Goal: Information Seeking & Learning: Find specific fact

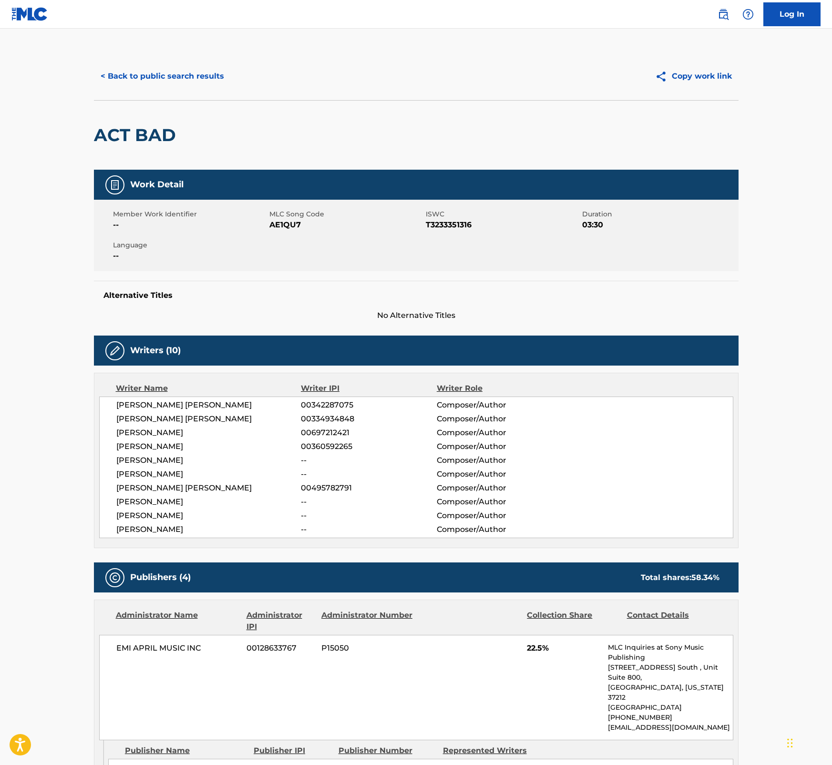
click at [245, 18] on nav "Log In" at bounding box center [416, 14] width 832 height 29
drag, startPoint x: 94, startPoint y: 134, endPoint x: 172, endPoint y: 139, distance: 77.8
click at [172, 139] on h2 "ACT BAD" at bounding box center [137, 134] width 87 height 21
copy h2 "ACT BAD"
click at [453, 222] on span "T3233351316" at bounding box center [503, 224] width 154 height 11
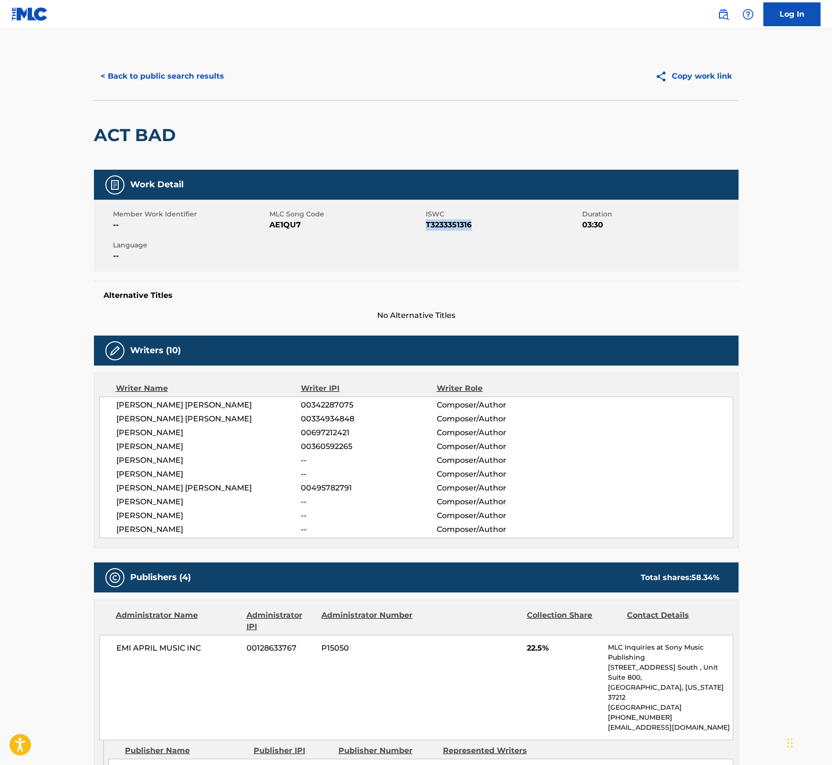
click at [454, 222] on span "T3233351316" at bounding box center [503, 224] width 154 height 11
copy span "T3233351316"
click at [291, 225] on span "AE1QU7" at bounding box center [346, 224] width 154 height 11
copy span "AE1QU7"
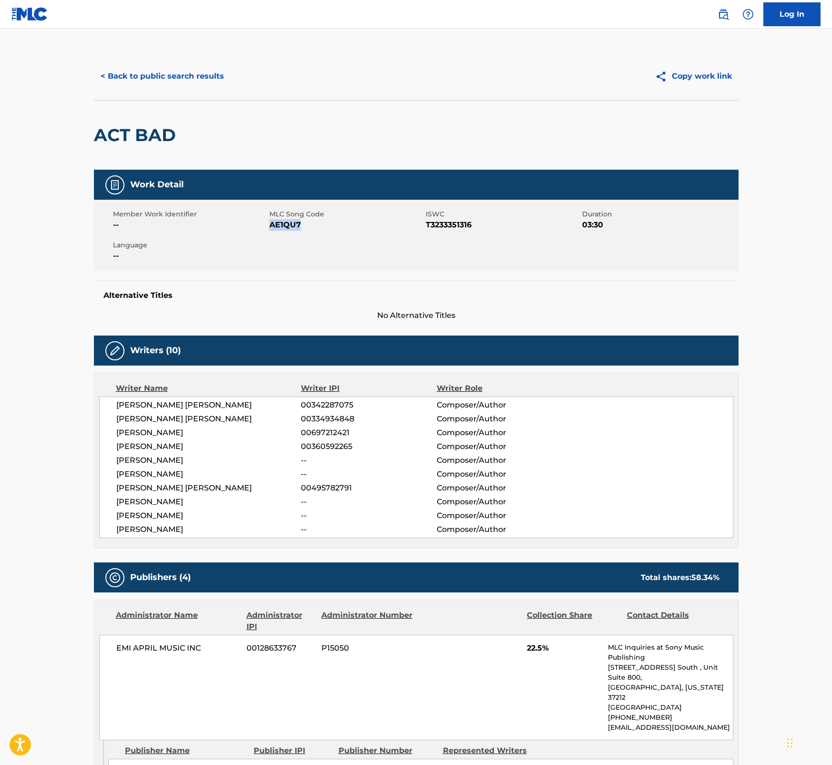
click at [184, 74] on button "< Back to public search results" at bounding box center [162, 76] width 137 height 24
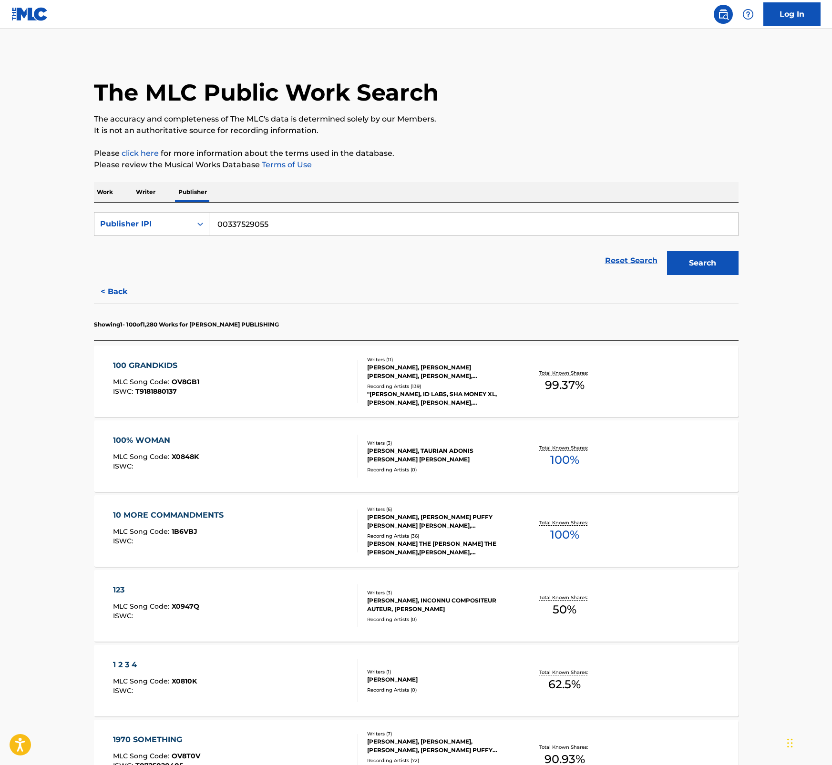
scroll to position [25, 0]
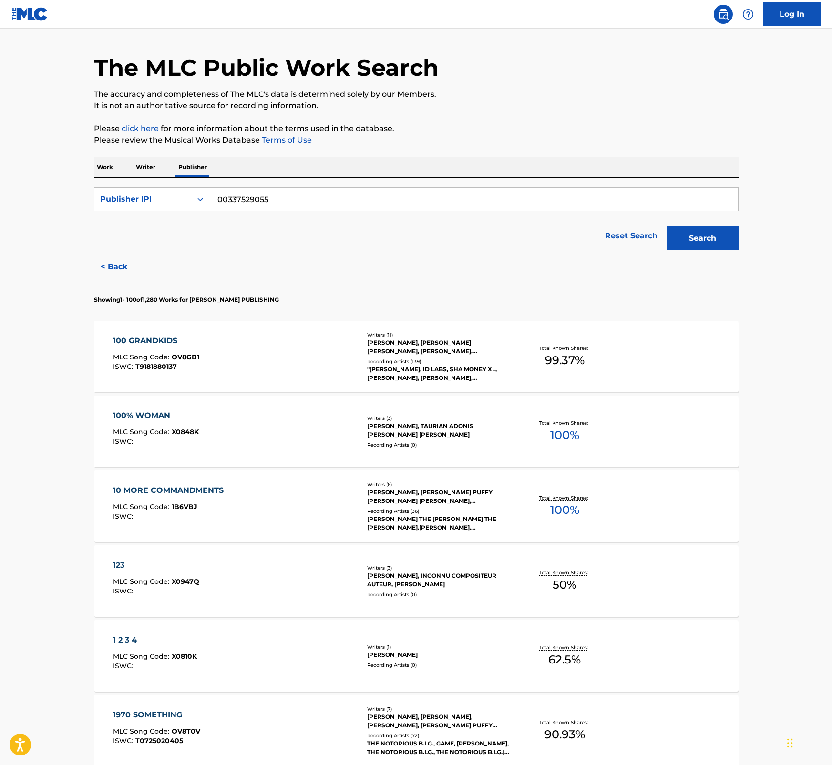
click at [238, 343] on div "100 GRANDKIDS MLC Song Code : OV8GB1 ISWC : T9181880137" at bounding box center [235, 356] width 245 height 43
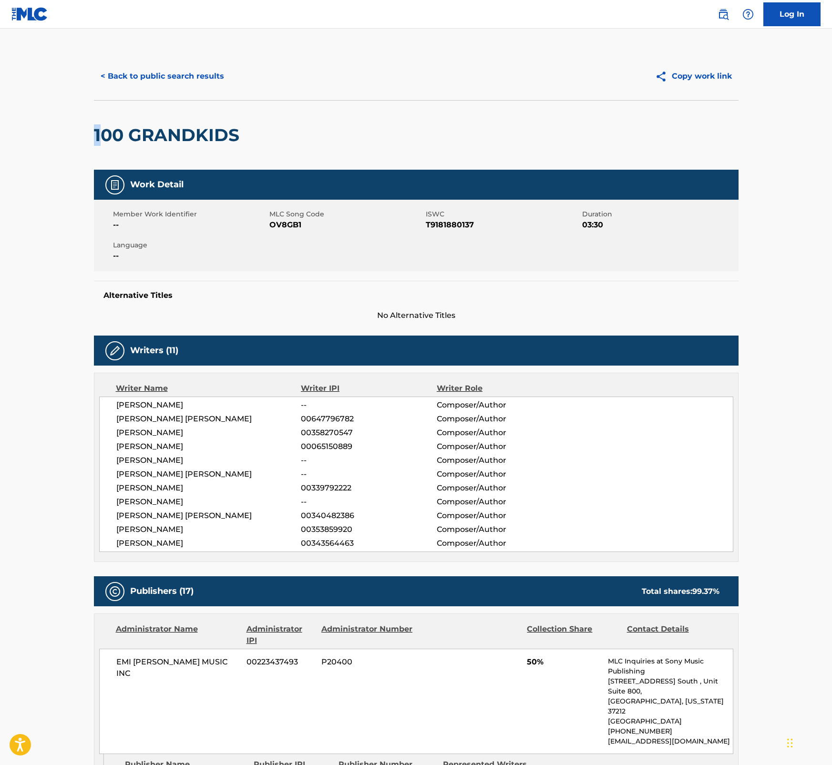
drag, startPoint x: 93, startPoint y: 134, endPoint x: 98, endPoint y: 133, distance: 4.8
drag, startPoint x: 98, startPoint y: 133, endPoint x: 130, endPoint y: 133, distance: 32.4
click at [130, 133] on h2 "100 GRANDKIDS" at bounding box center [169, 134] width 150 height 21
drag, startPoint x: 131, startPoint y: 134, endPoint x: 263, endPoint y: 129, distance: 132.1
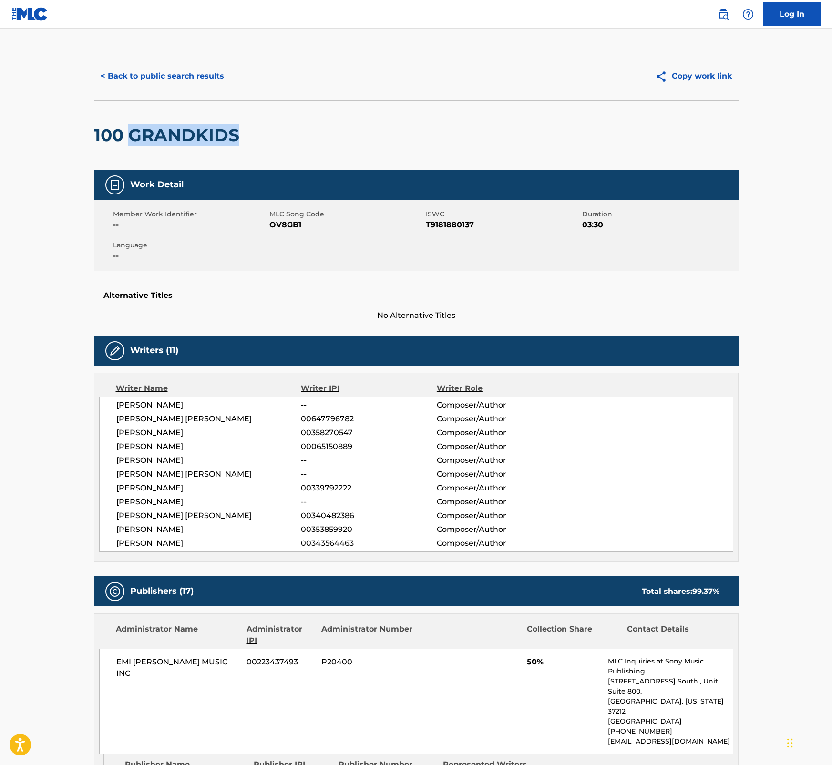
click at [263, 129] on div "100 GRANDKIDS" at bounding box center [416, 135] width 644 height 70
copy h2 "GRANDKIDS"
click at [204, 77] on button "< Back to public search results" at bounding box center [162, 76] width 137 height 24
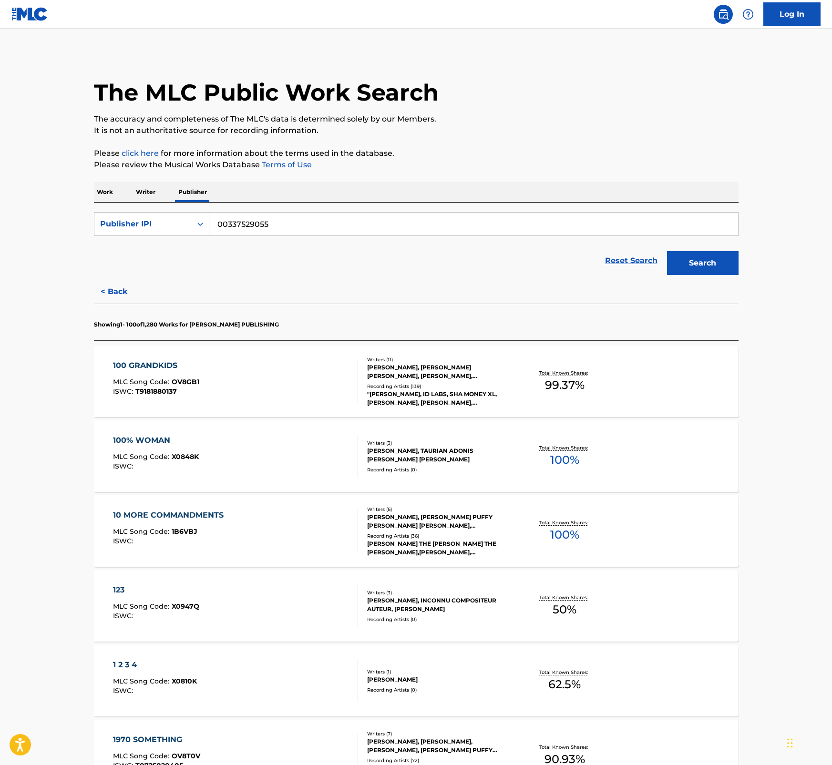
click at [137, 436] on div "100% WOMAN" at bounding box center [156, 440] width 86 height 11
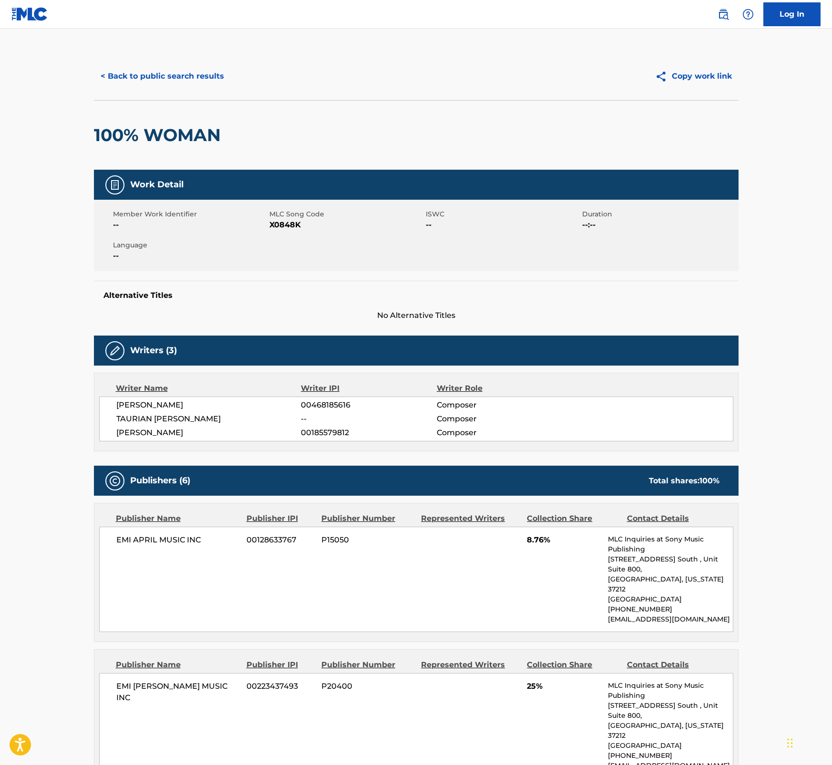
click at [146, 136] on h2 "100% WOMAN" at bounding box center [160, 134] width 132 height 21
click at [179, 78] on button "< Back to public search results" at bounding box center [162, 76] width 137 height 24
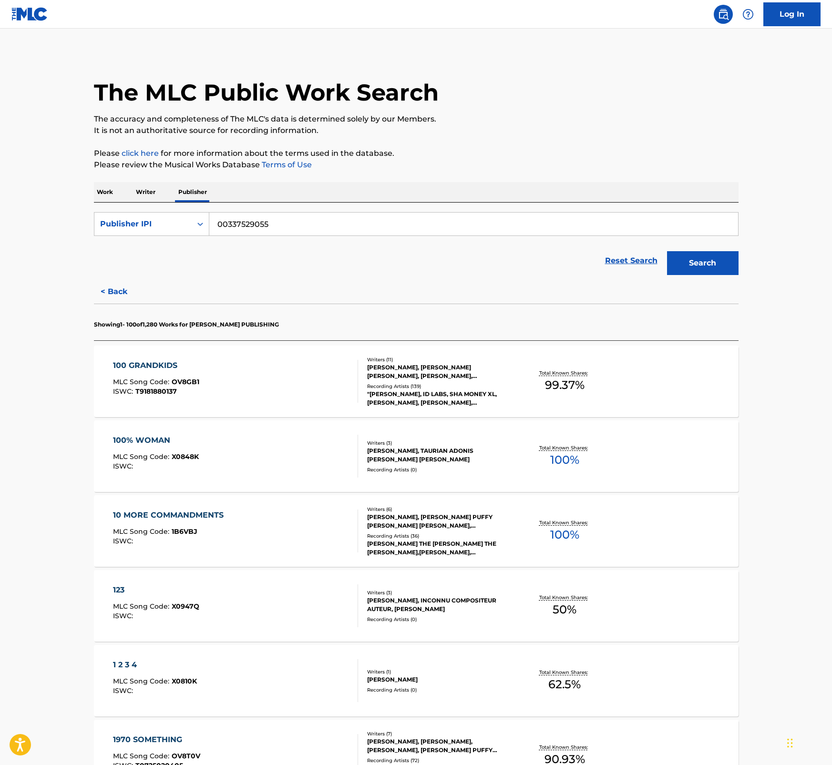
click at [179, 515] on div "10 MORE COMMANDMENTS" at bounding box center [170, 515] width 115 height 11
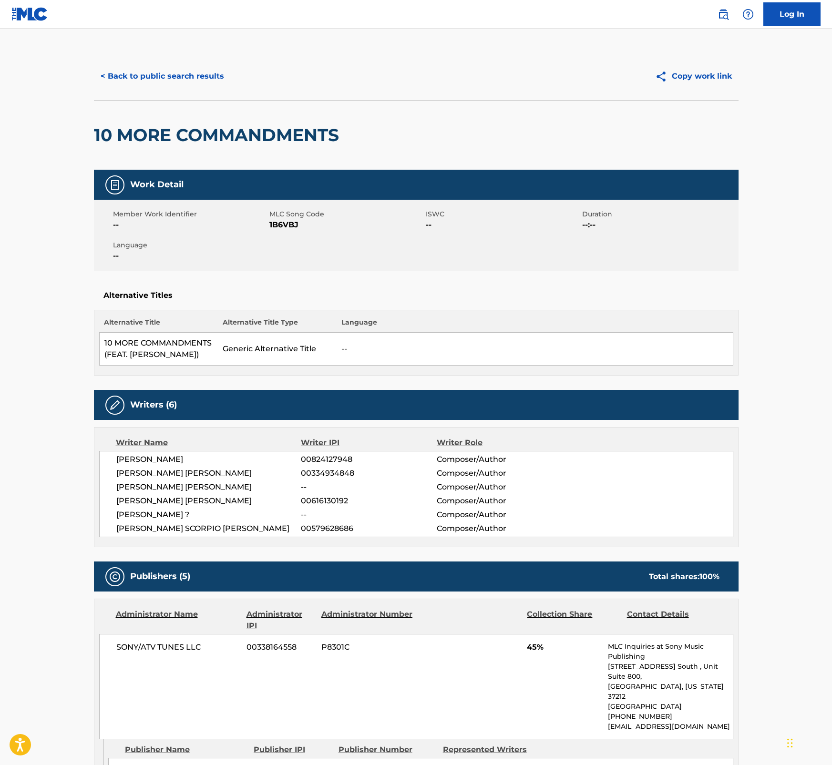
click at [273, 137] on h2 "10 MORE COMMANDMENTS" at bounding box center [219, 134] width 250 height 21
copy h2 "COMMANDMENTS"
click at [136, 81] on button "< Back to public search results" at bounding box center [162, 76] width 137 height 24
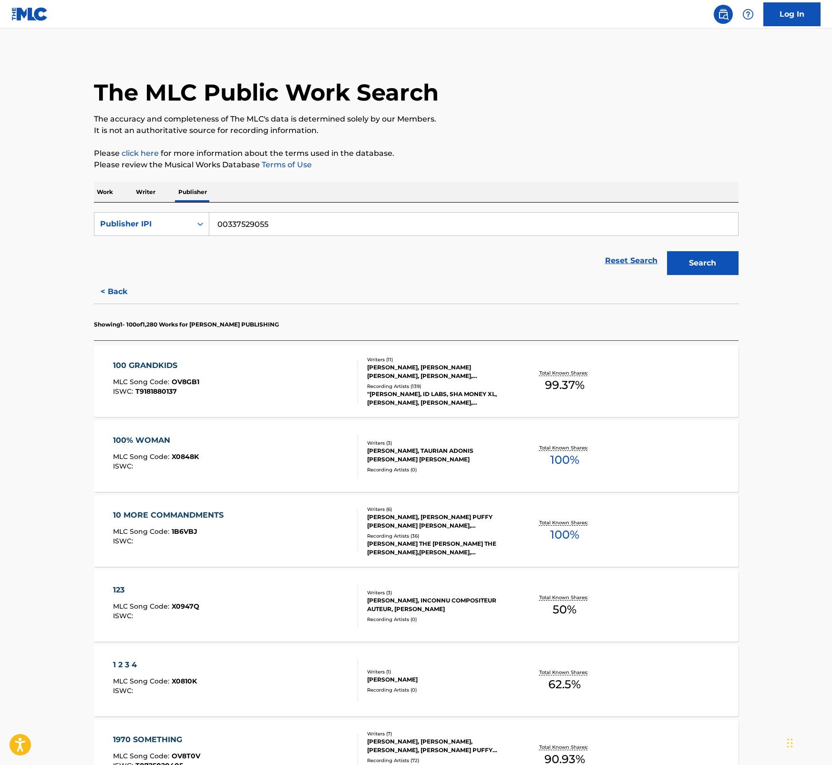
click at [139, 597] on div "123 MLC Song Code : X0947Q ISWC :" at bounding box center [156, 605] width 86 height 43
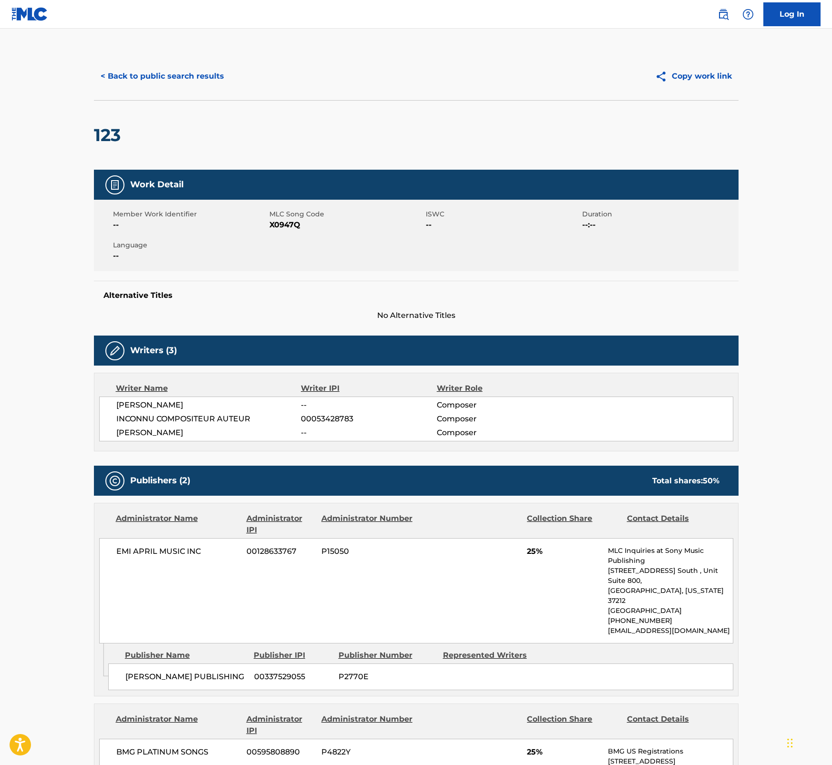
click at [105, 130] on h2 "123" at bounding box center [109, 134] width 31 height 21
copy h2 "123"
click at [281, 227] on span "X0947Q" at bounding box center [346, 224] width 154 height 11
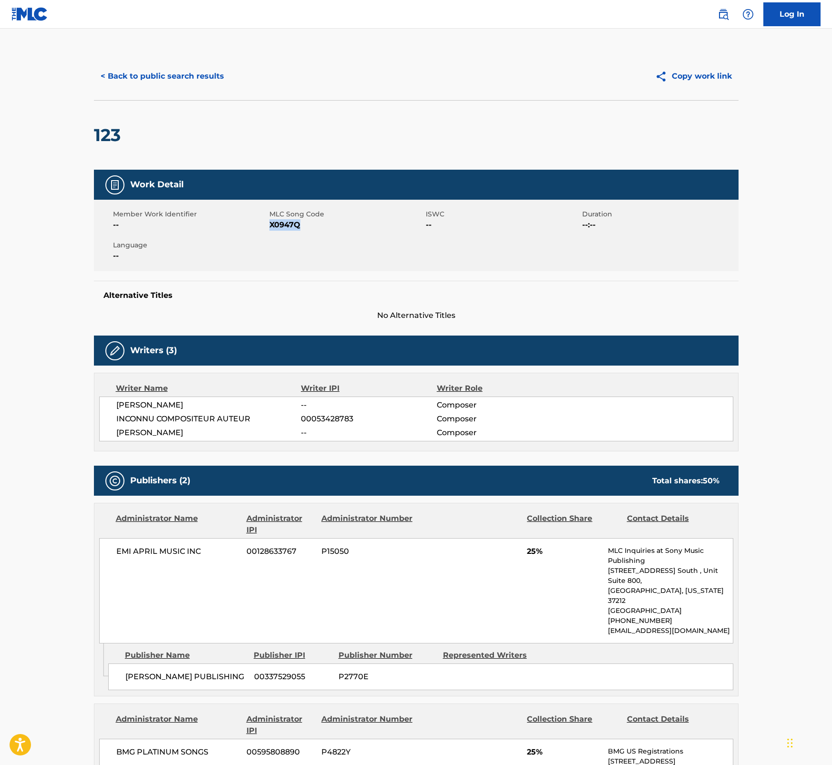
copy span "X0947Q"
click at [107, 73] on button "< Back to public search results" at bounding box center [162, 76] width 137 height 24
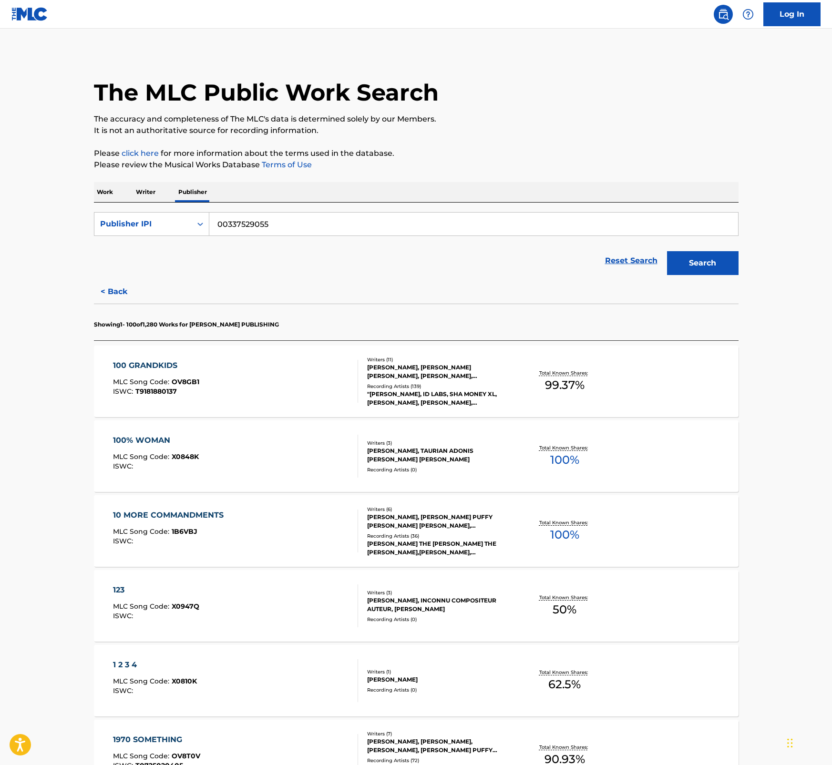
click at [183, 680] on span "X0810K" at bounding box center [184, 681] width 25 height 9
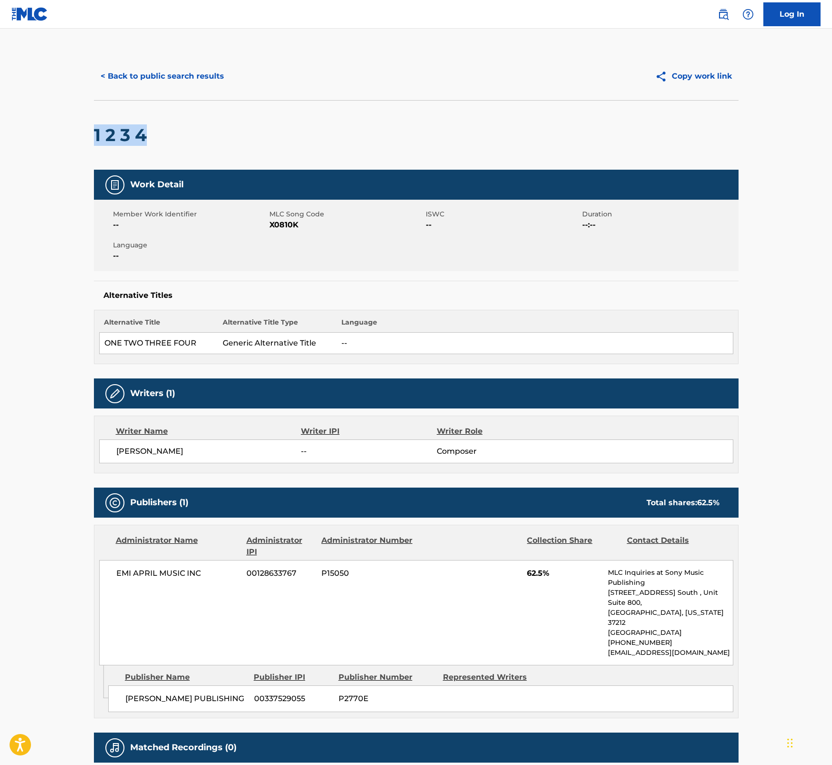
drag, startPoint x: 94, startPoint y: 135, endPoint x: 153, endPoint y: 141, distance: 58.4
click at [153, 141] on div "1 2 3 4" at bounding box center [416, 135] width 644 height 70
copy h2 "1 2 3 4"
click at [282, 219] on span "X0810K" at bounding box center [346, 224] width 154 height 11
click at [284, 222] on span "X0810K" at bounding box center [346, 224] width 154 height 11
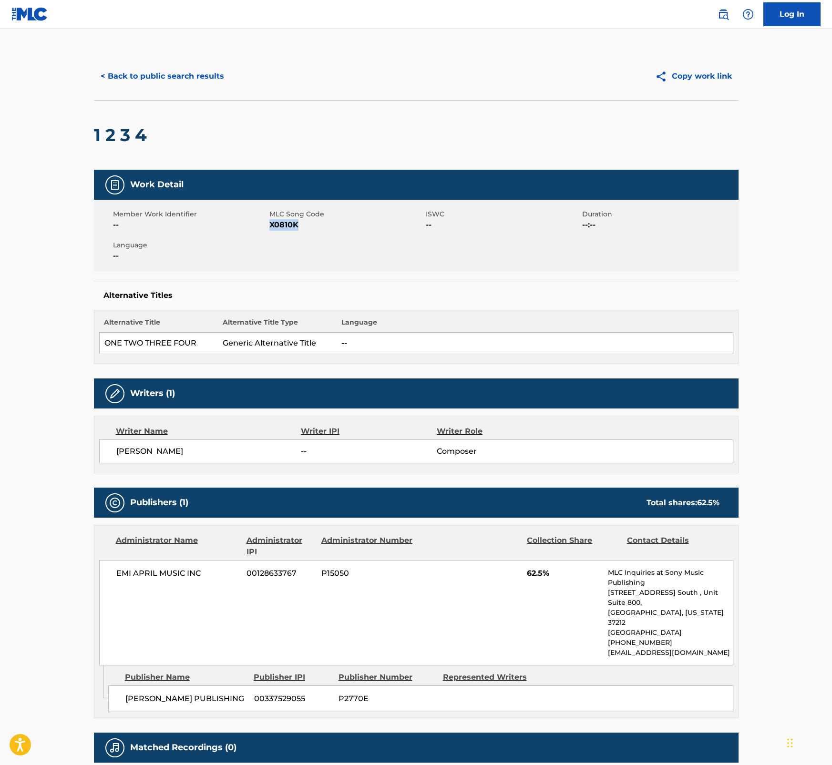
click at [284, 222] on span "X0810K" at bounding box center [346, 224] width 154 height 11
copy span "X0810K"
click at [144, 70] on button "< Back to public search results" at bounding box center [162, 76] width 137 height 24
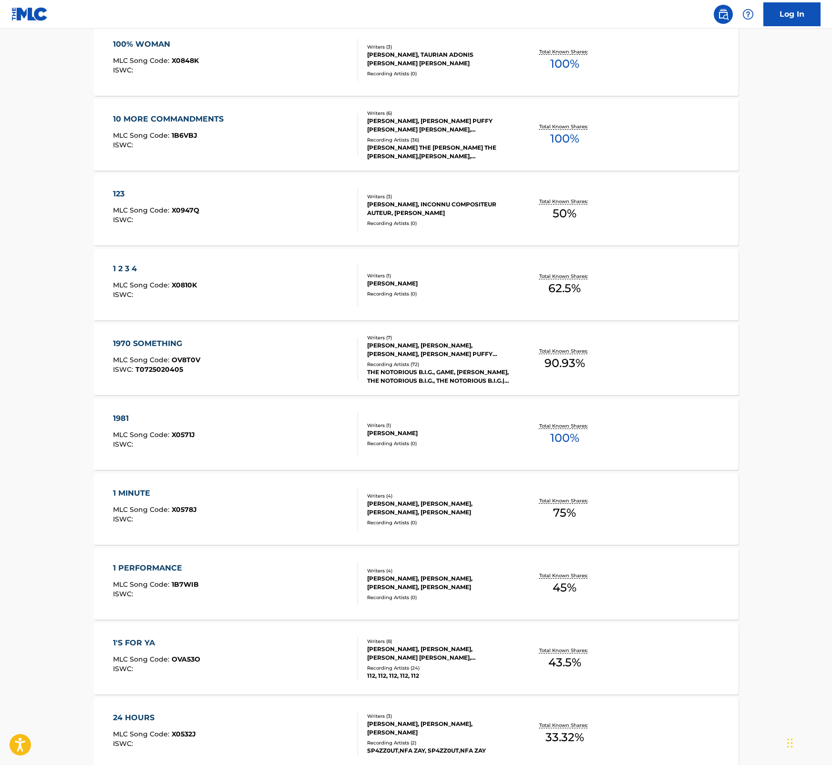
scroll to position [439, 0]
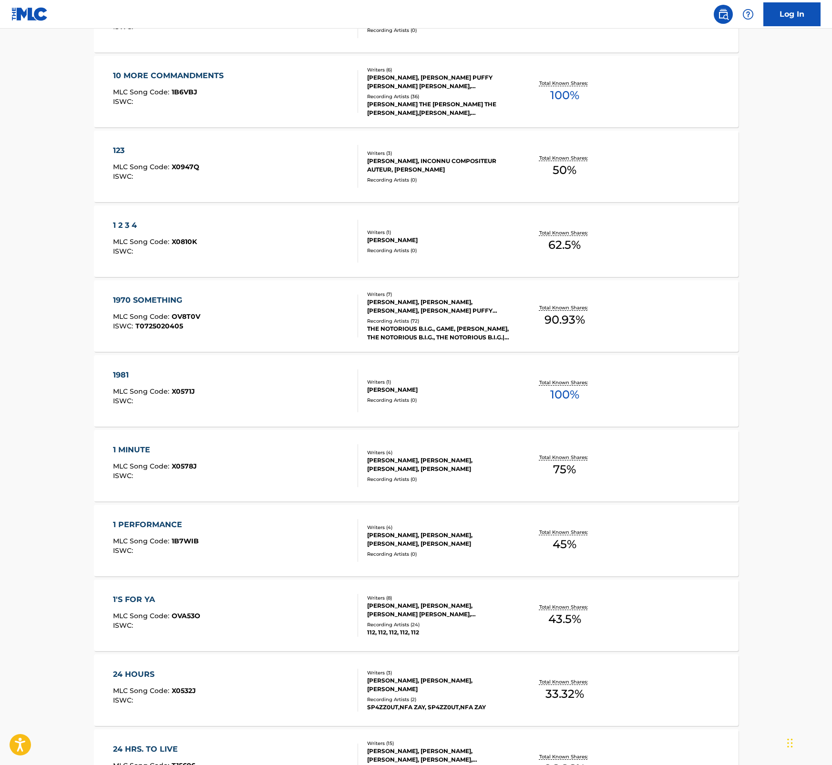
click at [179, 296] on div "1970 SOMETHING" at bounding box center [156, 300] width 87 height 11
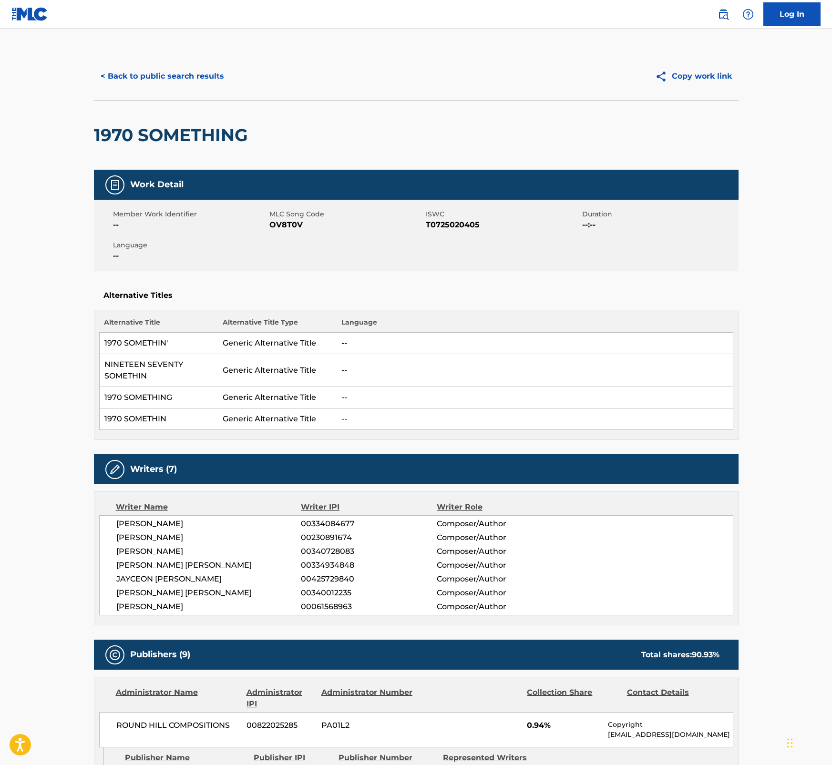
click at [279, 223] on span "OV8T0V" at bounding box center [346, 224] width 154 height 11
click at [280, 225] on span "OV8T0V" at bounding box center [346, 224] width 154 height 11
copy span "OV8T0V"
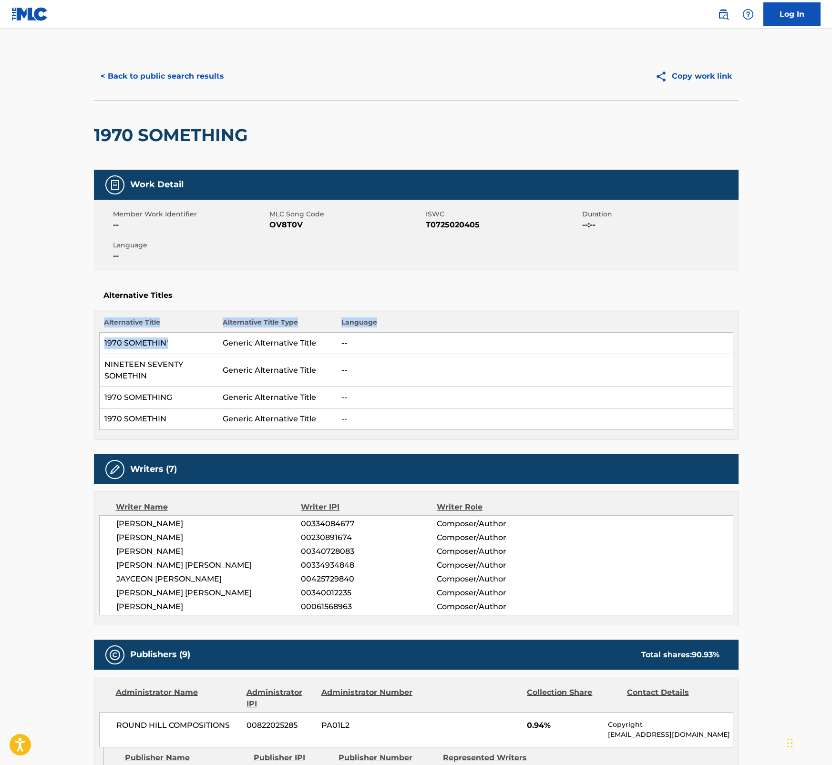
drag, startPoint x: 171, startPoint y: 344, endPoint x: 93, endPoint y: 347, distance: 77.3
click at [94, 347] on div "Alternative Title Alternative Title Type Language 1970 SOMETHIN' Generic Altern…" at bounding box center [416, 375] width 644 height 130
drag, startPoint x: 93, startPoint y: 347, endPoint x: 138, endPoint y: 348, distance: 44.8
click at [138, 348] on td "1970 SOMETHIN'" at bounding box center [158, 343] width 119 height 21
drag, startPoint x: 168, startPoint y: 346, endPoint x: 105, endPoint y: 348, distance: 62.5
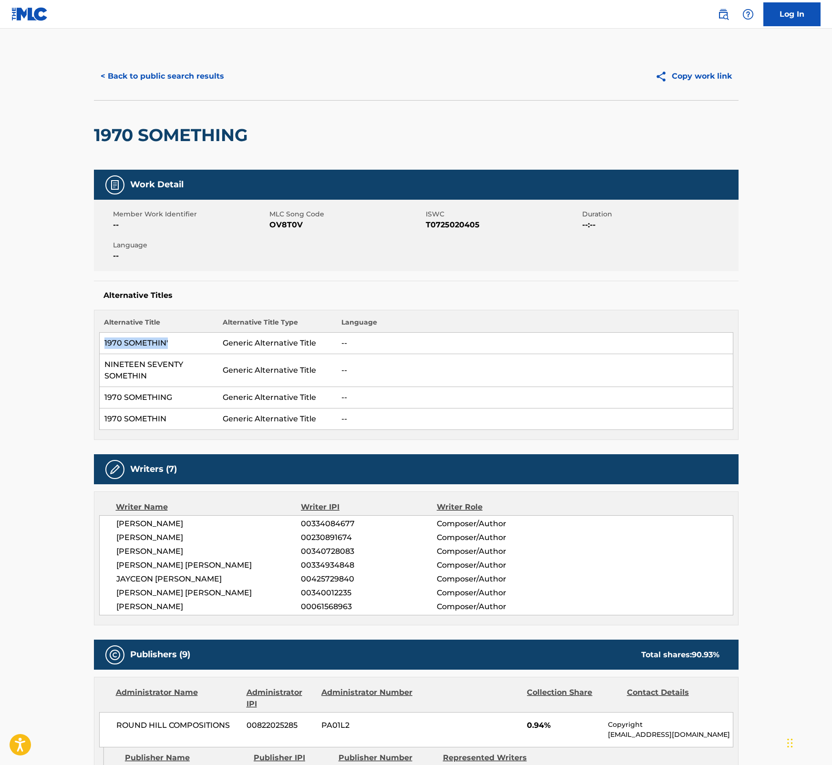
click at [105, 348] on td "1970 SOMETHIN'" at bounding box center [158, 343] width 119 height 21
drag, startPoint x: 129, startPoint y: 380, endPoint x: 101, endPoint y: 370, distance: 30.0
click at [101, 370] on td "NINETEEN SEVENTY SOMETHIN" at bounding box center [158, 370] width 119 height 33
drag, startPoint x: 167, startPoint y: 420, endPoint x: 104, endPoint y: 420, distance: 62.9
click at [104, 420] on td "1970 SOMETHIN" at bounding box center [158, 419] width 119 height 21
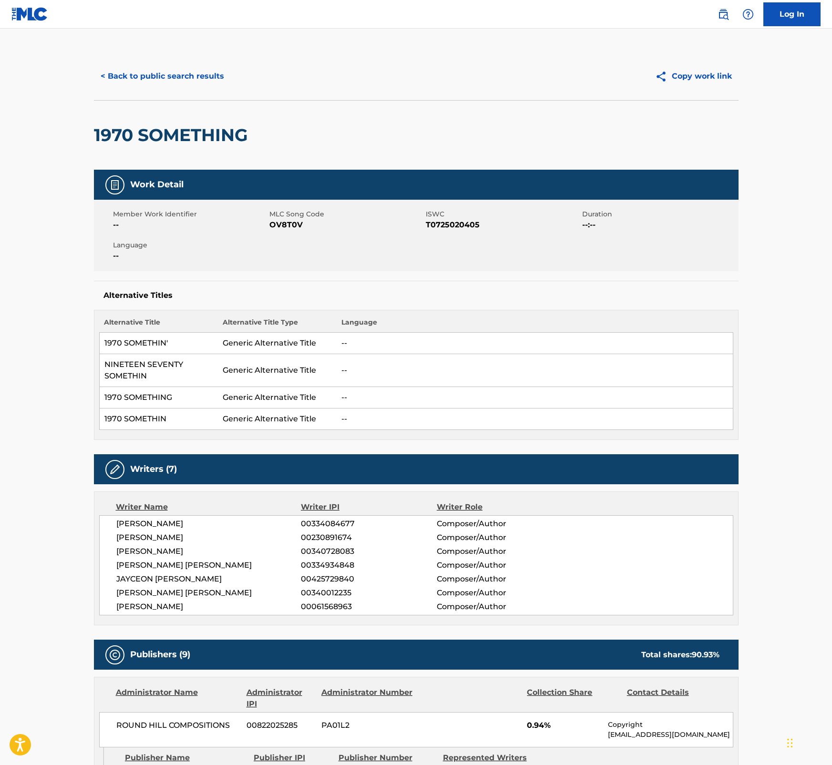
drag, startPoint x: 781, startPoint y: 275, endPoint x: 832, endPoint y: 112, distance: 171.0
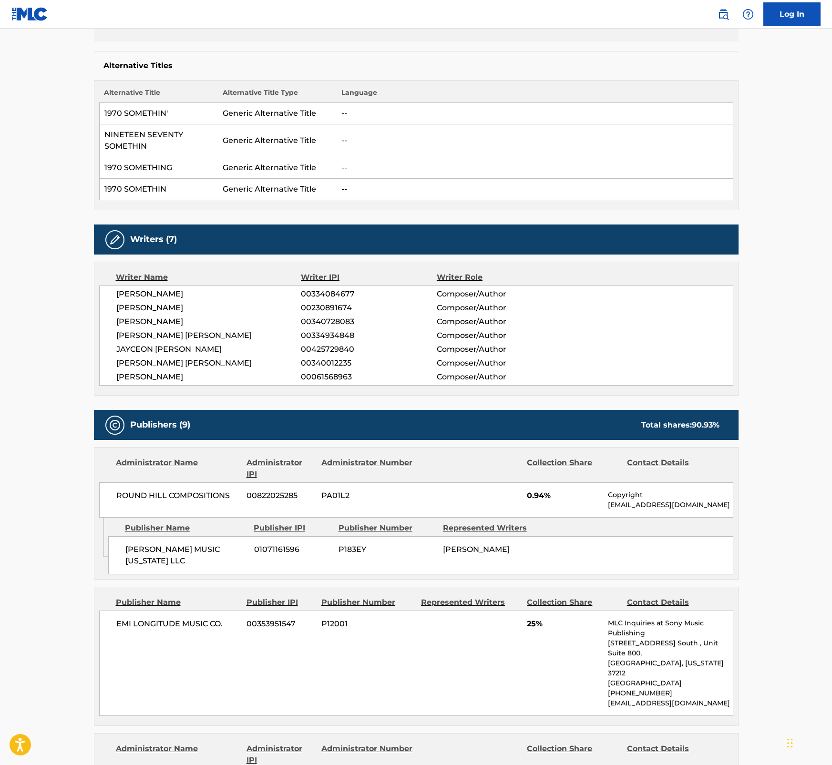
scroll to position [228, 0]
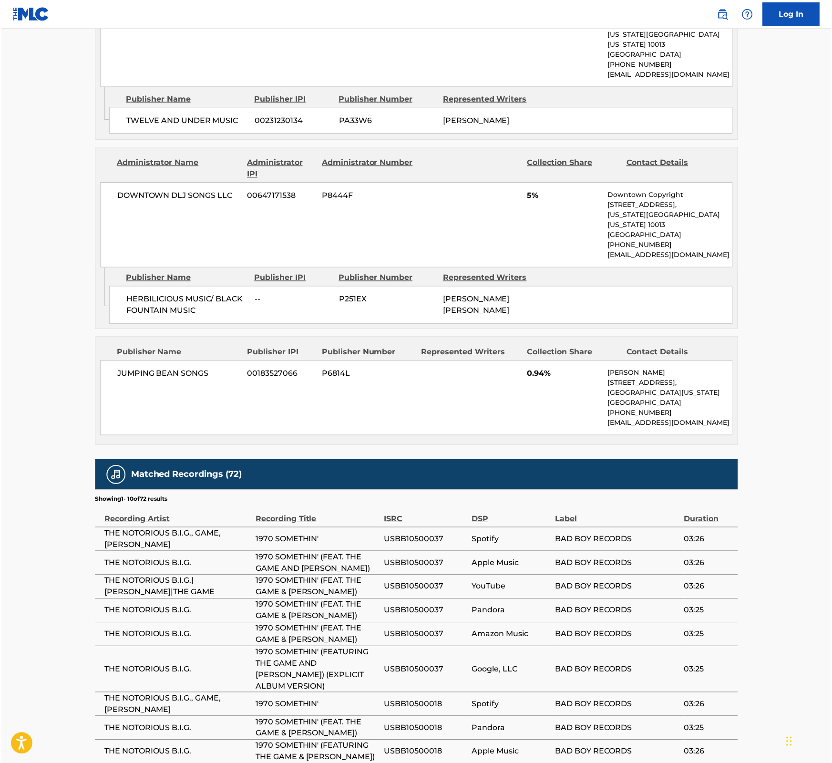
scroll to position [1803, 0]
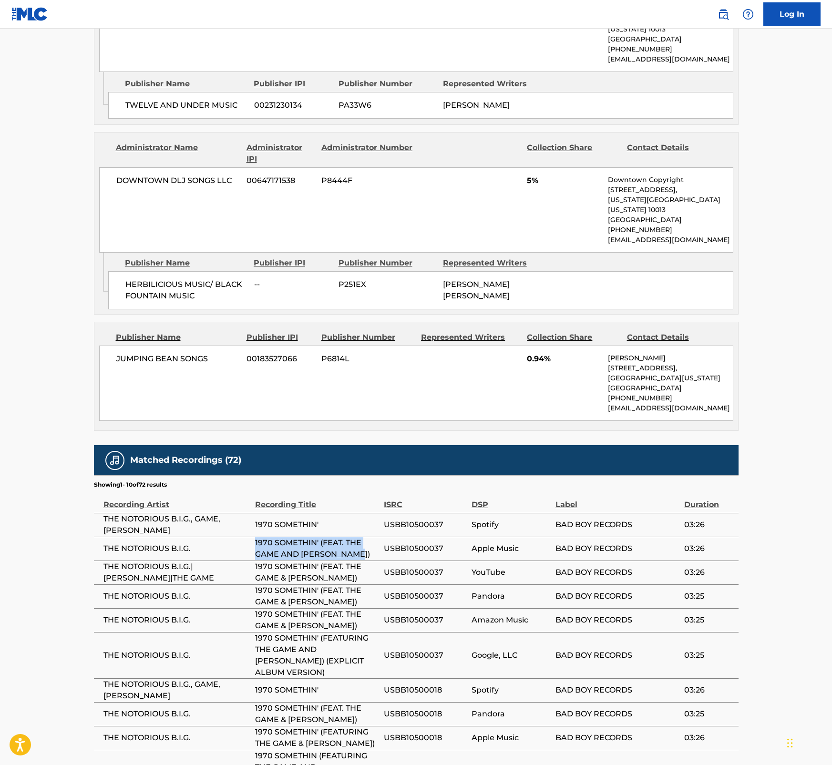
drag, startPoint x: 359, startPoint y: 453, endPoint x: 246, endPoint y: 445, distance: 112.8
click at [246, 537] on tr "THE NOTORIOUS B.I.G. 1970 SOMETHIN' (FEAT. THE GAME AND [PERSON_NAME]) USBB1050…" at bounding box center [416, 549] width 644 height 24
click at [290, 561] on span "1970 SOMETHIN' (FEAT. THE GAME & [PERSON_NAME])" at bounding box center [317, 572] width 124 height 23
drag, startPoint x: 254, startPoint y: 463, endPoint x: 375, endPoint y: 475, distance: 121.2
click at [375, 561] on span "1970 SOMETHIN' (FEAT. THE GAME & [PERSON_NAME])" at bounding box center [317, 572] width 124 height 23
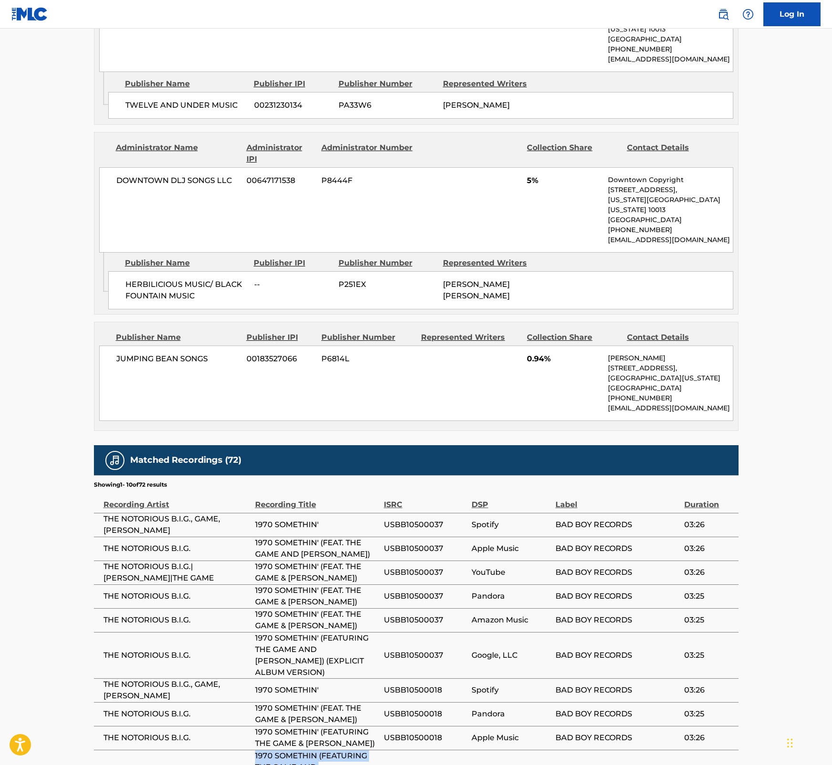
drag, startPoint x: 366, startPoint y: 667, endPoint x: 245, endPoint y: 640, distance: 124.1
click at [245, 750] on tr "THE NOTORIOUS B.I.G. 1970 SOMETHIN (FEATURING THE GAME AND [PERSON_NAME]) (EXPL…" at bounding box center [416, 773] width 644 height 46
drag, startPoint x: 787, startPoint y: 423, endPoint x: 802, endPoint y: 418, distance: 15.7
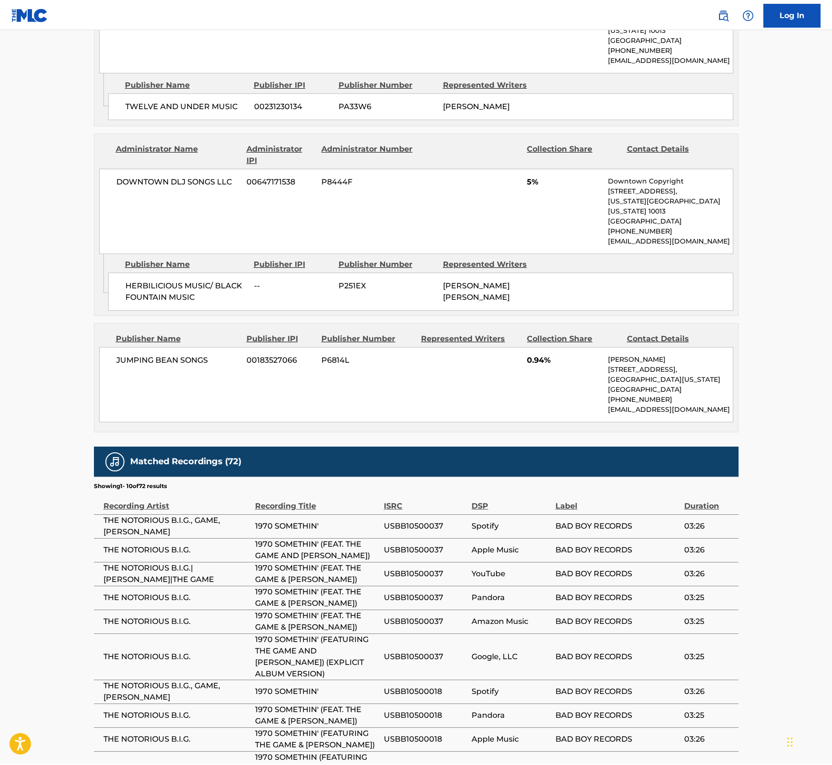
scroll to position [1801, 0]
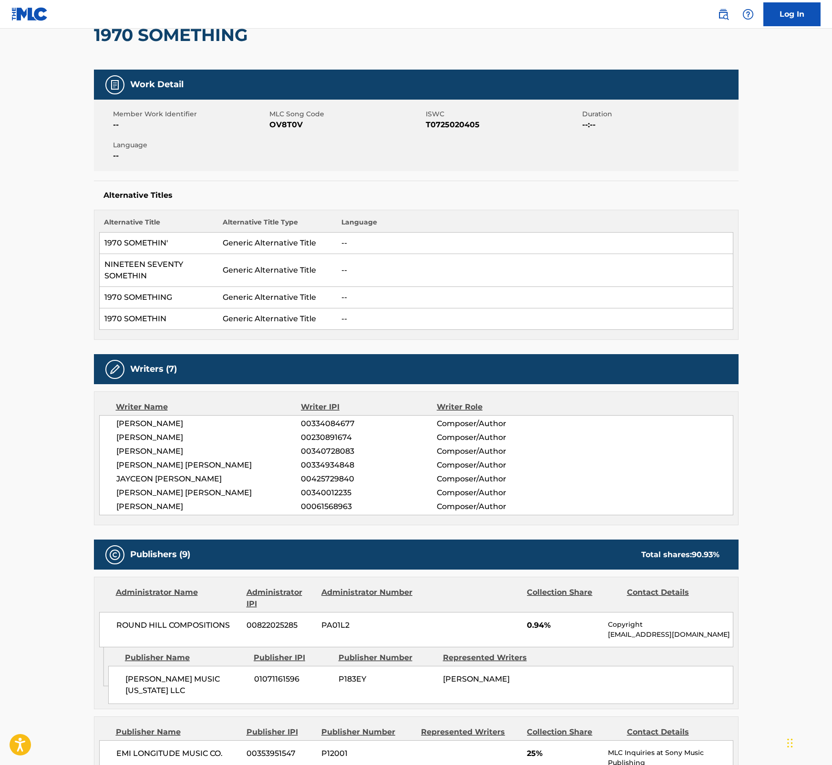
scroll to position [0, 0]
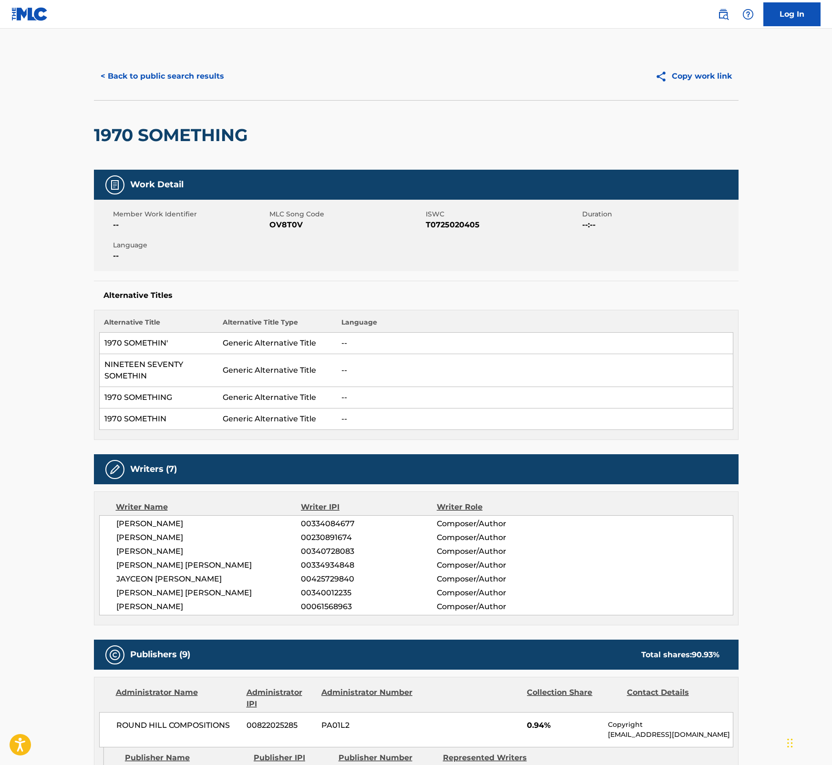
click at [125, 80] on button "< Back to public search results" at bounding box center [162, 76] width 137 height 24
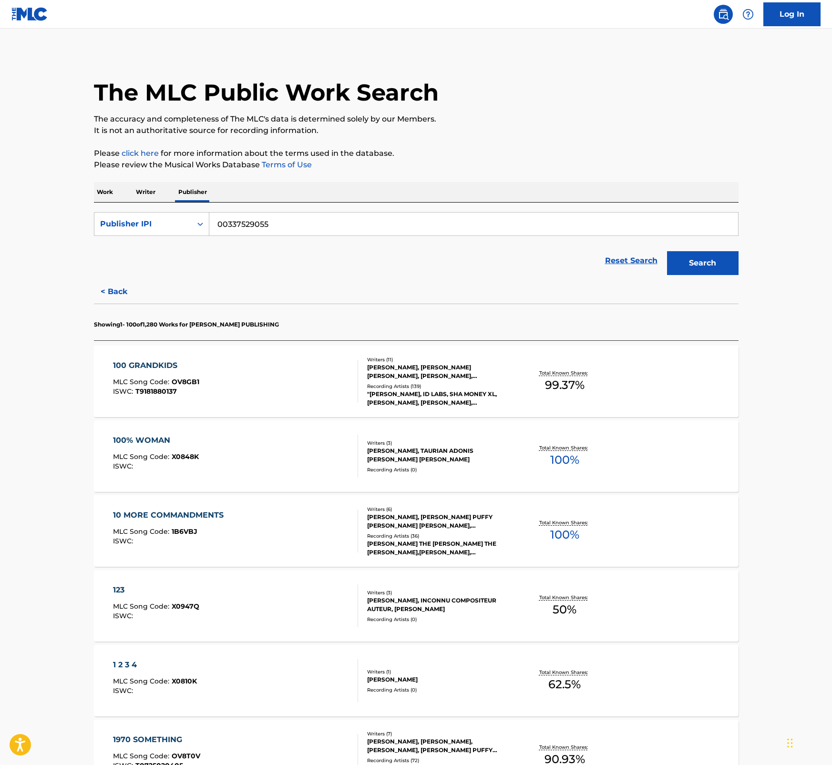
click at [392, 736] on div "Writers ( 7 )" at bounding box center [439, 733] width 144 height 7
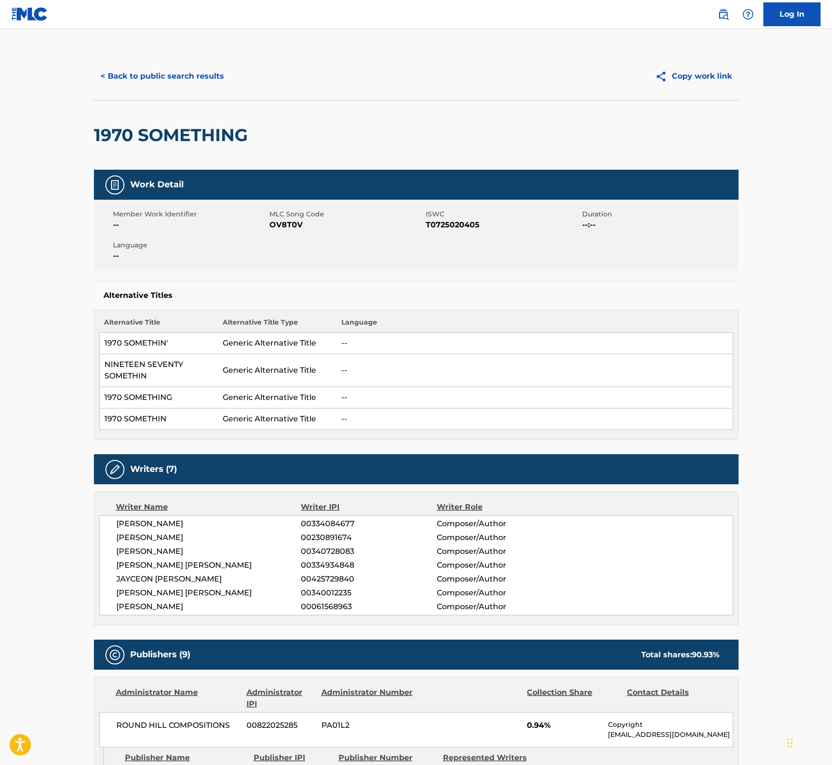
click at [124, 78] on button "< Back to public search results" at bounding box center [162, 76] width 137 height 24
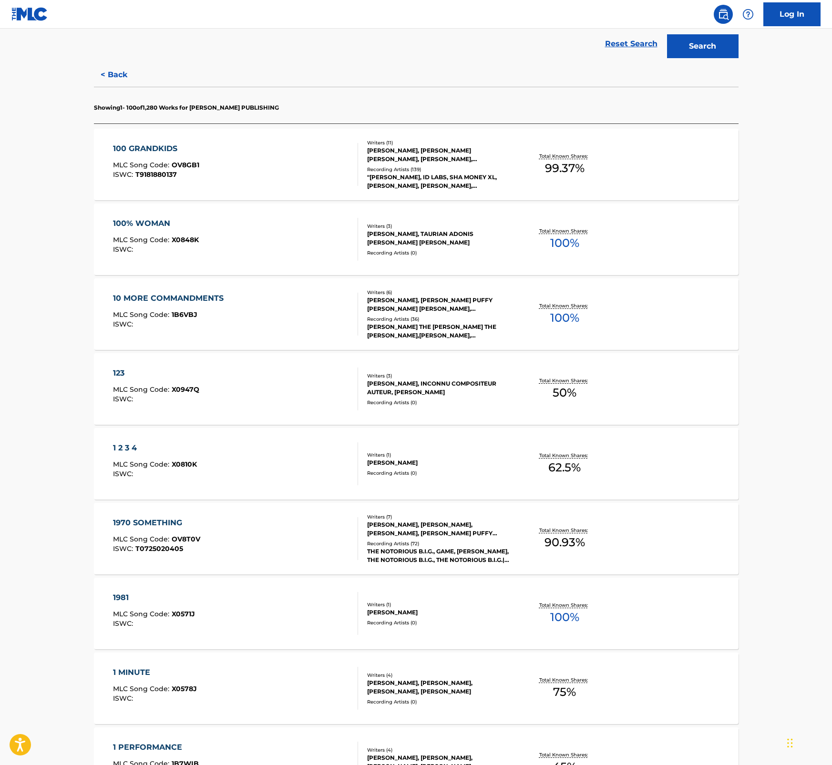
scroll to position [272, 0]
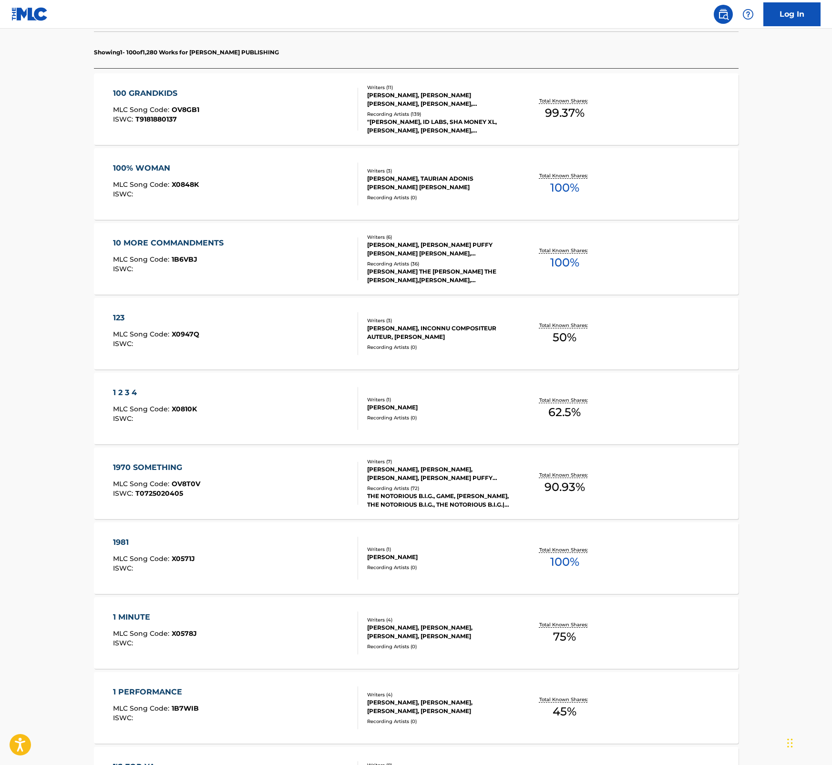
click at [118, 540] on div "1981" at bounding box center [154, 542] width 82 height 11
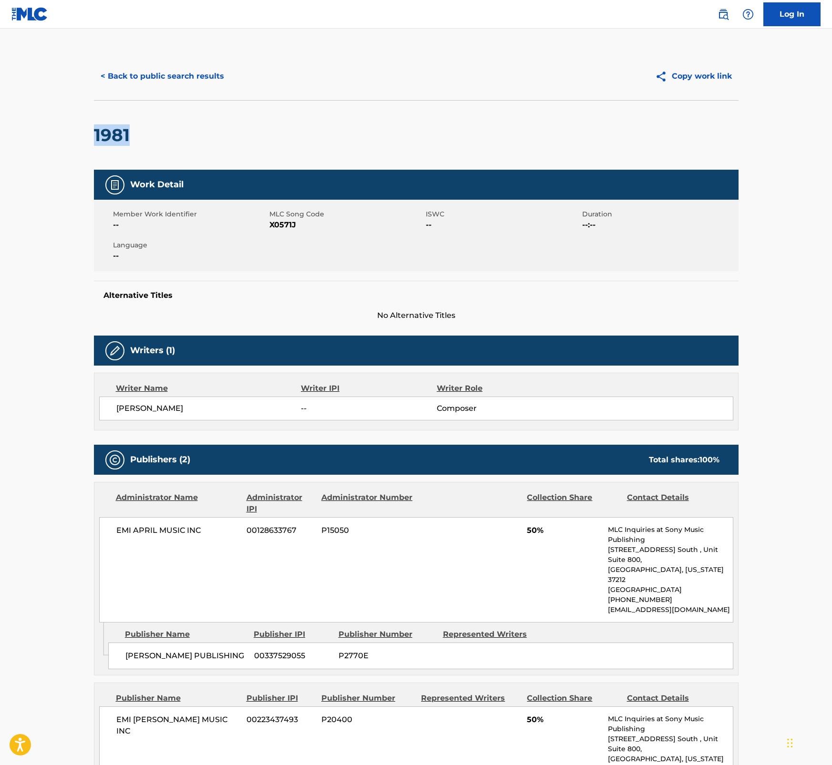
drag, startPoint x: 141, startPoint y: 140, endPoint x: 93, endPoint y: 139, distance: 47.7
click at [94, 139] on div "1981" at bounding box center [416, 135] width 644 height 70
click at [106, 131] on h2 "1981" at bounding box center [114, 134] width 41 height 21
click at [284, 225] on span "X0571J" at bounding box center [346, 224] width 154 height 11
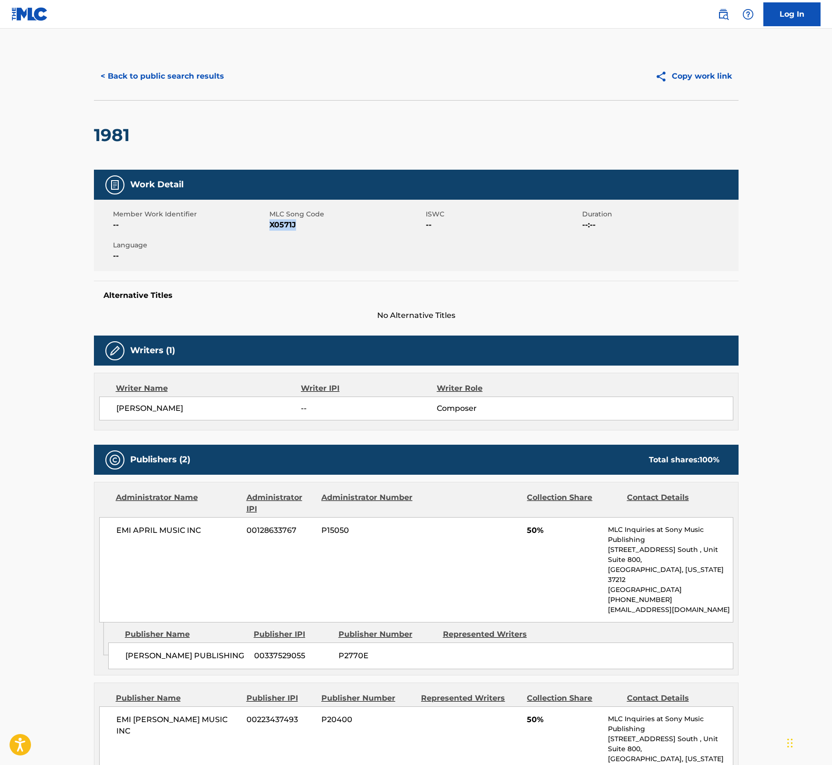
click at [284, 225] on span "X0571J" at bounding box center [346, 224] width 154 height 11
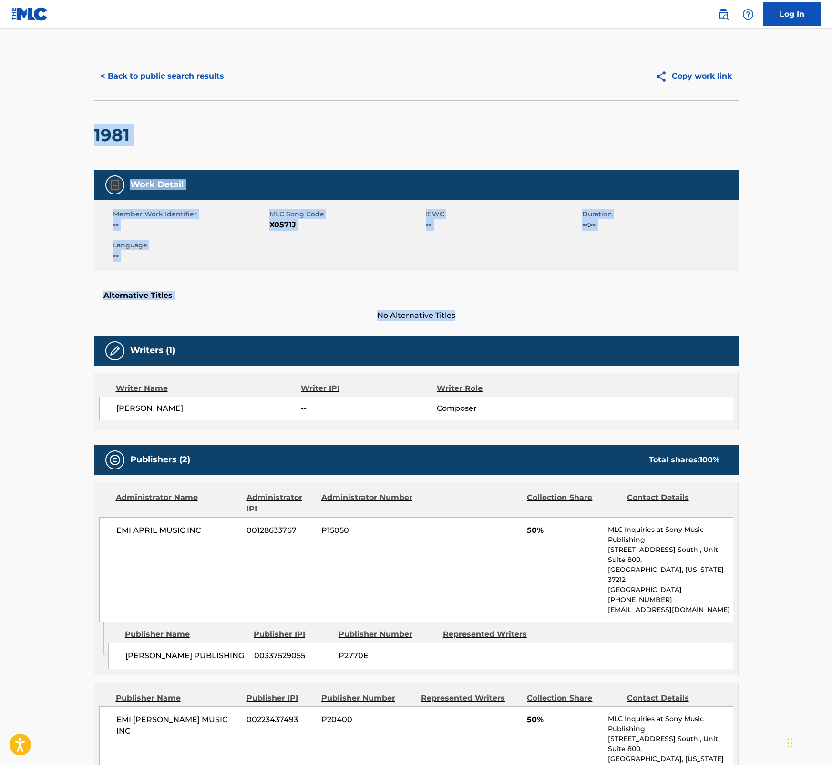
drag, startPoint x: 830, startPoint y: 82, endPoint x: 825, endPoint y: 276, distance: 194.1
click at [825, 276] on main "< Back to public search results Copy work link 1981 Work Detail Member Work Ide…" at bounding box center [416, 470] width 832 height 882
drag, startPoint x: 825, startPoint y: 276, endPoint x: 812, endPoint y: 282, distance: 13.9
click at [801, 285] on main "< Back to public search results Copy work link 1981 Work Detail Member Work Ide…" at bounding box center [416, 470] width 832 height 882
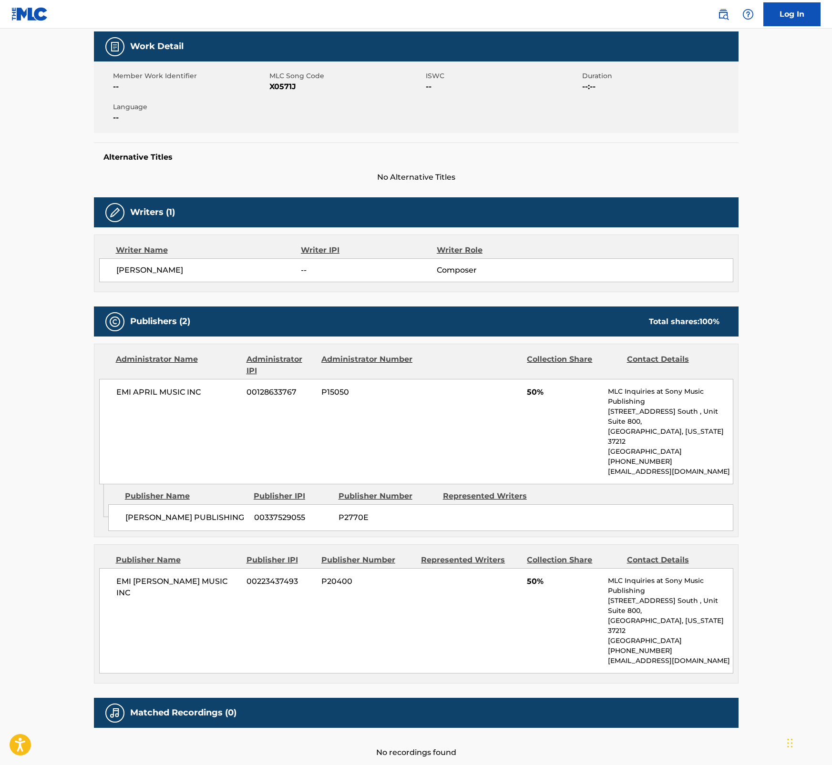
scroll to position [153, 0]
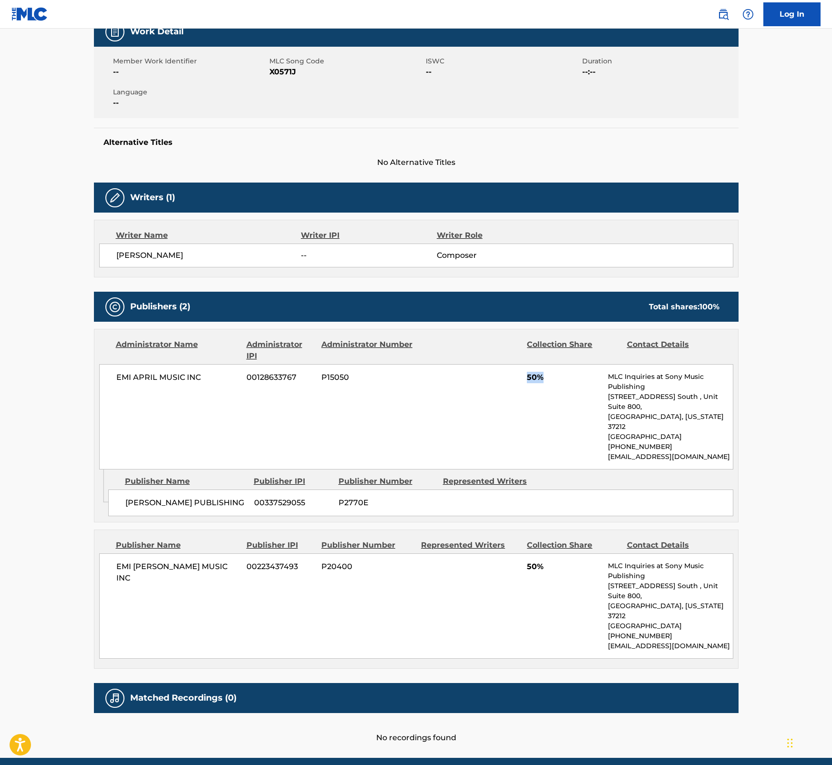
drag, startPoint x: 528, startPoint y: 375, endPoint x: 544, endPoint y: 374, distance: 15.7
click at [544, 374] on span "50%" at bounding box center [564, 377] width 74 height 11
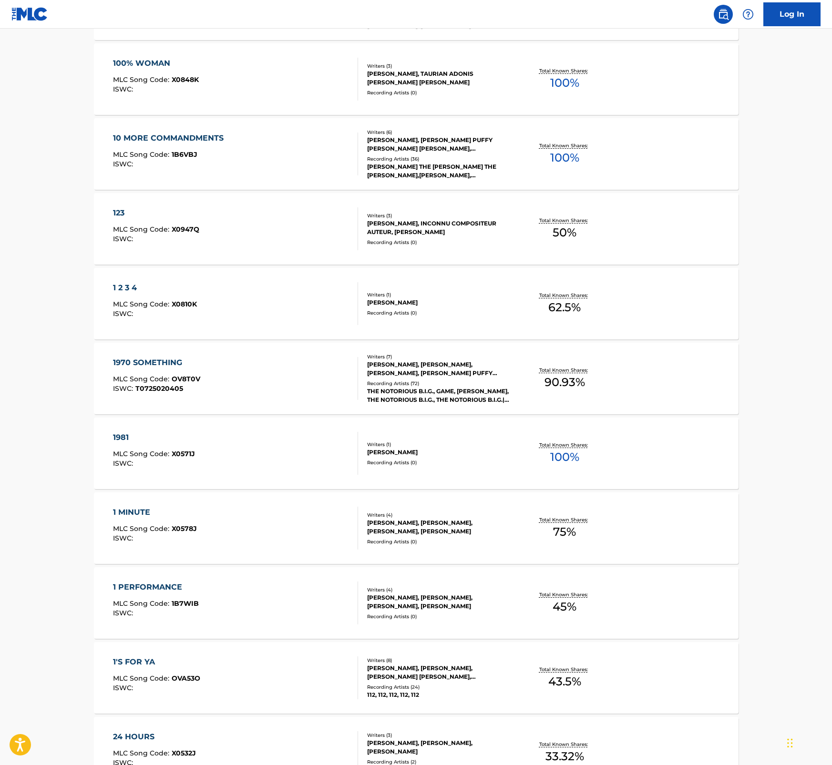
scroll to position [408, 0]
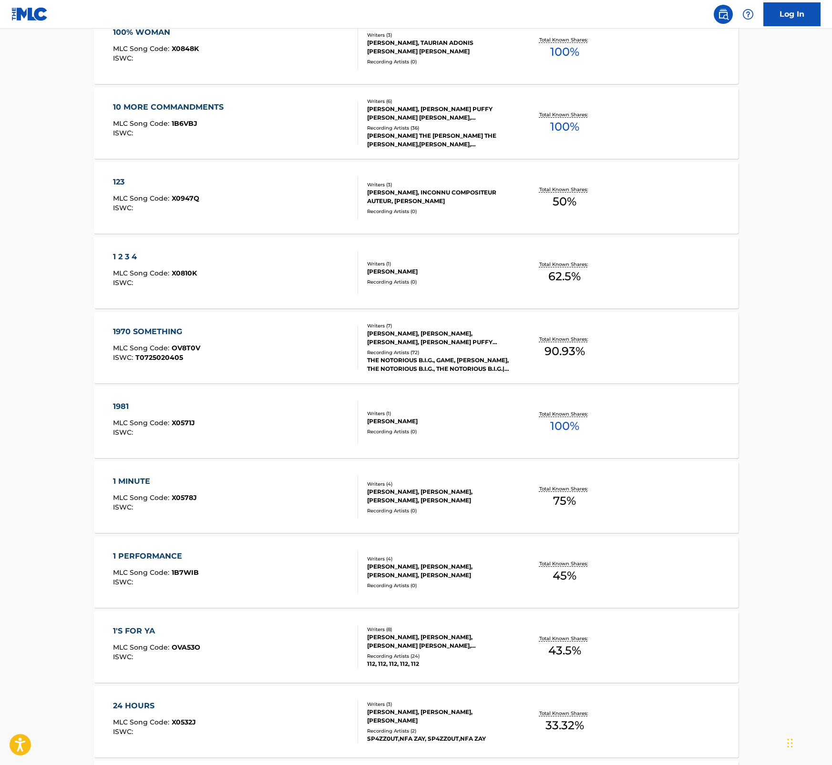
click at [203, 470] on div "1 MINUTE MLC Song Code : X0578J ISWC : Writers ( 4 ) [PERSON_NAME], [PERSON_NAM…" at bounding box center [416, 497] width 644 height 72
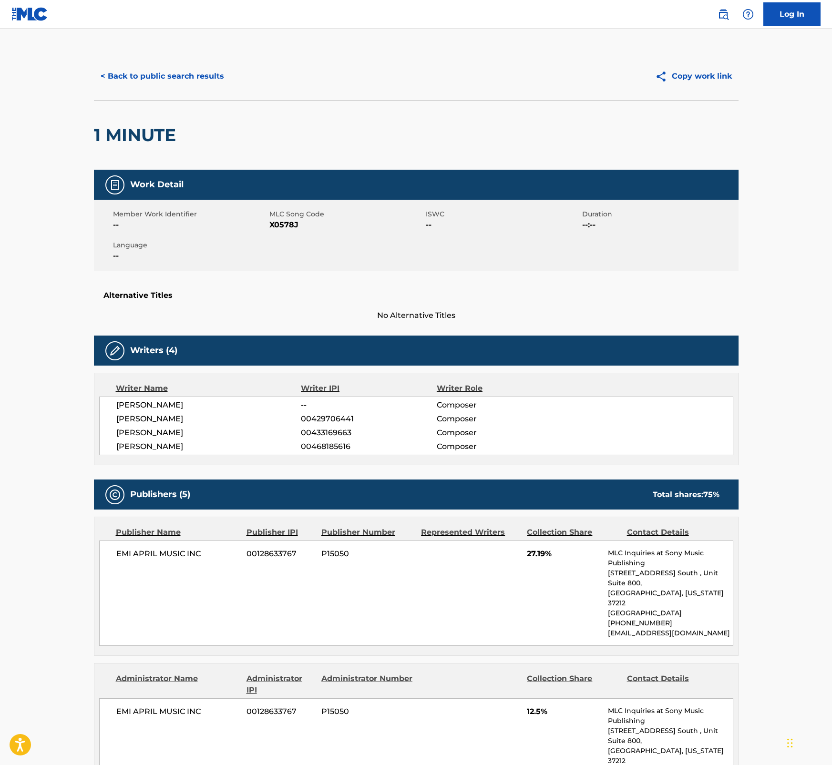
click at [122, 136] on h2 "1 MINUTE" at bounding box center [137, 134] width 87 height 21
click at [281, 226] on span "X0578J" at bounding box center [346, 224] width 154 height 11
click at [133, 67] on button "< Back to public search results" at bounding box center [162, 76] width 137 height 24
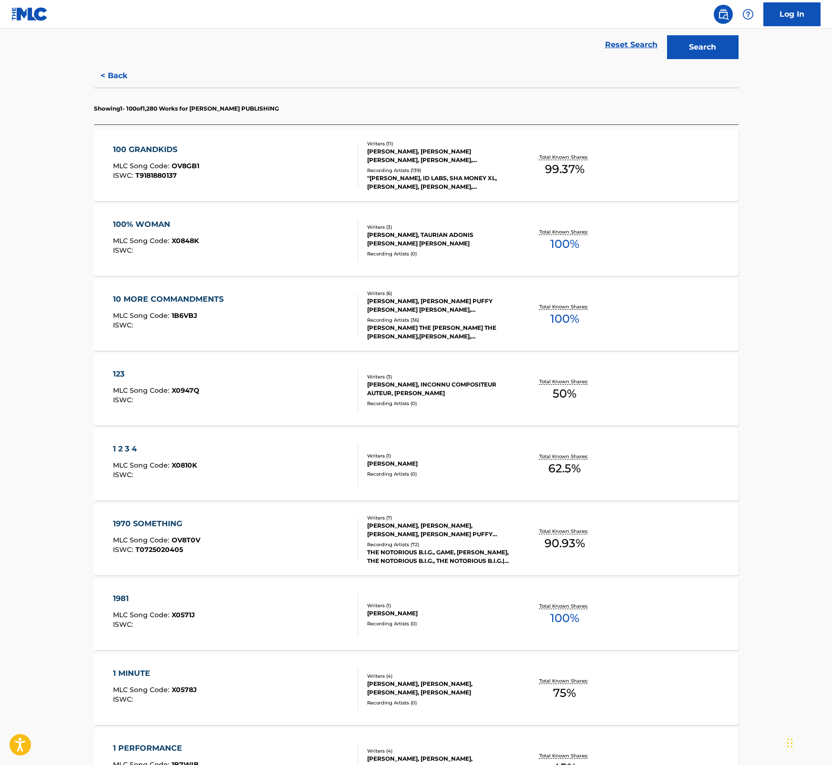
scroll to position [235, 0]
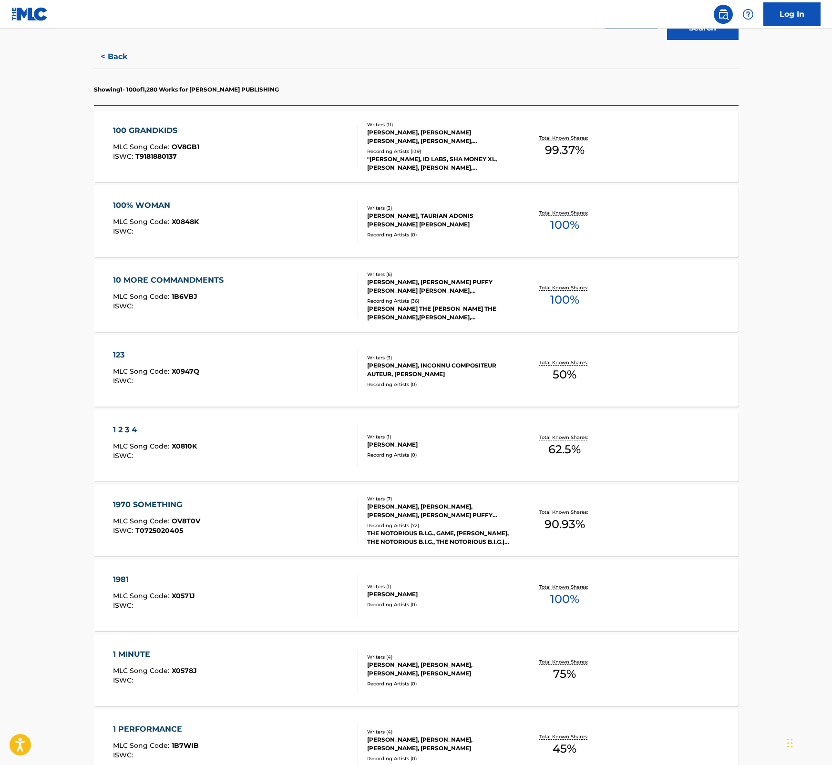
click at [139, 723] on div "1 PERFORMANCE MLC Song Code : 1B7WIB ISWC : Writers ( 4 ) [PERSON_NAME], [PERSO…" at bounding box center [416, 745] width 644 height 72
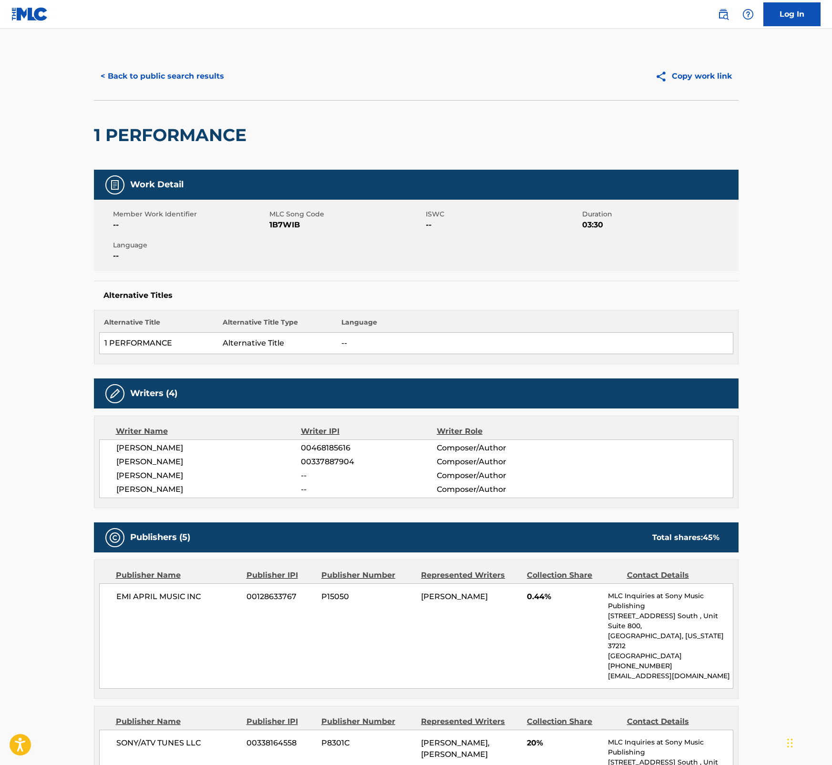
click at [291, 225] on span "1B7WIB" at bounding box center [346, 224] width 154 height 11
drag, startPoint x: 291, startPoint y: 225, endPoint x: 308, endPoint y: 257, distance: 36.9
click at [308, 257] on div "Member Work Identifier -- MLC Song Code 1B7WIB ISWC -- Duration 03:30 Language …" at bounding box center [416, 236] width 644 height 72
click at [282, 225] on span "1B7WIB" at bounding box center [346, 224] width 154 height 11
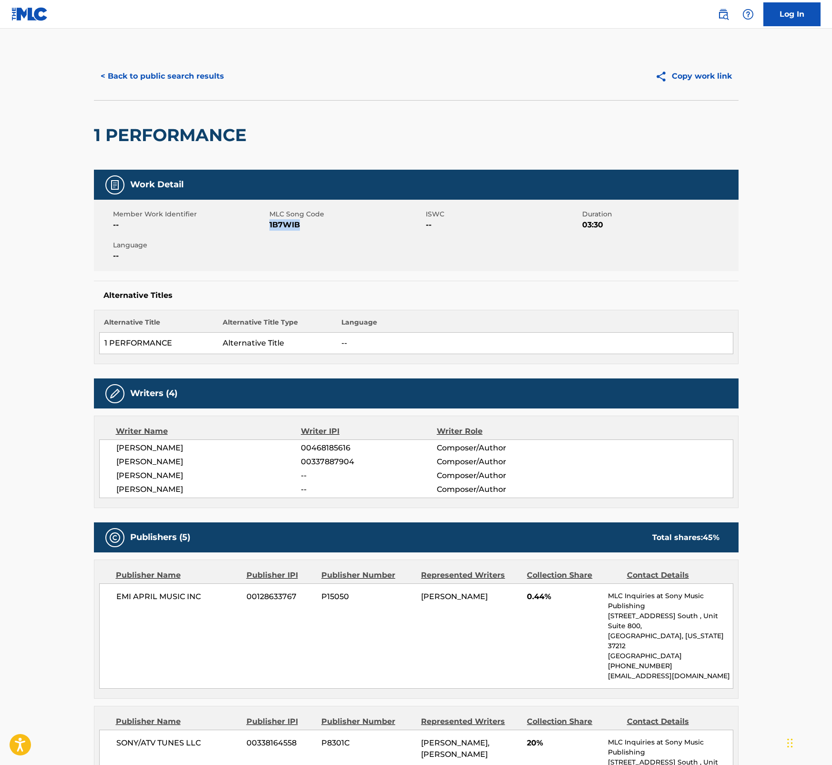
click at [282, 225] on span "1B7WIB" at bounding box center [346, 224] width 154 height 11
click at [171, 75] on button "< Back to public search results" at bounding box center [162, 76] width 137 height 24
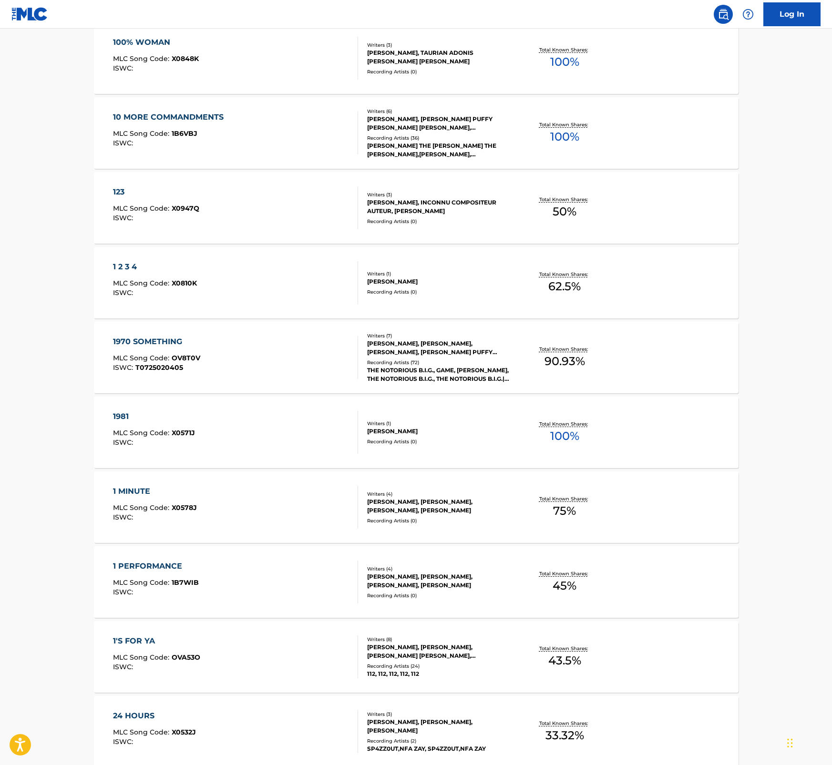
scroll to position [405, 0]
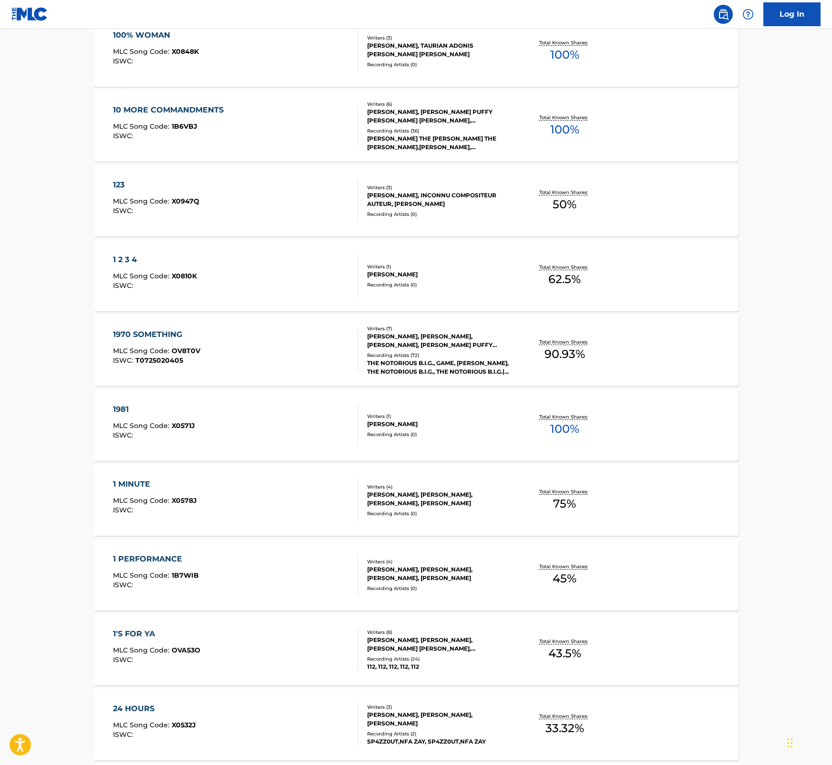
click at [160, 636] on div "1'S FOR YA" at bounding box center [156, 633] width 87 height 11
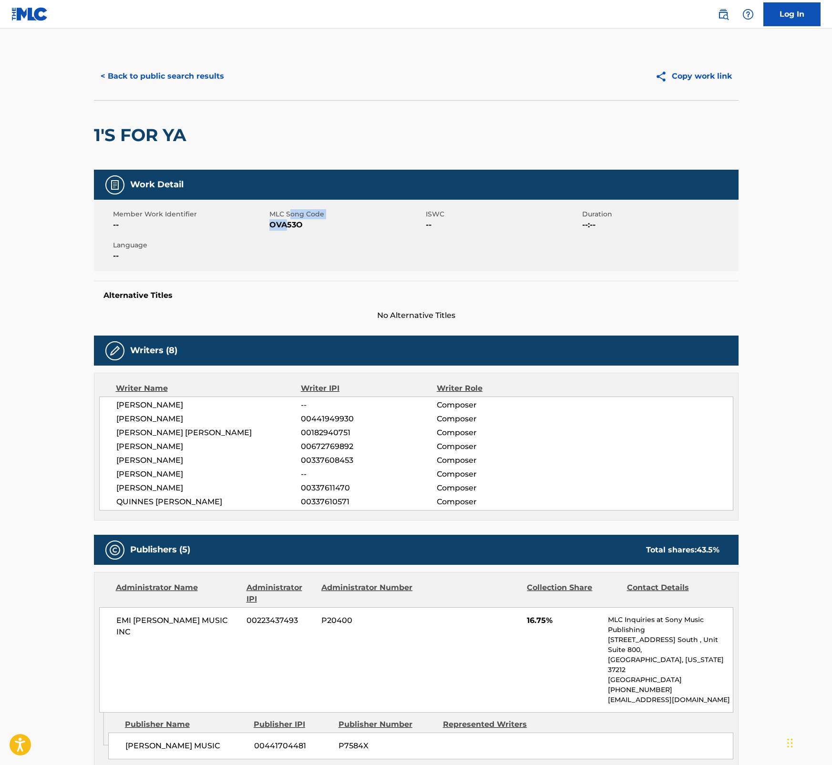
click at [287, 220] on div "MLC Song Code OVA53O" at bounding box center [347, 219] width 156 height 21
drag, startPoint x: 287, startPoint y: 220, endPoint x: 285, endPoint y: 227, distance: 7.1
click at [285, 227] on span "OVA53O" at bounding box center [346, 224] width 154 height 11
drag, startPoint x: 775, startPoint y: 122, endPoint x: 781, endPoint y: 124, distance: 6.0
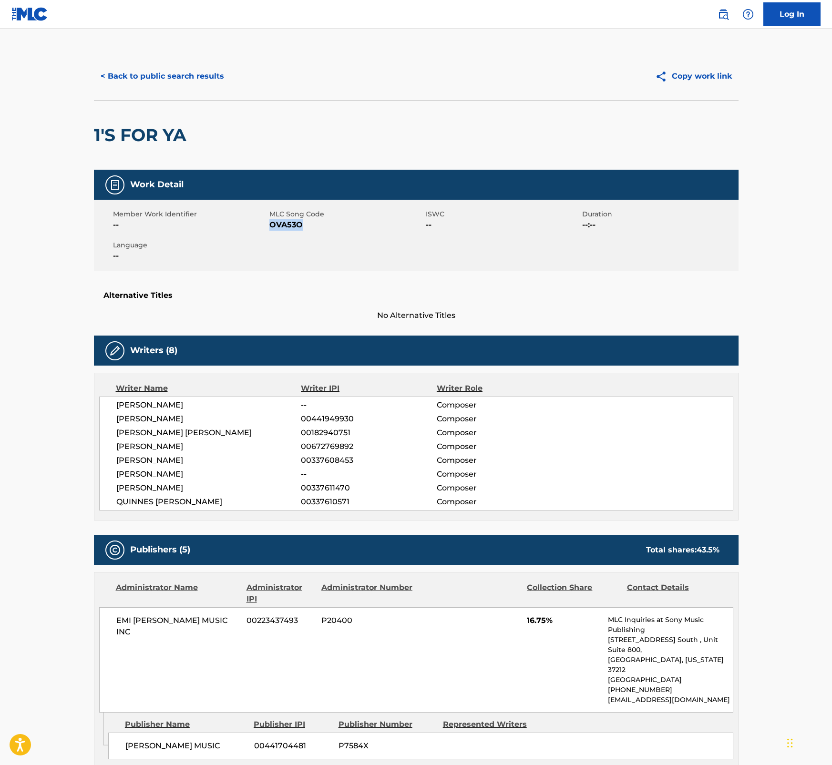
drag, startPoint x: 830, startPoint y: 142, endPoint x: 826, endPoint y: 255, distance: 113.5
drag, startPoint x: 747, startPoint y: 366, endPoint x: 752, endPoint y: 364, distance: 5.1
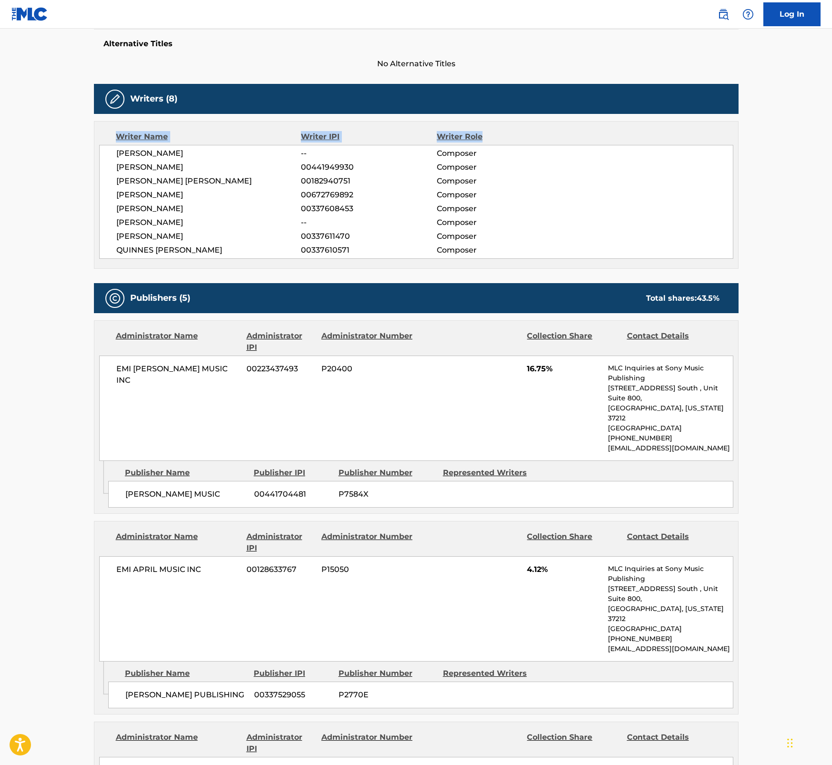
scroll to position [273, 0]
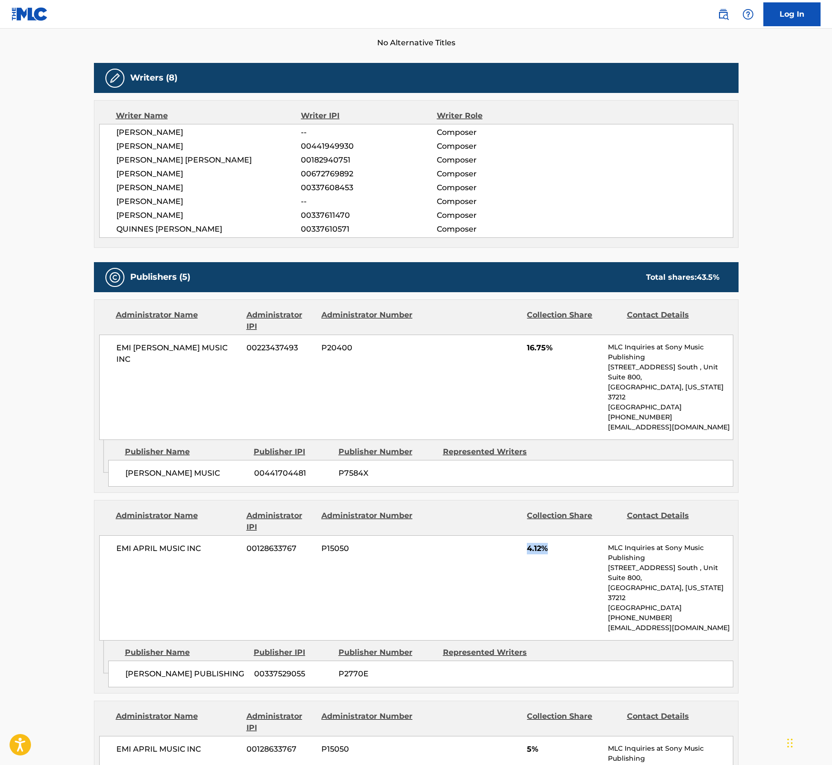
drag, startPoint x: 523, startPoint y: 531, endPoint x: 551, endPoint y: 533, distance: 27.7
click at [551, 535] on div "EMI APRIL MUSIC INC 00128633767 P15050 4.12% MLC Inquiries at Sony Music Publis…" at bounding box center [416, 587] width 634 height 105
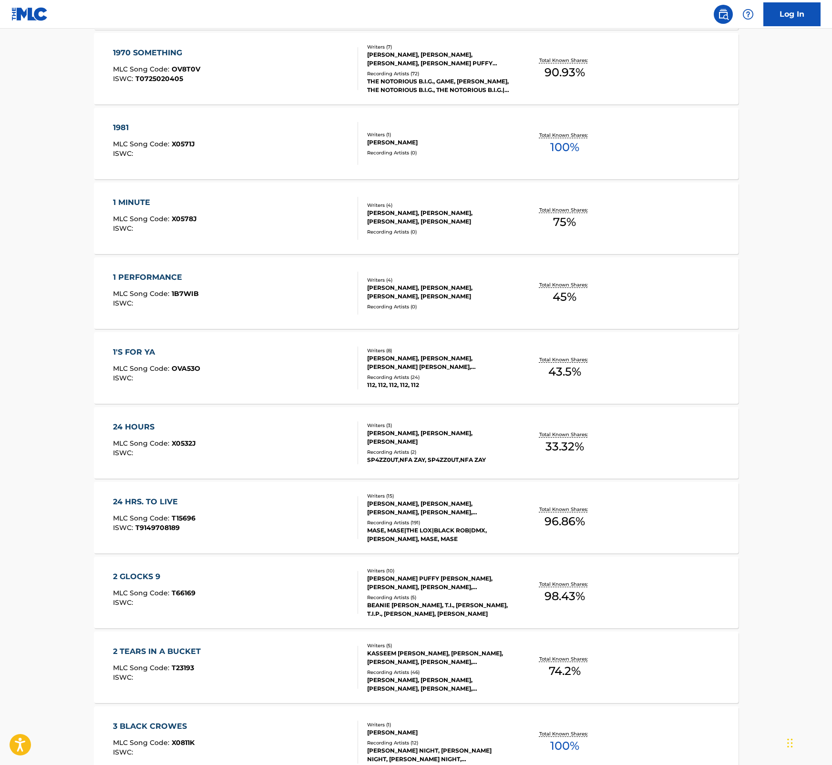
scroll to position [680, 0]
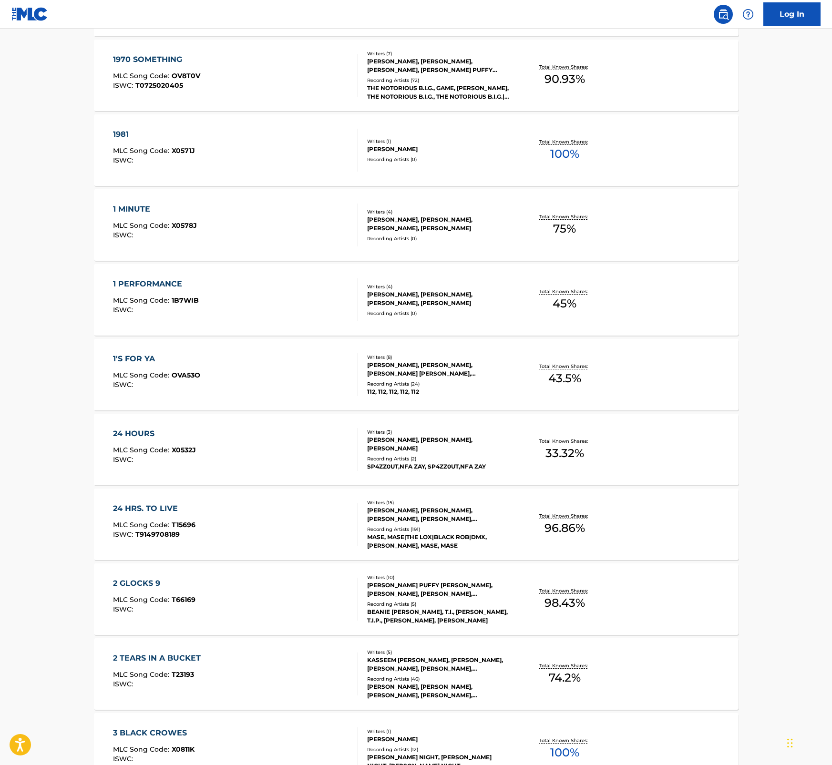
click at [286, 452] on div "24 HOURS MLC Song Code : X0532J ISWC :" at bounding box center [235, 449] width 245 height 43
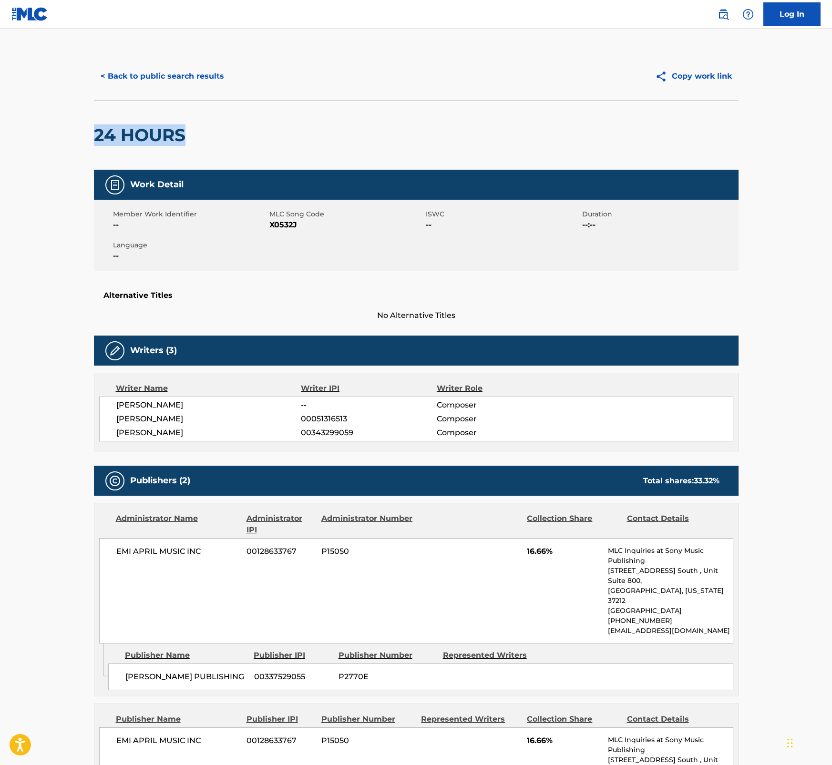
drag, startPoint x: 96, startPoint y: 135, endPoint x: 196, endPoint y: 136, distance: 100.1
click at [196, 136] on div "24 HOURS" at bounding box center [416, 135] width 644 height 70
click at [293, 224] on span "X0532J" at bounding box center [346, 224] width 154 height 11
drag, startPoint x: 525, startPoint y: 554, endPoint x: 558, endPoint y: 556, distance: 33.5
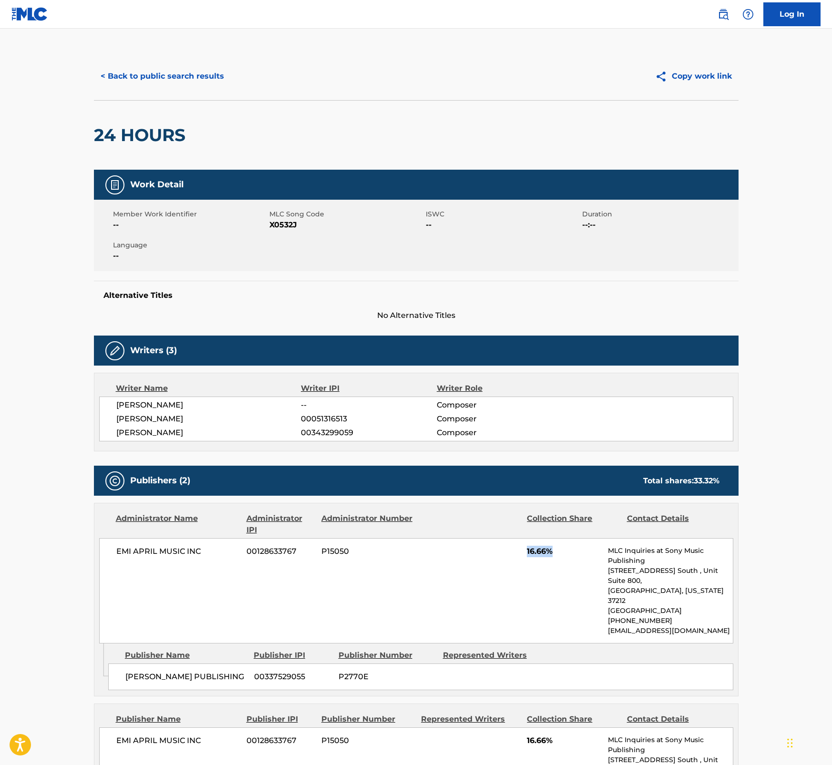
click at [558, 556] on div "EMI APRIL MUSIC INC 00128633767 P15050 16.66% MLC Inquiries at Sony Music Publi…" at bounding box center [416, 590] width 634 height 105
click at [182, 78] on button "< Back to public search results" at bounding box center [162, 76] width 137 height 24
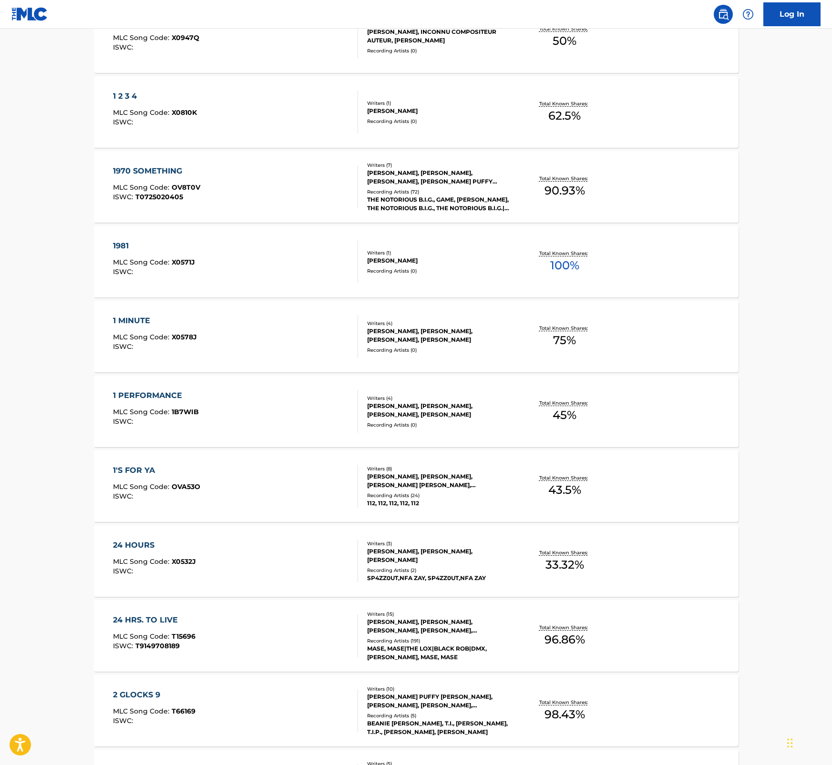
scroll to position [594, 0]
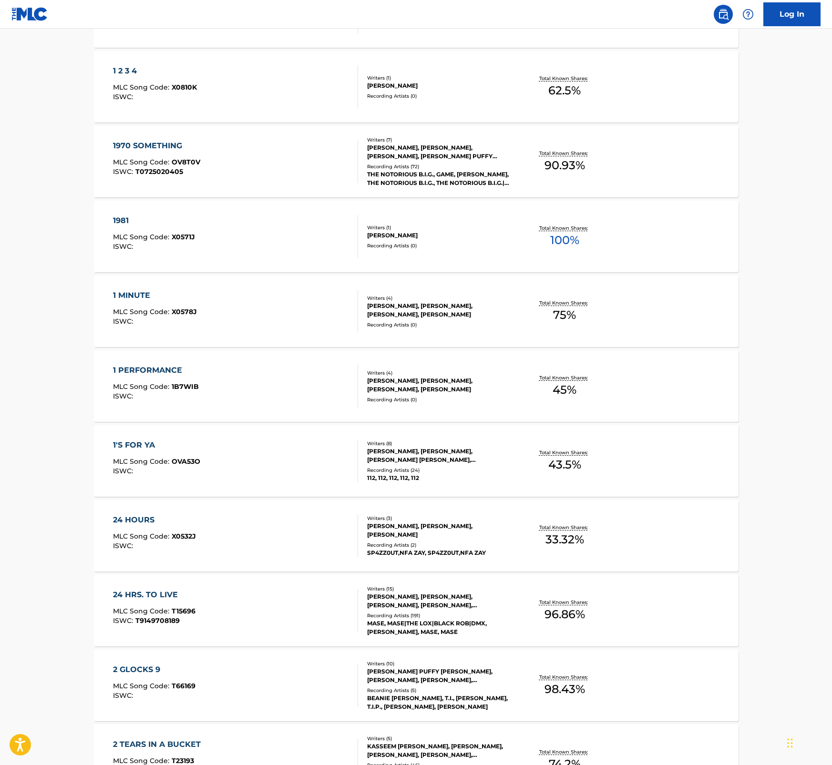
click at [222, 606] on div "24 HRS. TO LIVE MLC Song Code : T15696 ISWC : T9149708189" at bounding box center [235, 610] width 245 height 43
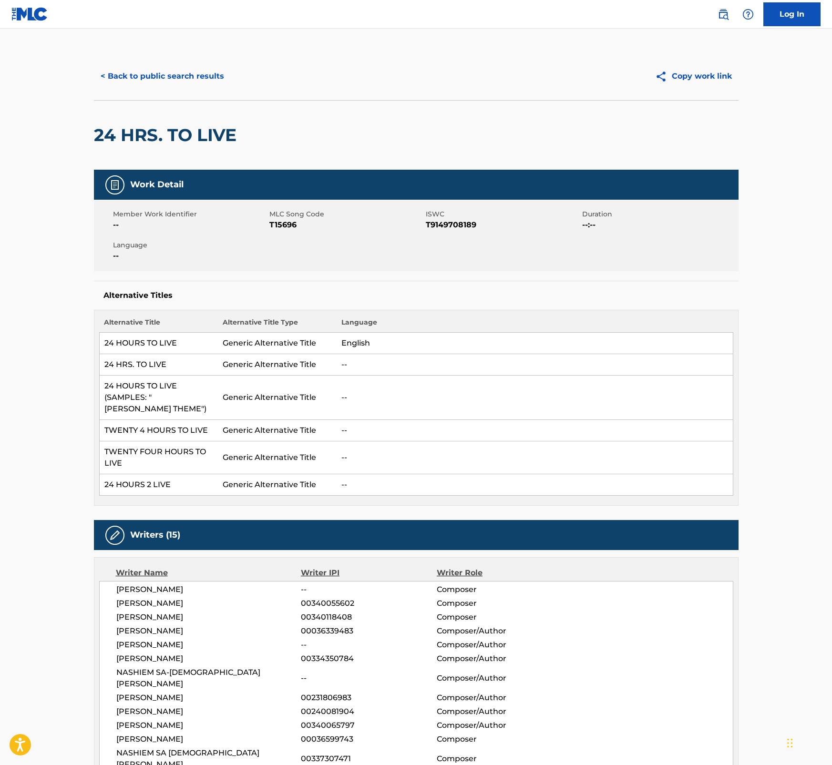
click at [282, 225] on span "T15696" at bounding box center [346, 224] width 154 height 11
click at [282, 224] on span "T15696" at bounding box center [346, 224] width 154 height 11
drag, startPoint x: 210, startPoint y: 421, endPoint x: 106, endPoint y: 428, distance: 103.7
click at [106, 428] on td "TWENTY 4 HOURS TO LIVE" at bounding box center [158, 430] width 119 height 21
drag, startPoint x: 102, startPoint y: 387, endPoint x: 215, endPoint y: 402, distance: 113.9
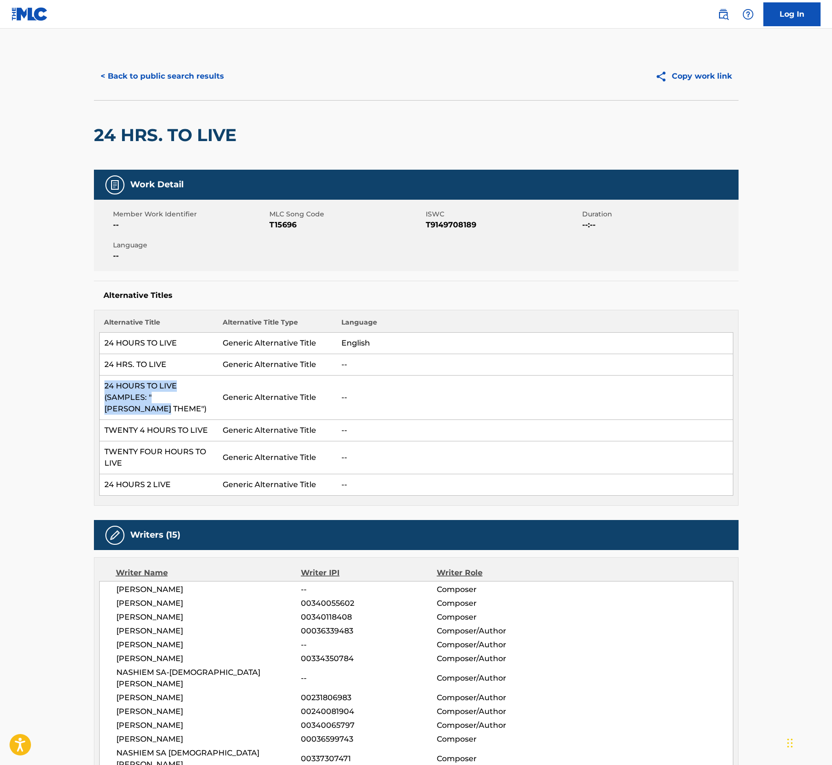
click at [215, 402] on td "24 HOURS TO LIVE (SAMPLES: "[PERSON_NAME] THEME")" at bounding box center [158, 398] width 119 height 44
click at [134, 420] on td "TWENTY 4 HOURS TO LIVE" at bounding box center [158, 430] width 119 height 21
drag, startPoint x: 134, startPoint y: 453, endPoint x: 103, endPoint y: 444, distance: 31.8
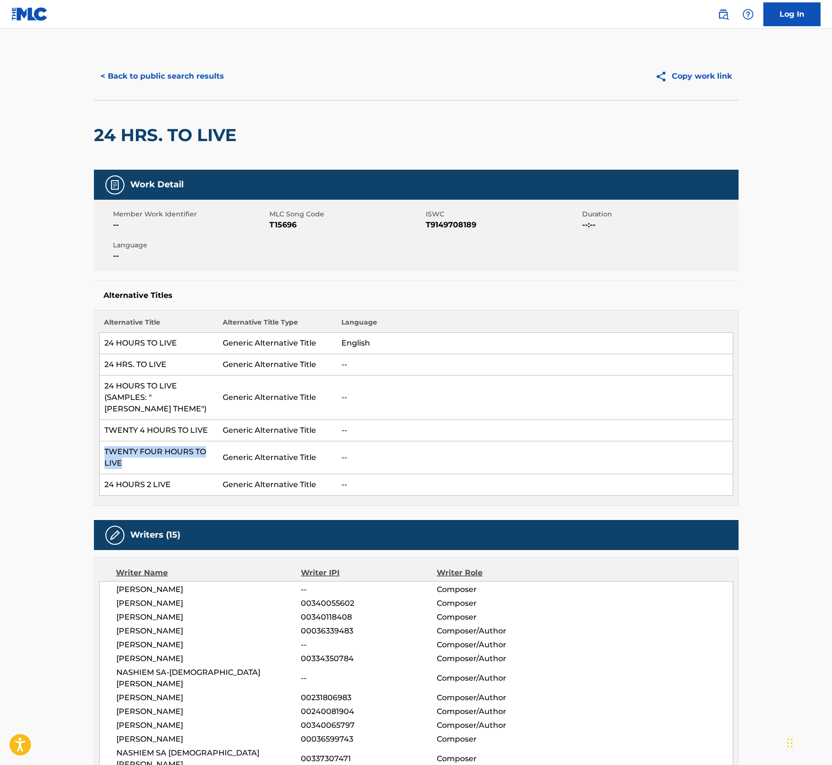
click at [103, 444] on td "TWENTY FOUR HOURS TO LIVE" at bounding box center [158, 457] width 119 height 33
drag, startPoint x: 189, startPoint y: 477, endPoint x: 104, endPoint y: 482, distance: 85.0
click at [104, 482] on td "24 HOURS 2 LIVE" at bounding box center [158, 484] width 119 height 21
click at [166, 74] on button "< Back to public search results" at bounding box center [162, 76] width 137 height 24
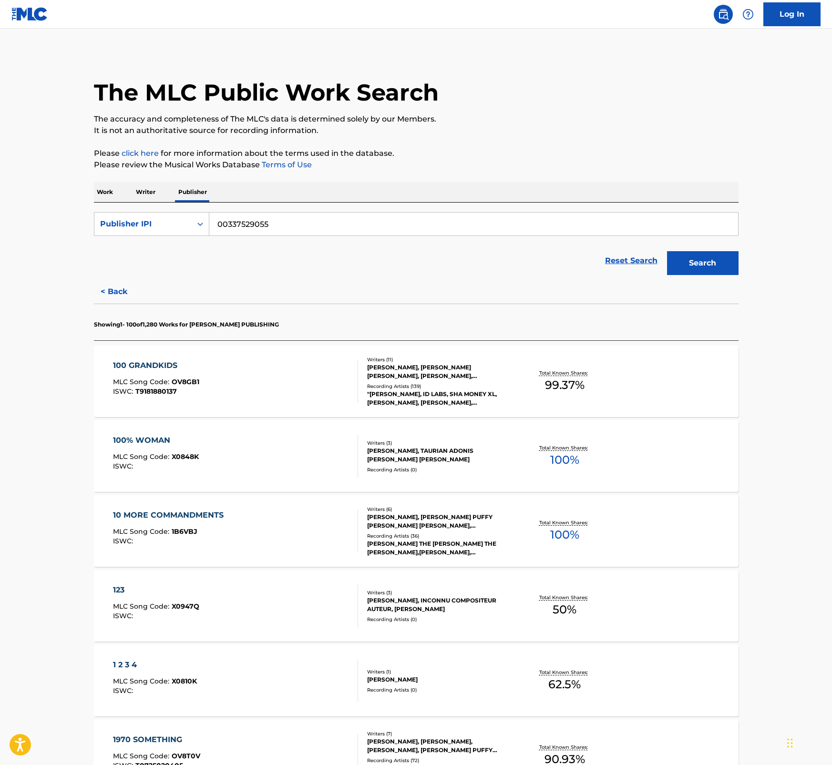
scroll to position [732, 0]
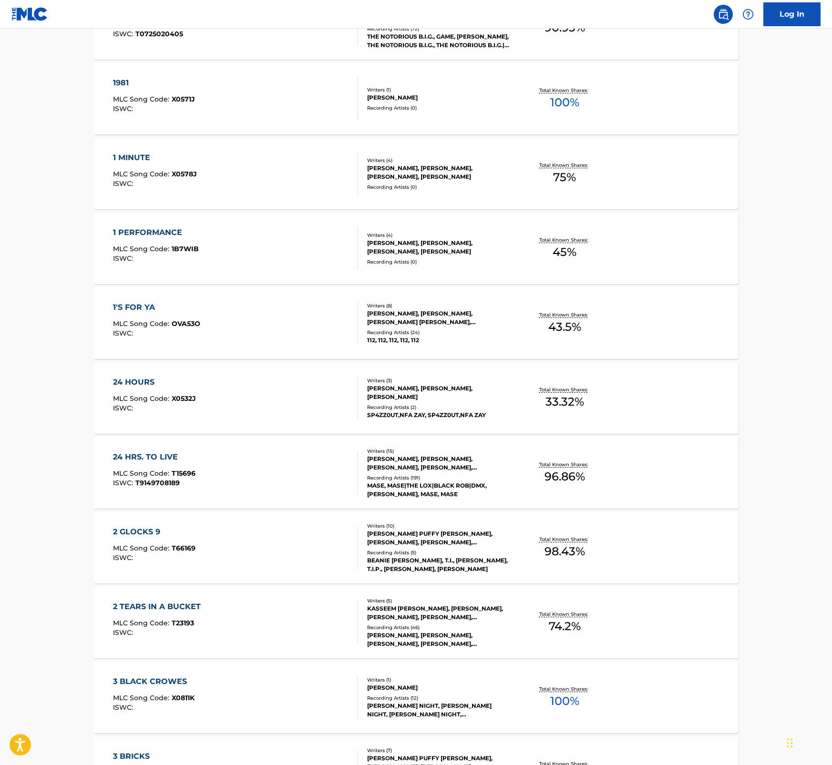
click at [198, 547] on div "2 GLOCKS 9 MLC Song Code : T66169 ISWC :" at bounding box center [235, 547] width 245 height 43
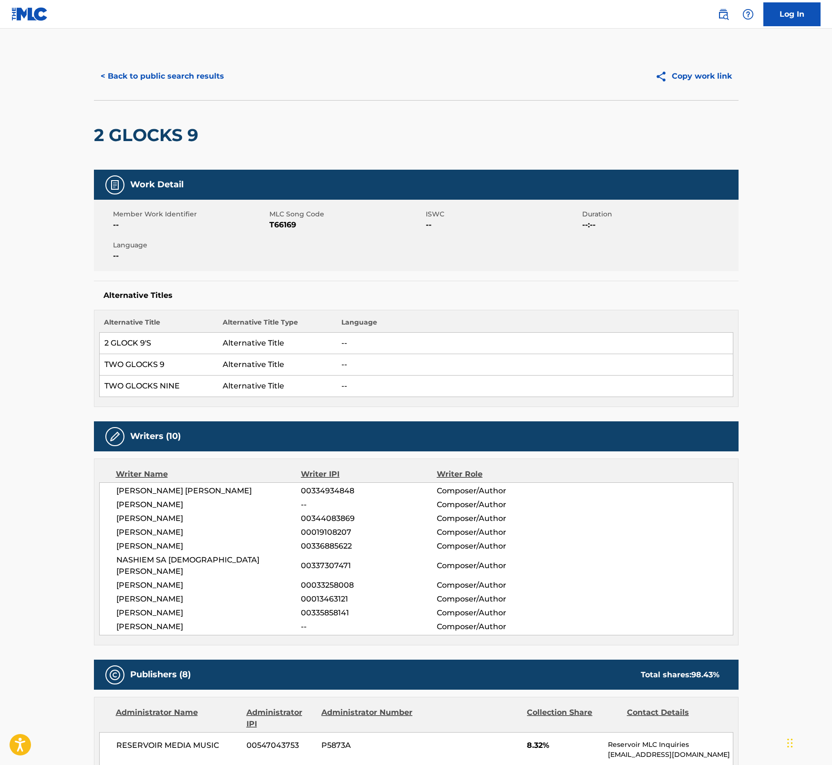
click at [273, 221] on span "T66169" at bounding box center [346, 224] width 154 height 11
click at [725, 139] on div "2 GLOCKS 9" at bounding box center [416, 135] width 644 height 70
click at [118, 362] on td "TWO GLOCKS 9" at bounding box center [158, 364] width 119 height 21
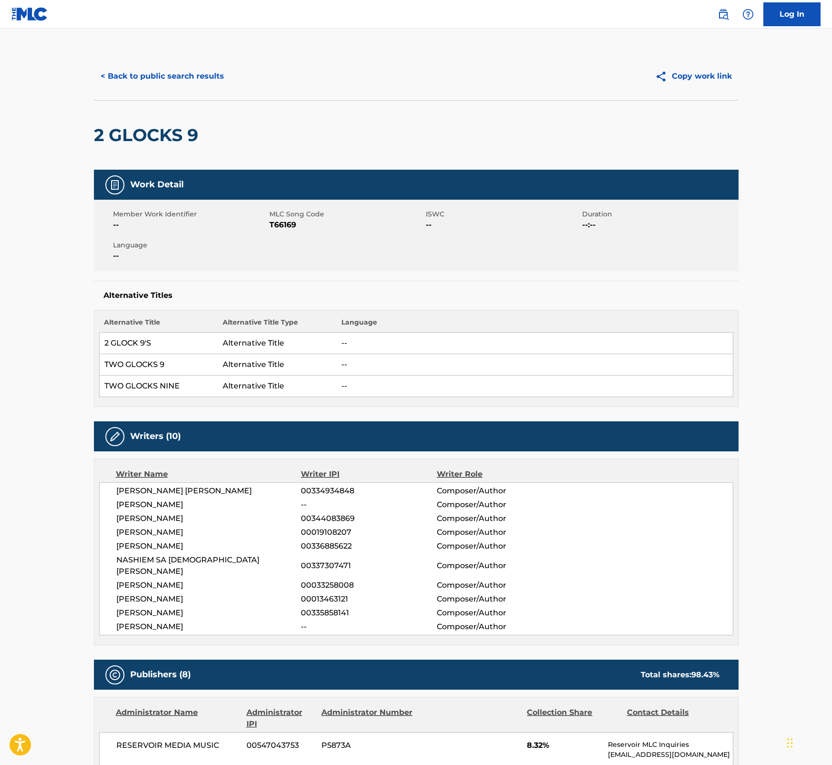
click at [141, 367] on td "TWO GLOCKS 9" at bounding box center [158, 364] width 119 height 21
click at [139, 385] on td "TWO GLOCKS NINE" at bounding box center [158, 386] width 119 height 21
drag, startPoint x: 142, startPoint y: 383, endPoint x: 125, endPoint y: 384, distance: 16.7
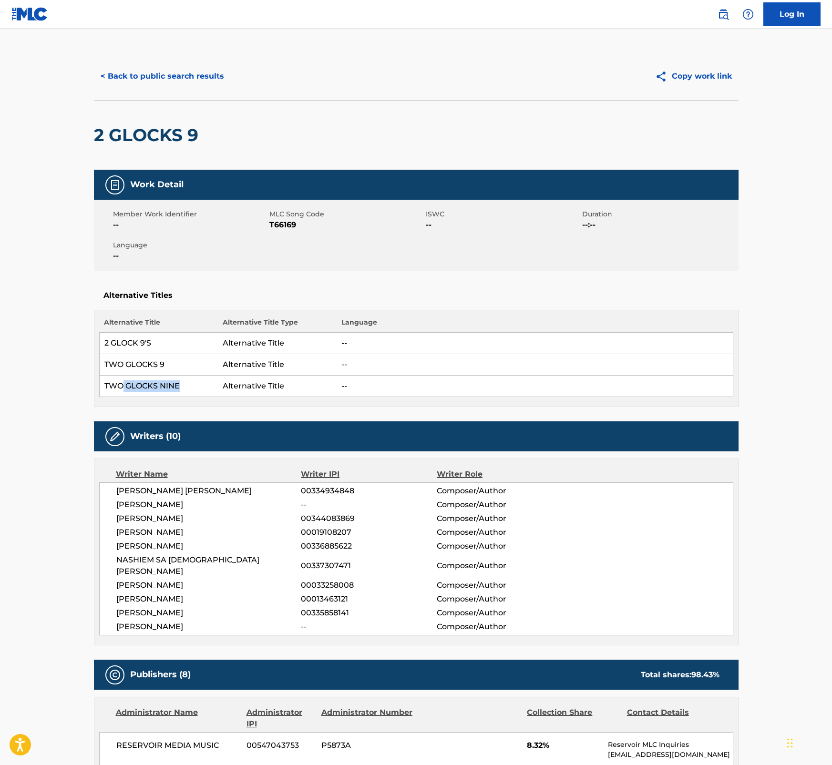
click at [124, 385] on td "TWO GLOCKS NINE" at bounding box center [158, 386] width 119 height 21
drag, startPoint x: 125, startPoint y: 384, endPoint x: 179, endPoint y: 373, distance: 54.9
click at [179, 373] on td "TWO GLOCKS 9" at bounding box center [158, 364] width 119 height 21
drag, startPoint x: 153, startPoint y: 346, endPoint x: 100, endPoint y: 348, distance: 53.0
click at [100, 348] on td "2 GLOCK 9'S" at bounding box center [158, 343] width 119 height 21
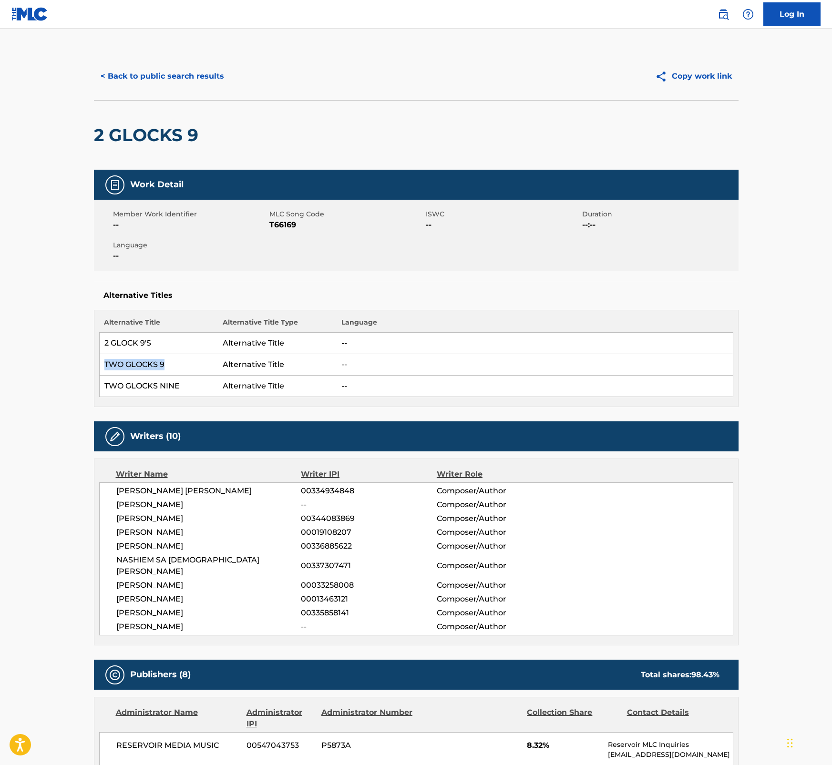
drag, startPoint x: 100, startPoint y: 348, endPoint x: 101, endPoint y: 368, distance: 19.1
click at [101, 368] on td "TWO GLOCKS 9" at bounding box center [158, 364] width 119 height 21
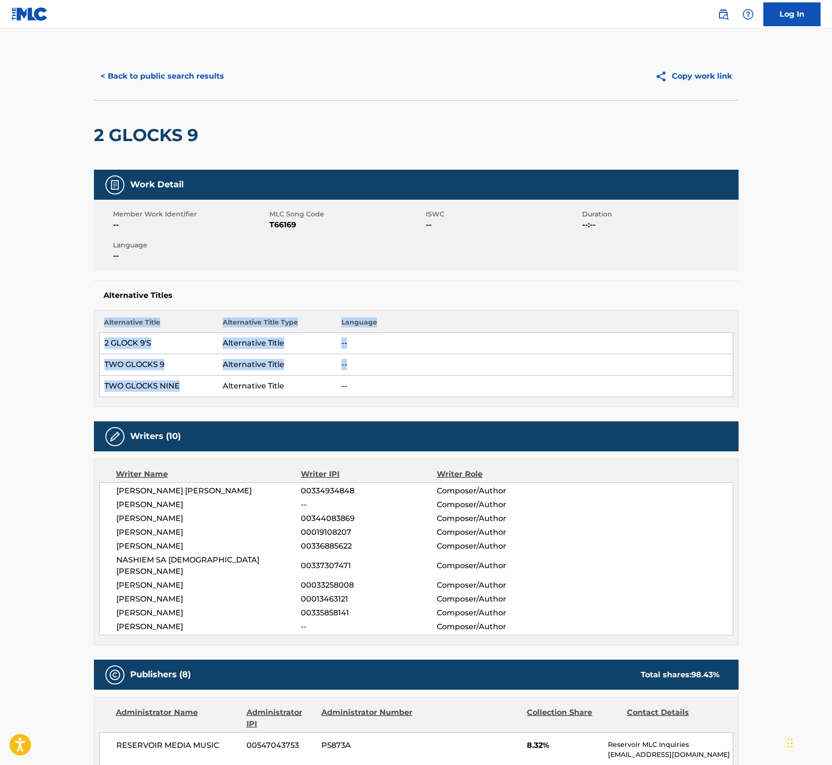
drag, startPoint x: 178, startPoint y: 387, endPoint x: 98, endPoint y: 384, distance: 80.2
click at [98, 384] on div "Alternative Title Alternative Title Type Language 2 GLOCK 9'S Alternative Title…" at bounding box center [416, 358] width 644 height 97
click at [150, 388] on td "TWO GLOCKS NINE" at bounding box center [158, 386] width 119 height 21
drag, startPoint x: 165, startPoint y: 387, endPoint x: 105, endPoint y: 391, distance: 59.7
click at [105, 391] on td "TWO GLOCKS NINE" at bounding box center [158, 386] width 119 height 21
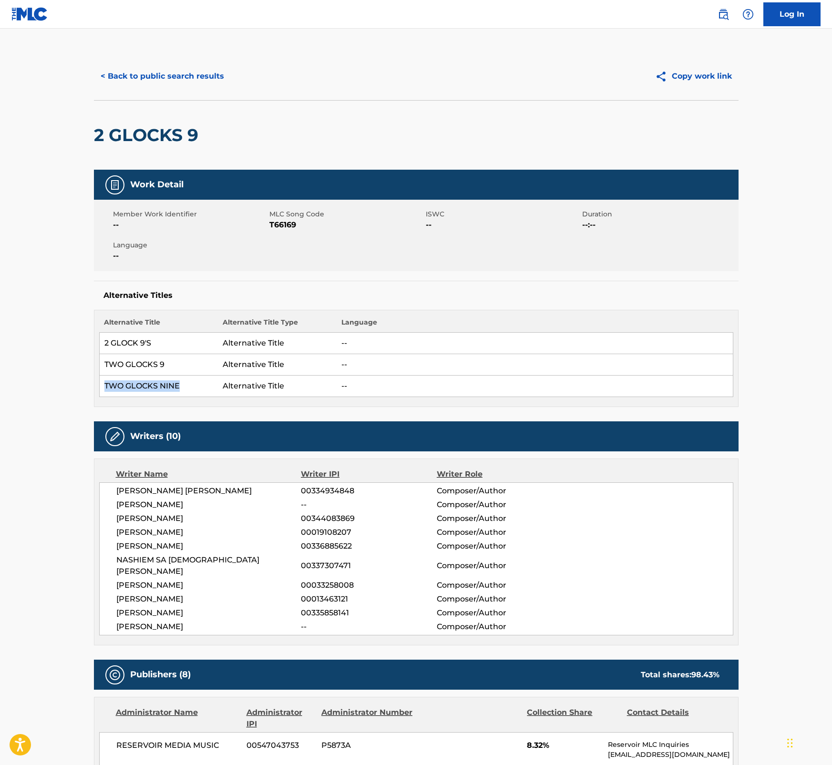
click at [213, 78] on button "< Back to public search results" at bounding box center [162, 76] width 137 height 24
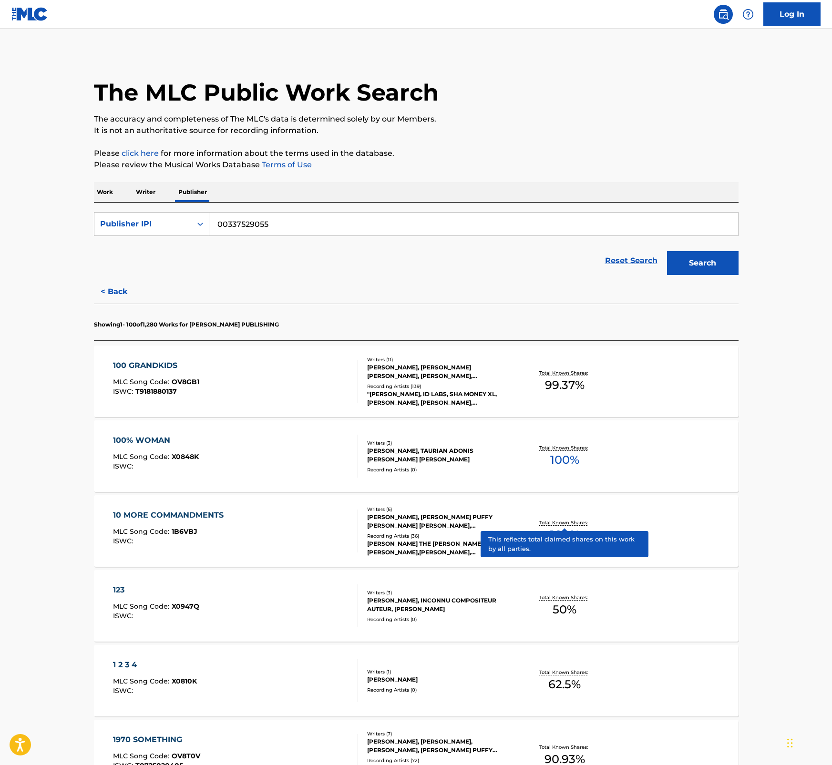
scroll to position [732, 0]
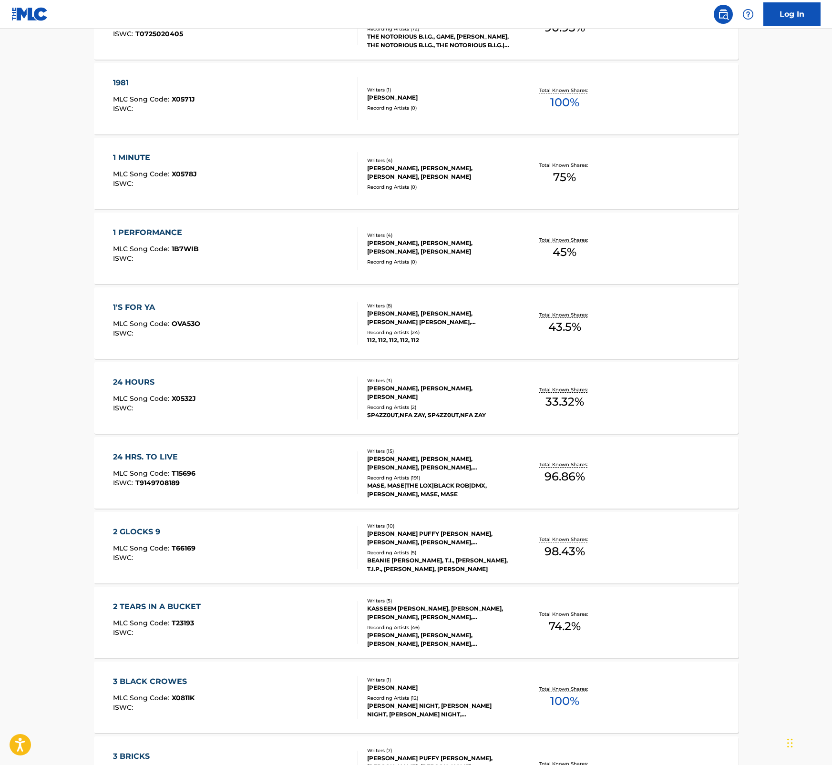
click at [214, 610] on div "2 TEARS IN A BUCKET MLC Song Code : T23193 ISWC :" at bounding box center [235, 622] width 245 height 43
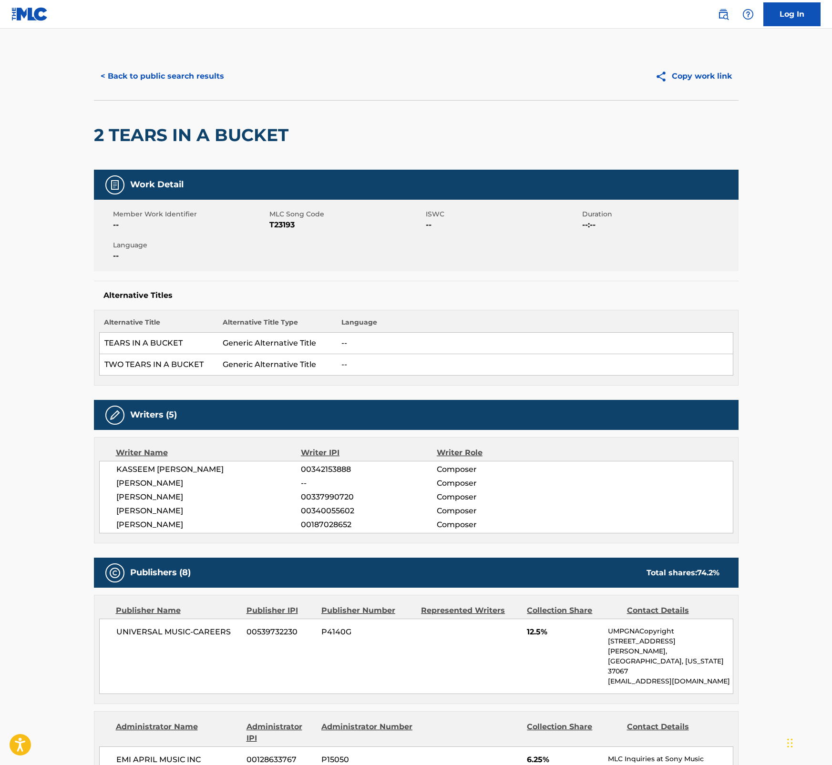
click at [143, 137] on h2 "2 TEARS IN A BUCKET" at bounding box center [193, 134] width 199 height 21
click at [143, 136] on h2 "2 TEARS IN A BUCKET" at bounding box center [193, 134] width 199 height 21
click at [284, 223] on span "T23193" at bounding box center [346, 224] width 154 height 11
click at [185, 339] on td "TEARS IN A BUCKET" at bounding box center [158, 343] width 119 height 21
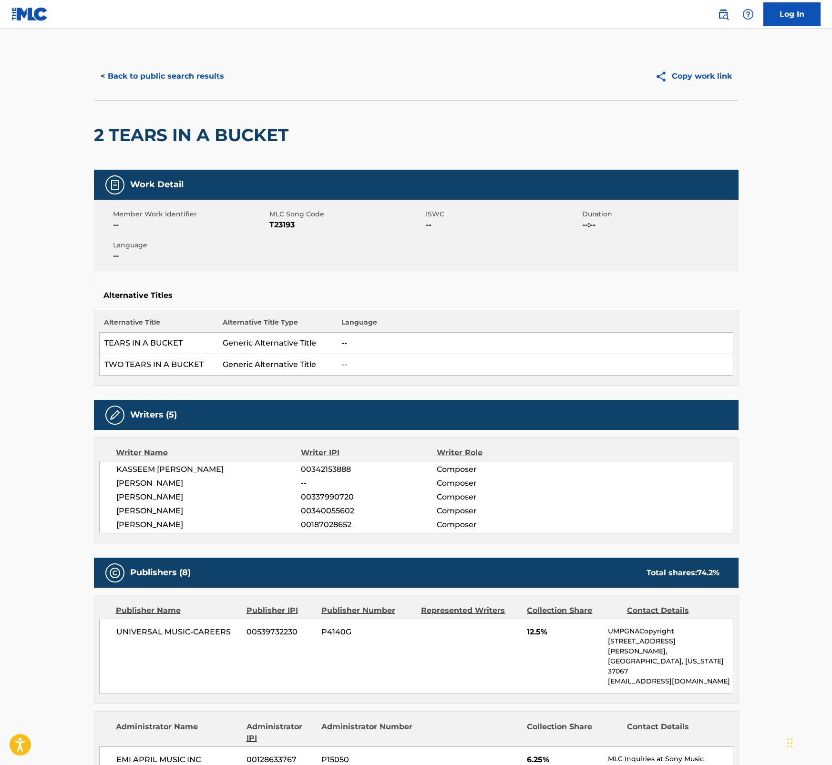
click at [190, 344] on td "TEARS IN A BUCKET" at bounding box center [158, 343] width 119 height 21
click at [178, 342] on td "TEARS IN A BUCKET" at bounding box center [158, 343] width 119 height 21
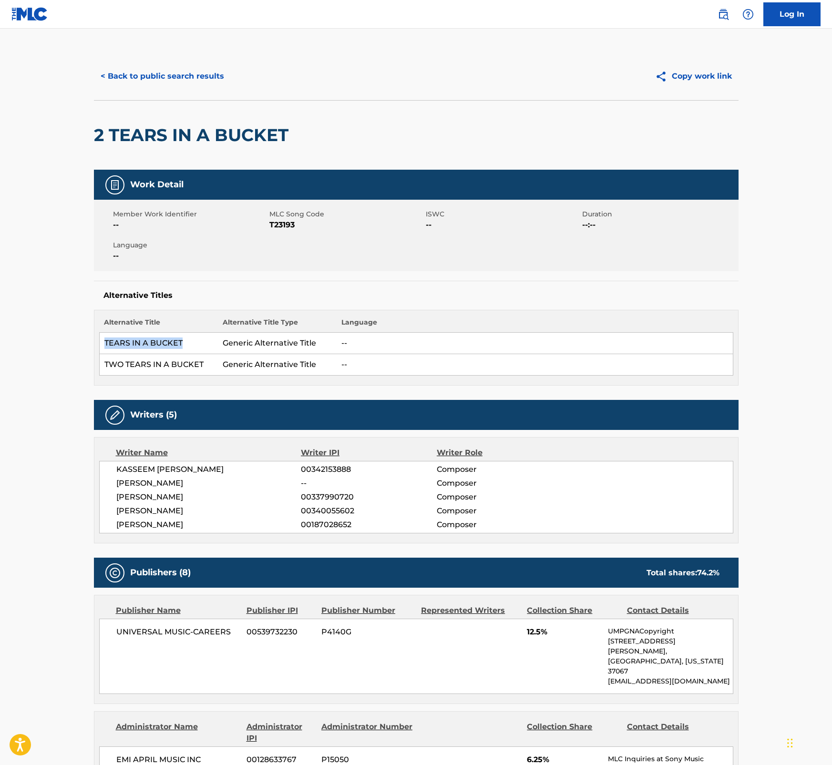
click at [178, 342] on td "TEARS IN A BUCKET" at bounding box center [158, 343] width 119 height 21
click at [213, 364] on td "TWO TEARS IN A BUCKET" at bounding box center [158, 364] width 119 height 21
click at [199, 362] on td "TWO TEARS IN A BUCKET" at bounding box center [158, 364] width 119 height 21
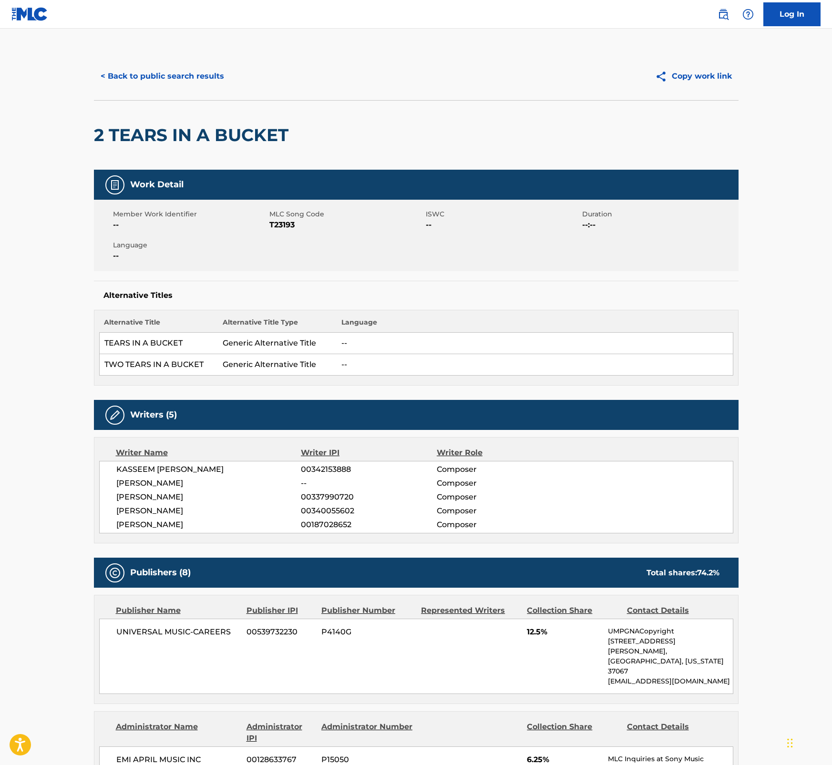
click at [174, 75] on button "< Back to public search results" at bounding box center [162, 76] width 137 height 24
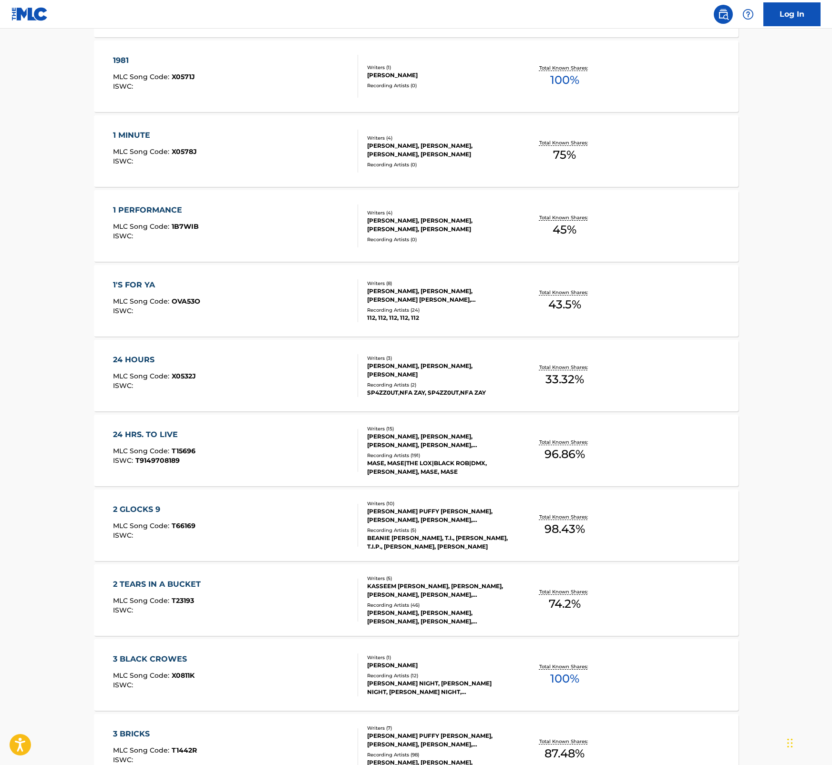
scroll to position [786, 0]
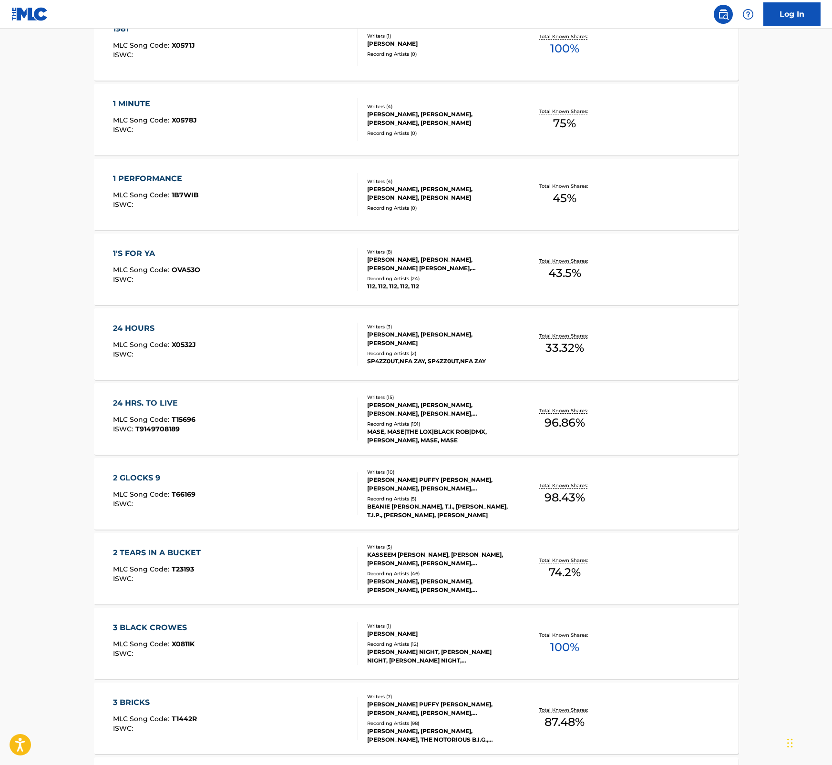
click at [204, 639] on div "3 BLACK CROWES MLC Song Code : X0811K ISWC :" at bounding box center [235, 643] width 245 height 43
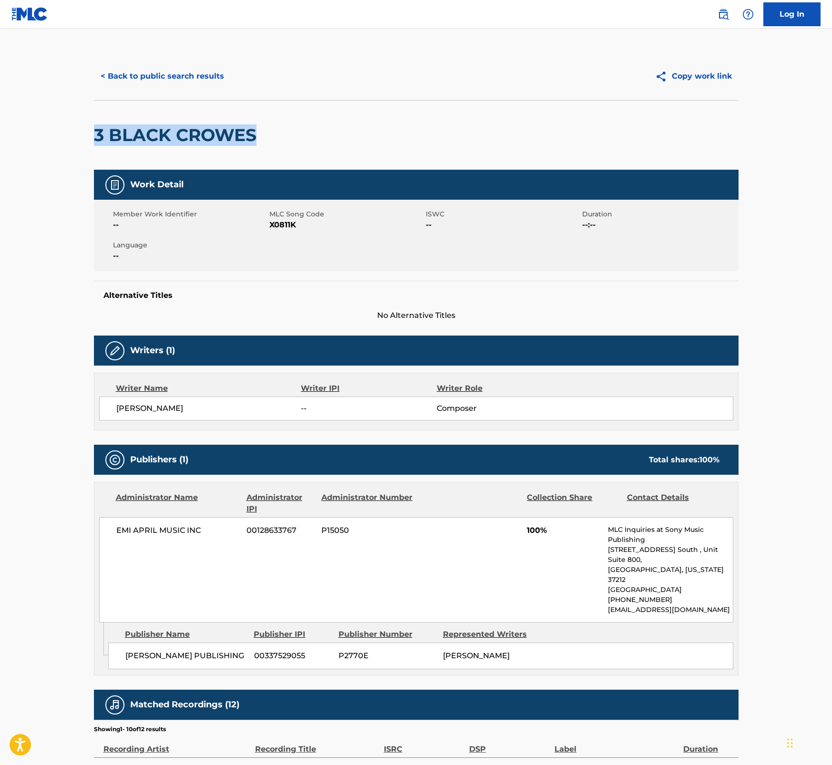
drag, startPoint x: 94, startPoint y: 131, endPoint x: 262, endPoint y: 142, distance: 168.1
click at [262, 142] on div "3 BLACK CROWES" at bounding box center [416, 135] width 644 height 70
click at [284, 222] on span "X0811K" at bounding box center [346, 224] width 154 height 11
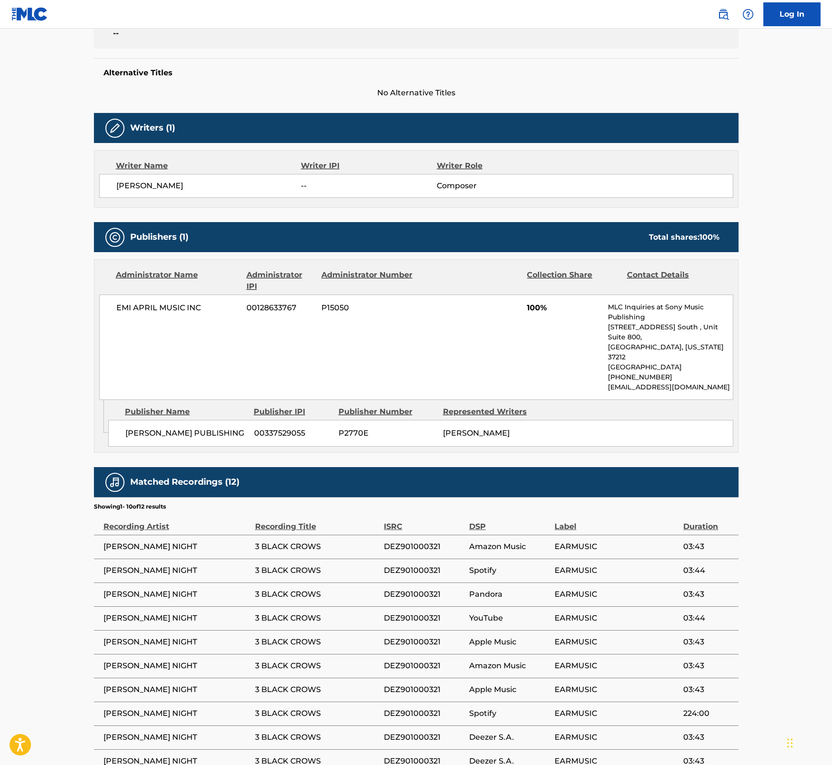
scroll to position [223, 0]
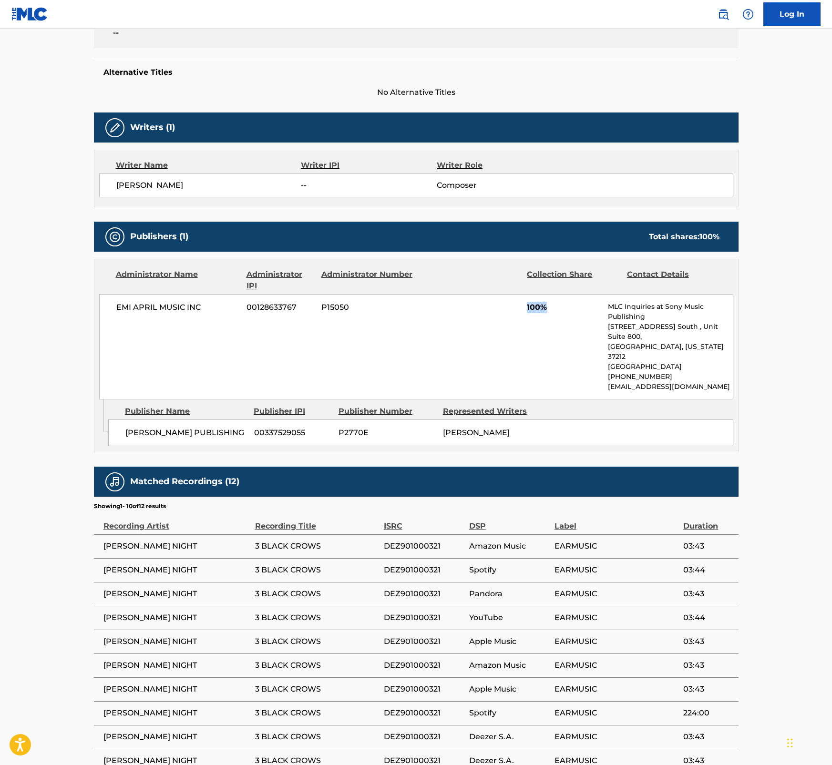
drag, startPoint x: 524, startPoint y: 309, endPoint x: 566, endPoint y: 312, distance: 42.1
click at [566, 312] on div "EMI APRIL MUSIC INC 00128633767 P15050 100% MLC Inquiries at Sony Music Publish…" at bounding box center [416, 346] width 634 height 105
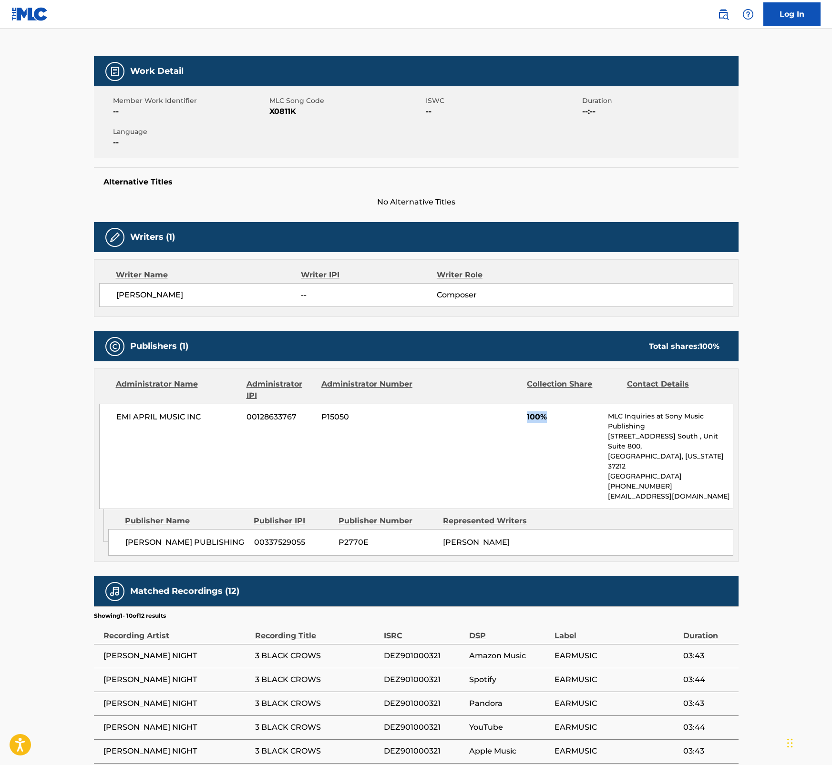
scroll to position [0, 0]
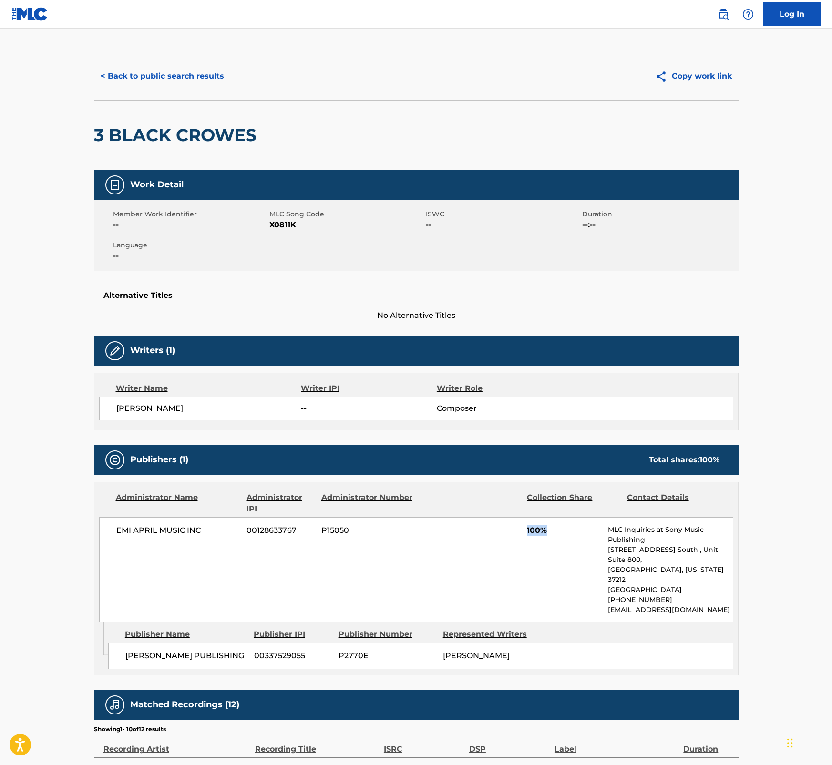
click at [167, 75] on button "< Back to public search results" at bounding box center [162, 76] width 137 height 24
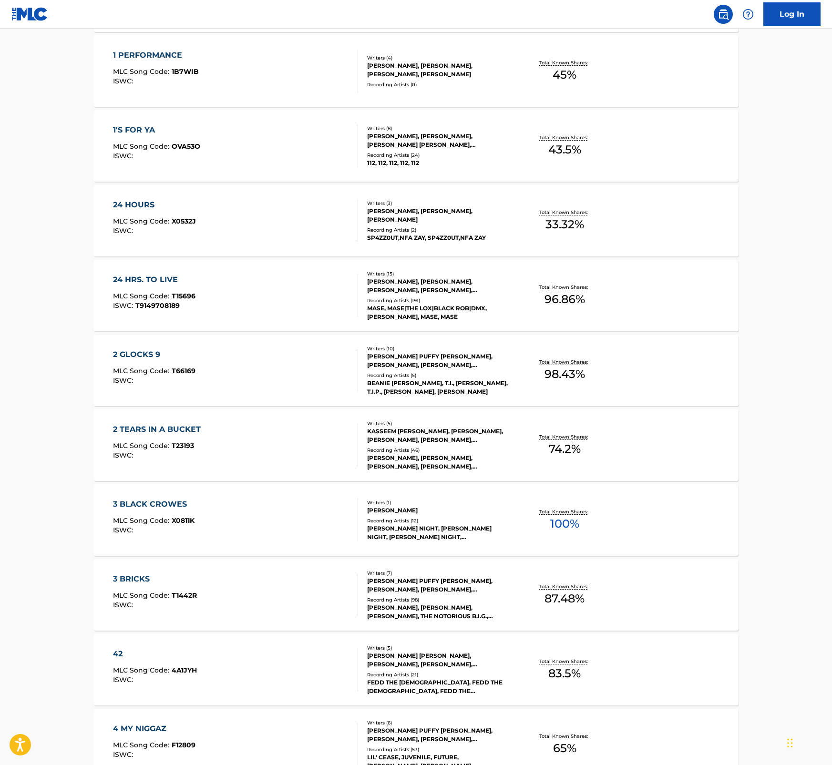
scroll to position [1002, 0]
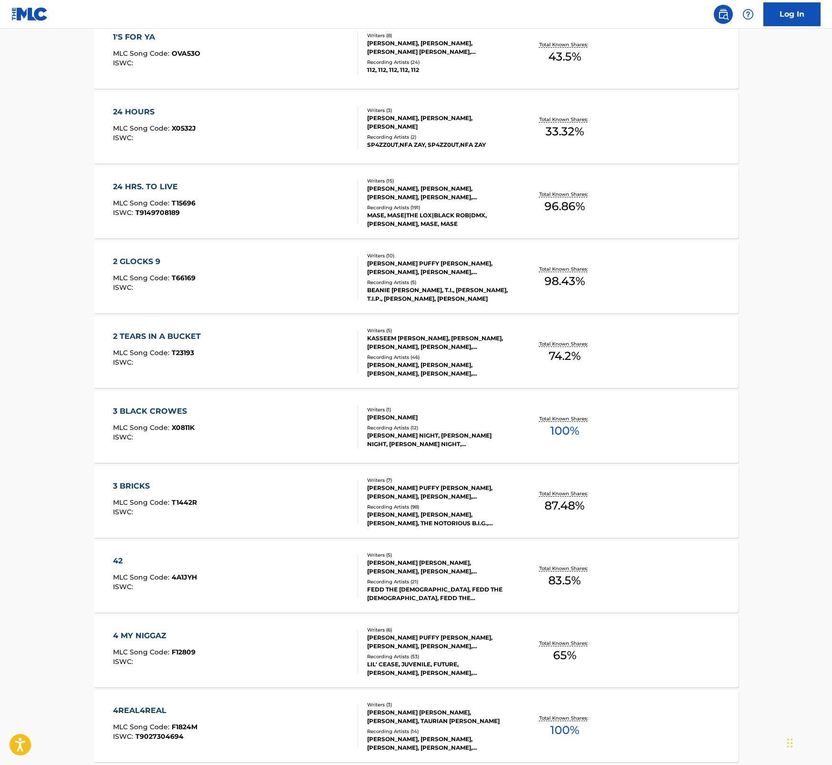
click at [198, 572] on div "42 MLC Song Code : 4A1JYH ISWC :" at bounding box center [235, 576] width 245 height 43
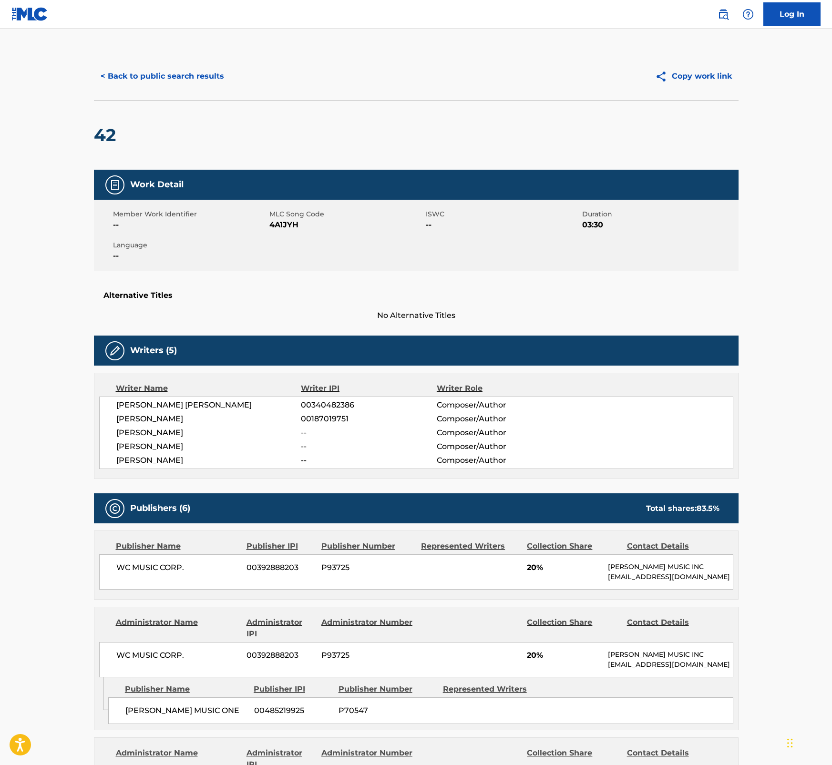
click at [284, 225] on span "4A1JYH" at bounding box center [346, 224] width 154 height 11
click at [285, 225] on span "4A1JYH" at bounding box center [346, 224] width 154 height 11
drag, startPoint x: 831, startPoint y: 132, endPoint x: 838, endPoint y: 189, distance: 57.1
click at [831, 189] on html "Accessibility Screen-Reader Guide, Feedback, and Issue Reporting | New window L…" at bounding box center [416, 382] width 832 height 765
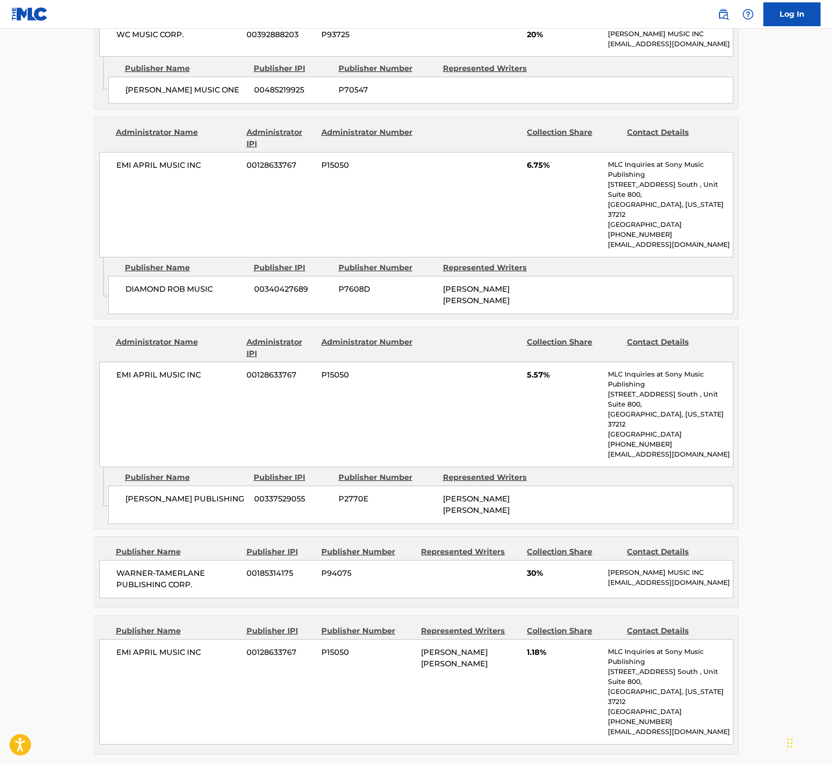
scroll to position [619, 0]
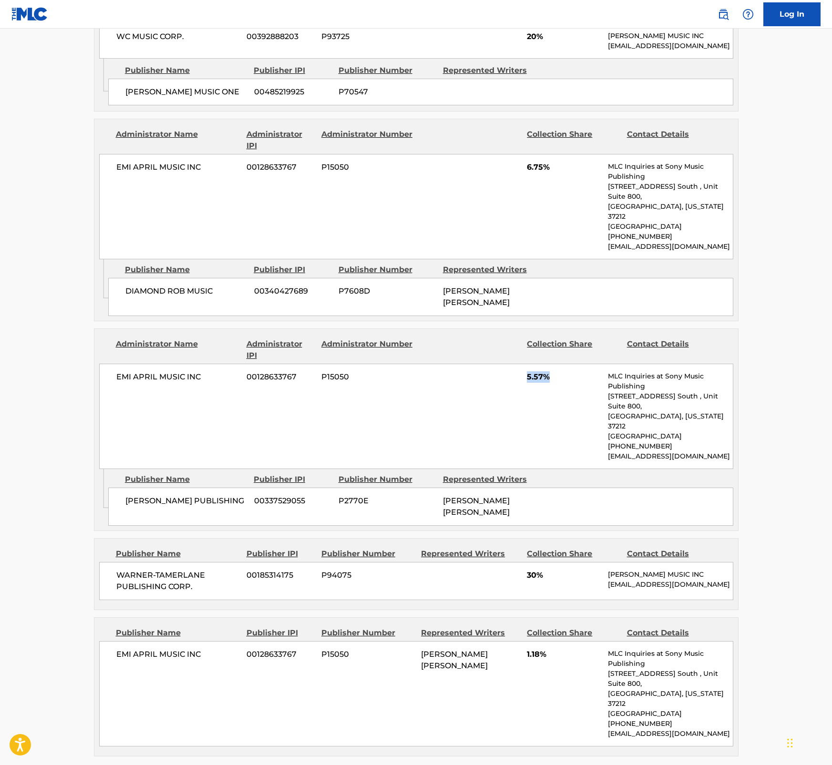
drag, startPoint x: 551, startPoint y: 372, endPoint x: 524, endPoint y: 372, distance: 26.7
click at [524, 372] on div "EMI APRIL MUSIC INC 00128633767 P15050 5.57% MLC Inquiries at Sony Music Publis…" at bounding box center [416, 416] width 634 height 105
click at [814, 63] on main "< Back to public search results Copy work link 42 Work Detail Member Work Ident…" at bounding box center [416, 268] width 832 height 1717
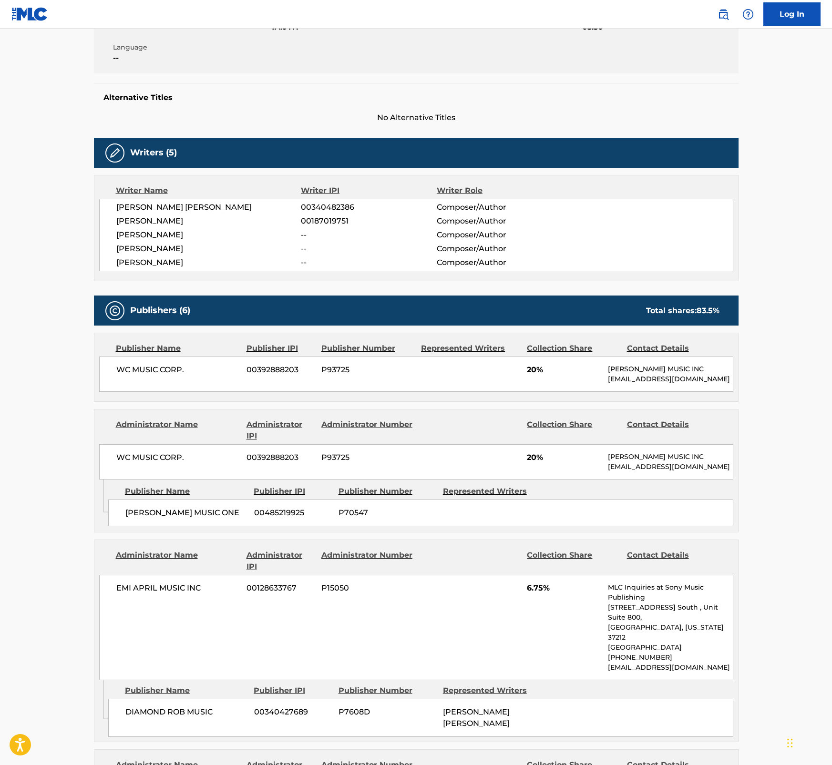
scroll to position [0, 0]
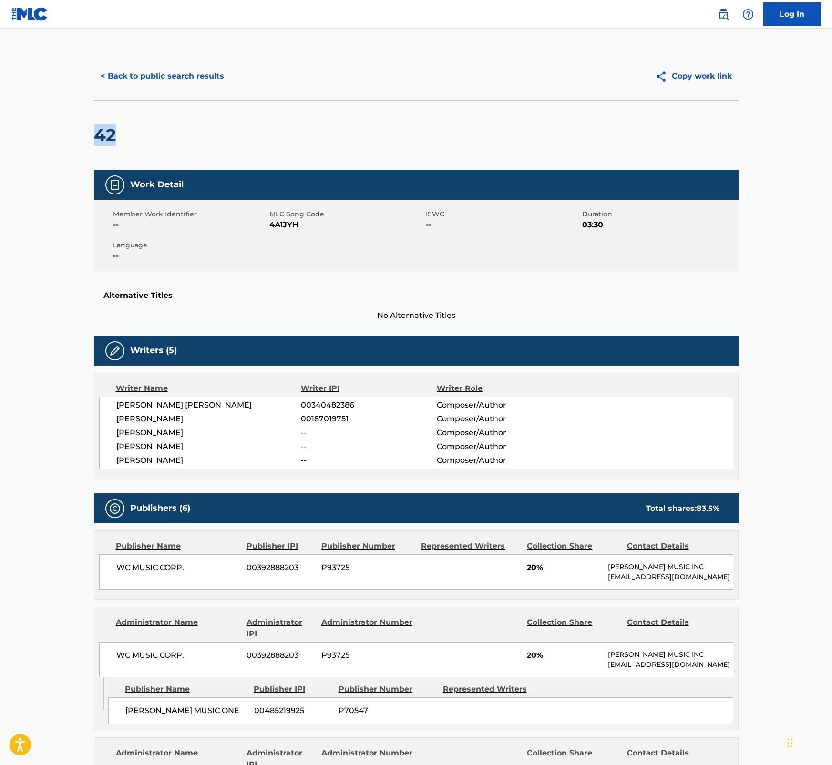
drag, startPoint x: 119, startPoint y: 137, endPoint x: 91, endPoint y: 136, distance: 28.6
click at [159, 75] on button "< Back to public search results" at bounding box center [162, 76] width 137 height 24
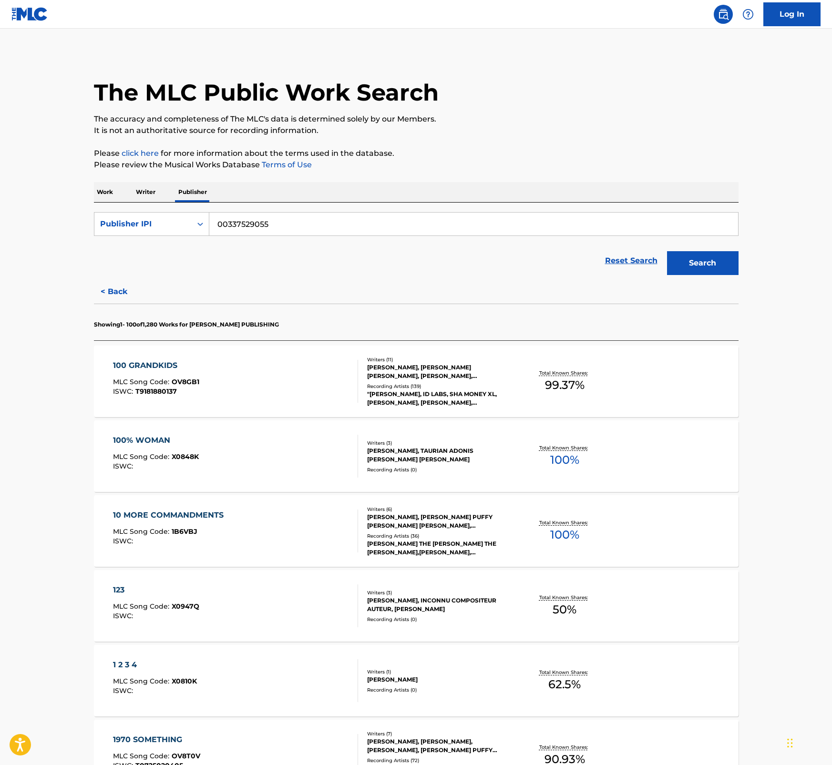
scroll to position [1123, 0]
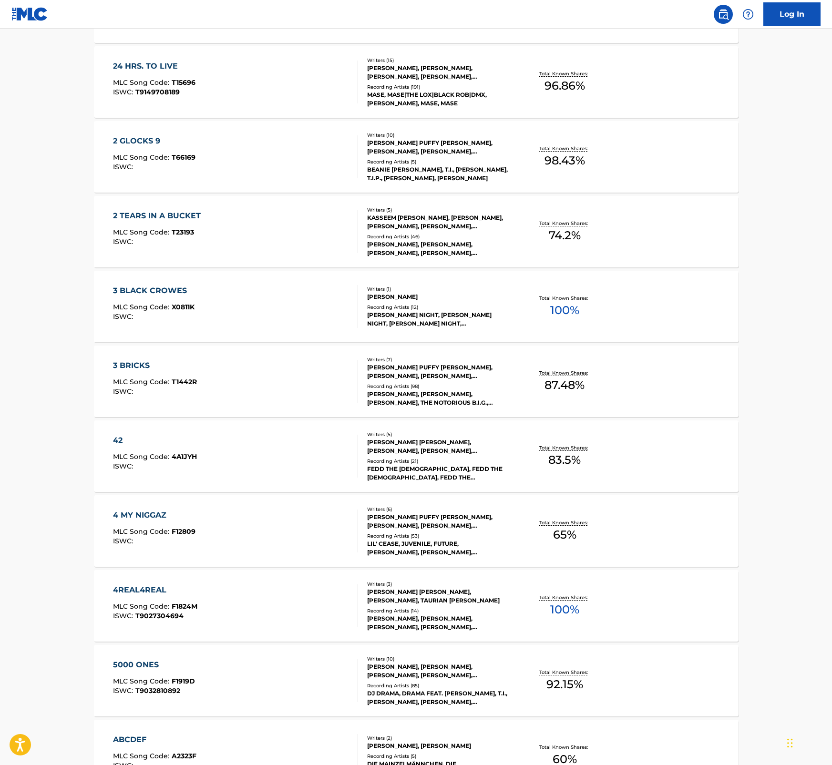
click at [198, 521] on div "4 MY NIGGAZ MLC Song Code : F12809 ISWC :" at bounding box center [235, 531] width 245 height 43
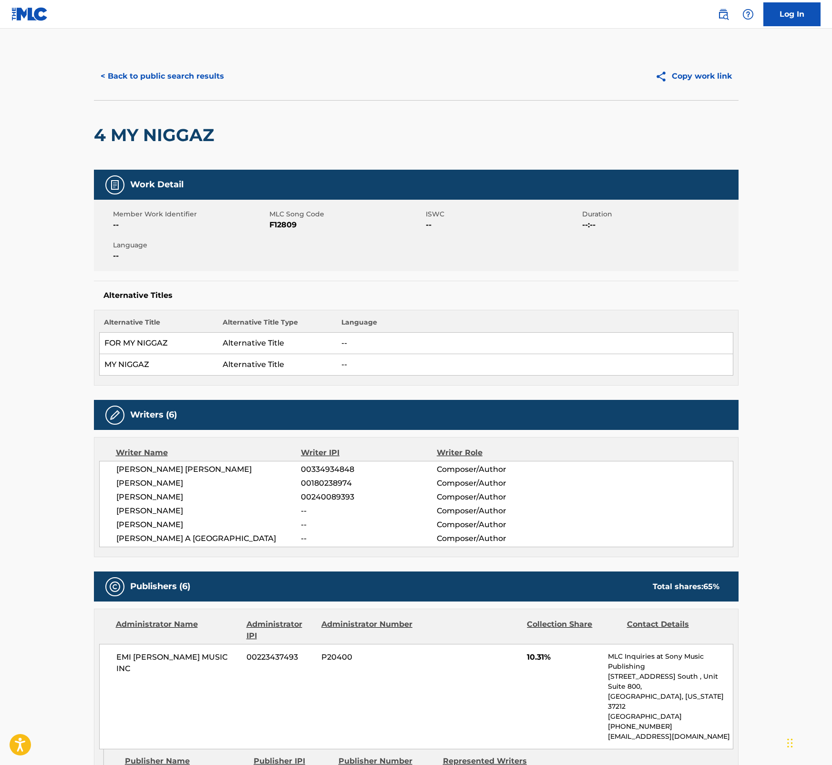
click at [288, 225] on span "F12809" at bounding box center [346, 224] width 154 height 11
drag, startPoint x: 165, startPoint y: 345, endPoint x: 104, endPoint y: 348, distance: 61.6
click at [104, 348] on td "FOR MY NIGGAZ" at bounding box center [158, 343] width 119 height 21
drag, startPoint x: 831, startPoint y: 276, endPoint x: 828, endPoint y: 289, distance: 13.6
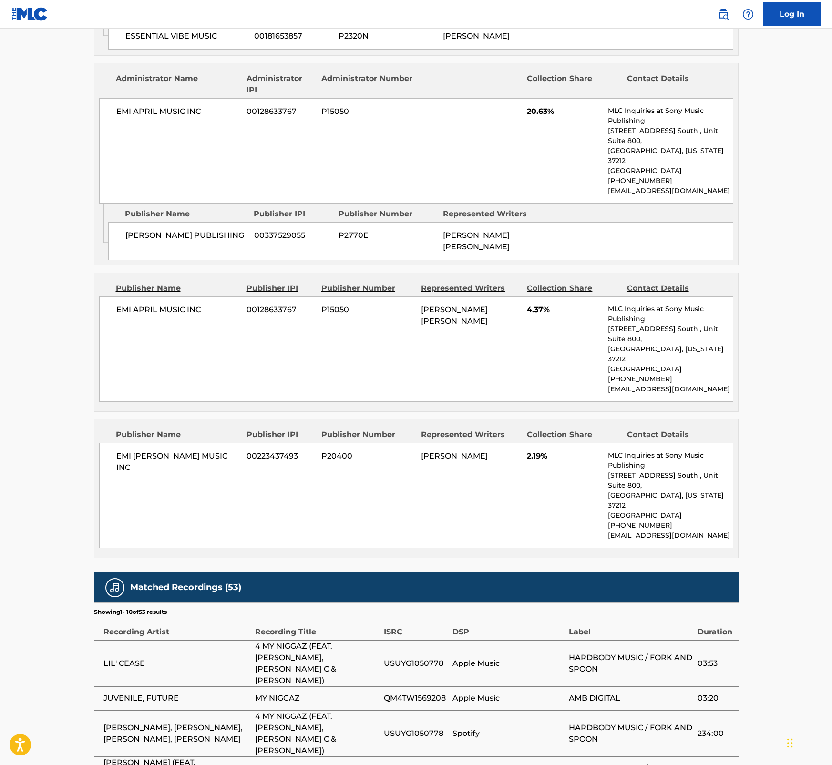
scroll to position [1231, 0]
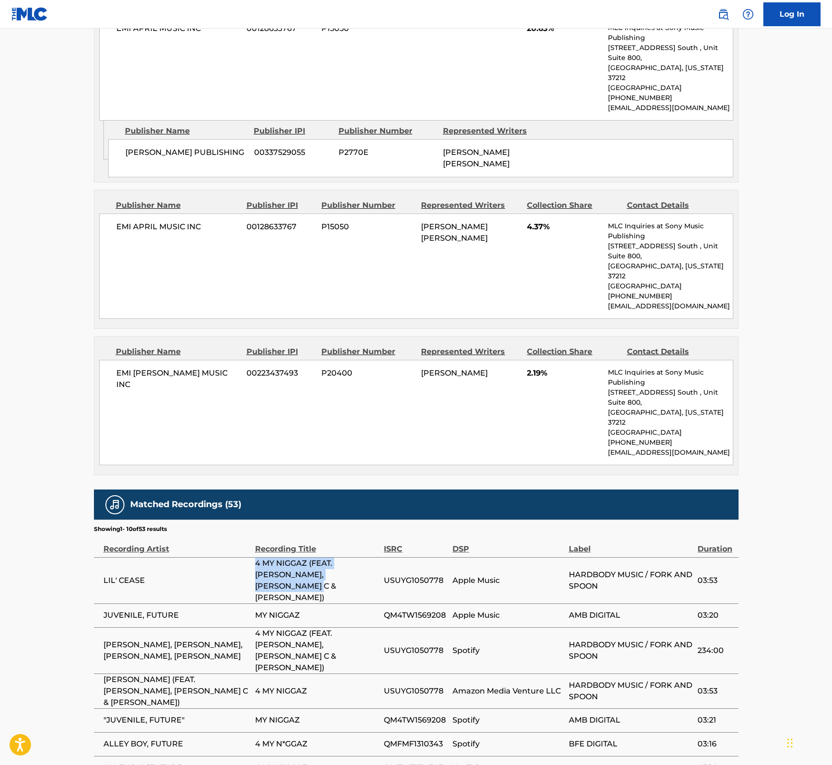
drag, startPoint x: 357, startPoint y: 449, endPoint x: 224, endPoint y: 435, distance: 133.2
click at [224, 557] on tr "LIL' CEASE 4 MY NIGGAZ (FEAT. [PERSON_NAME], [PERSON_NAME] C & [PERSON_NAME]) U…" at bounding box center [416, 580] width 644 height 46
drag, startPoint x: 310, startPoint y: 564, endPoint x: 251, endPoint y: 566, distance: 59.1
click at [251, 732] on tr "ALLEY BOY, FUTURE 4 MY N*GGAZ QMFMF1310343 Spotify BFE DIGITAL 03:16" at bounding box center [416, 744] width 644 height 24
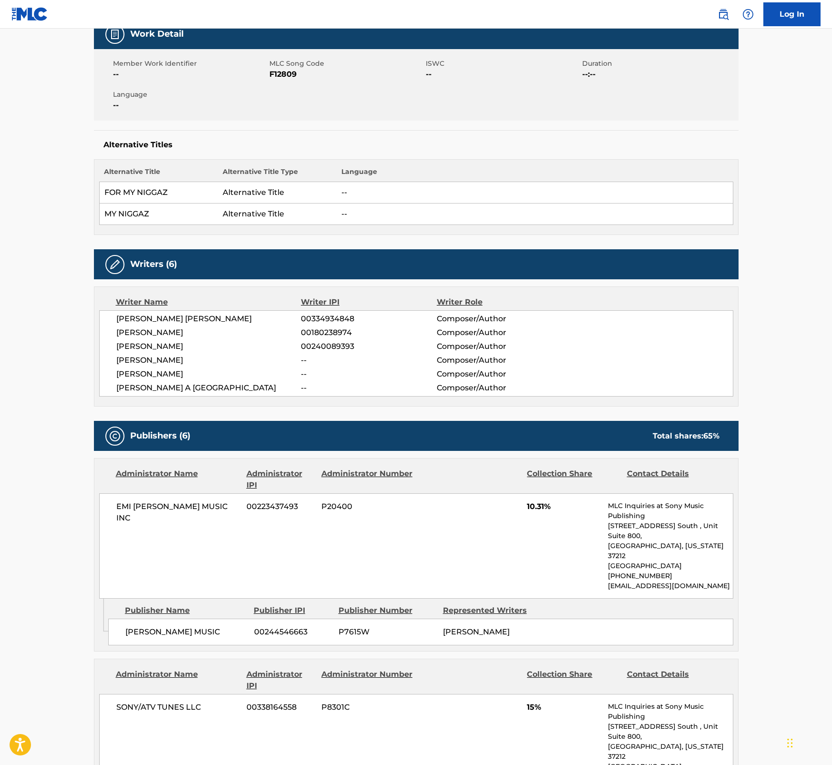
scroll to position [0, 0]
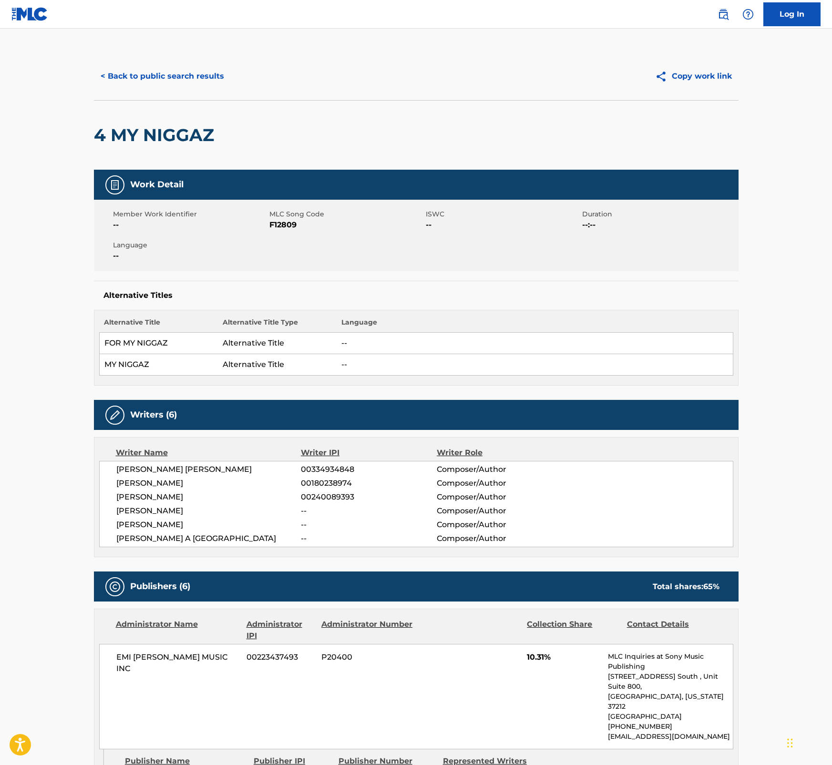
click at [174, 74] on button "< Back to public search results" at bounding box center [162, 76] width 137 height 24
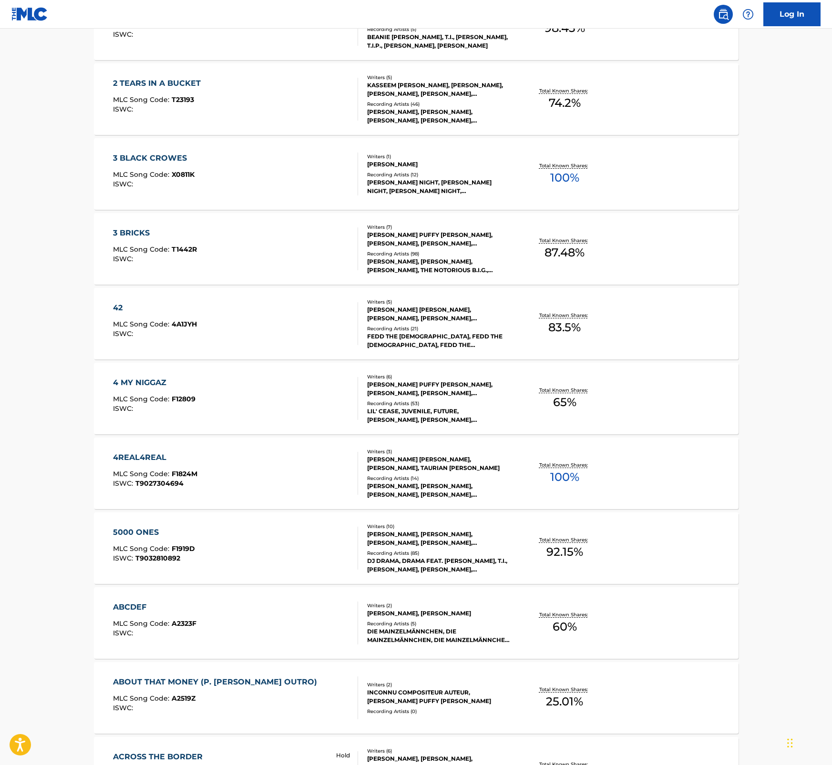
click at [151, 454] on div "4REAL4REAL" at bounding box center [155, 457] width 84 height 11
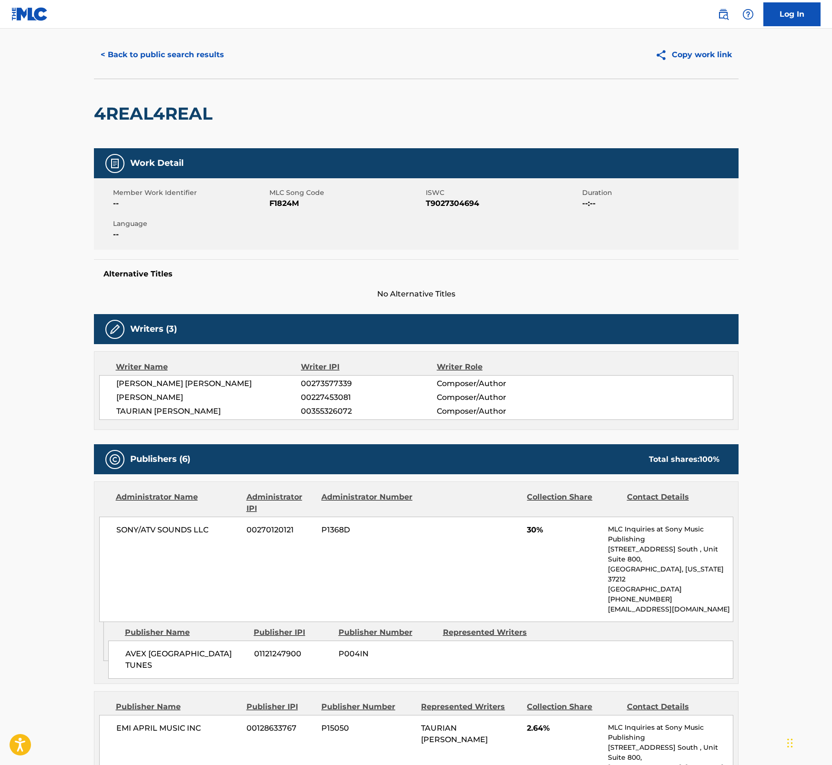
scroll to position [23, 0]
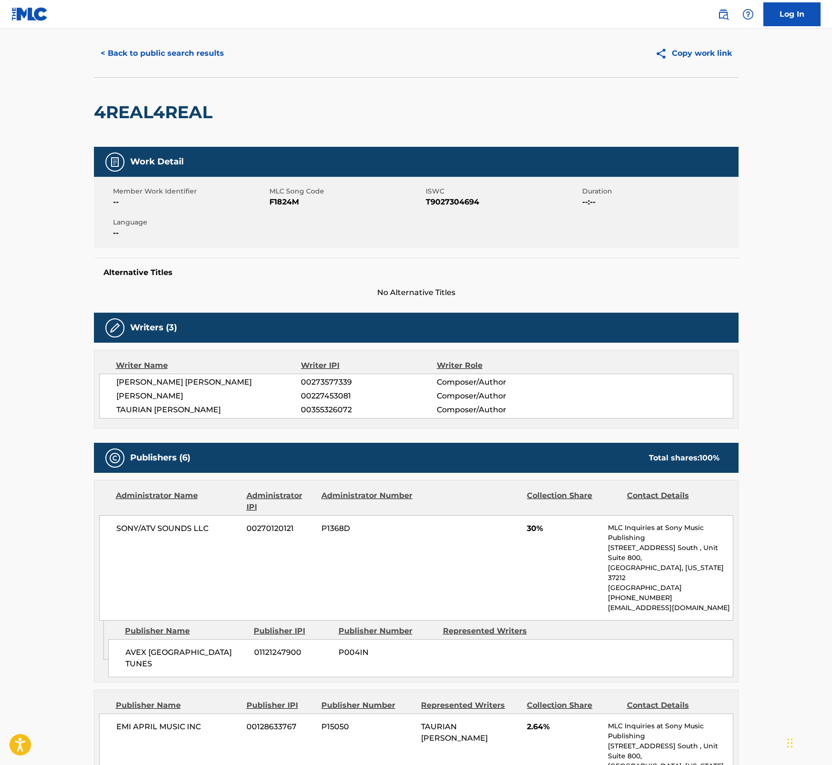
click at [288, 198] on span "F1824M" at bounding box center [346, 201] width 154 height 11
drag, startPoint x: 777, startPoint y: 349, endPoint x: 784, endPoint y: 345, distance: 8.3
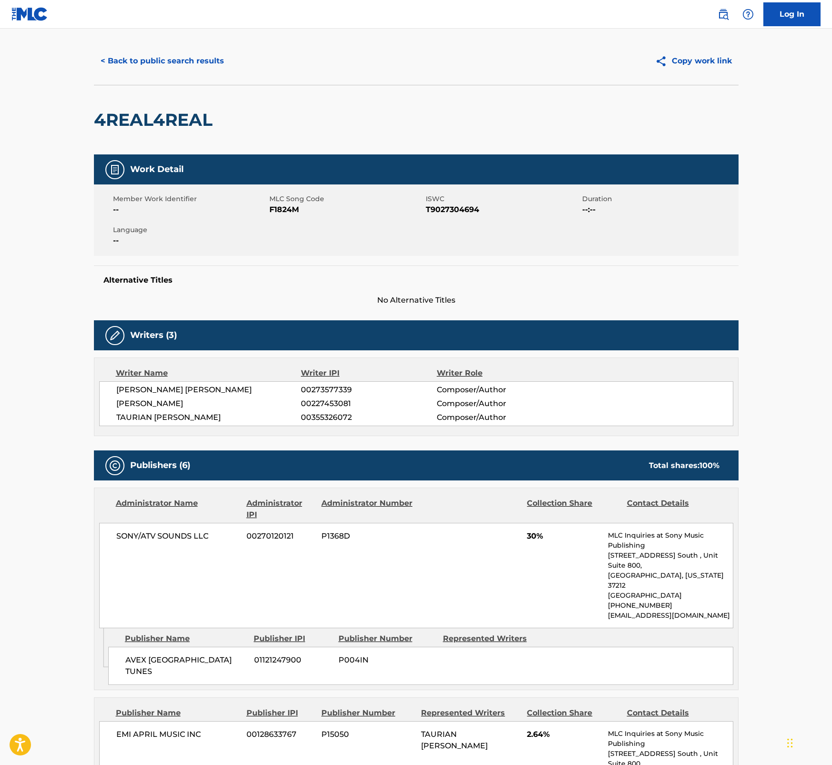
scroll to position [0, 0]
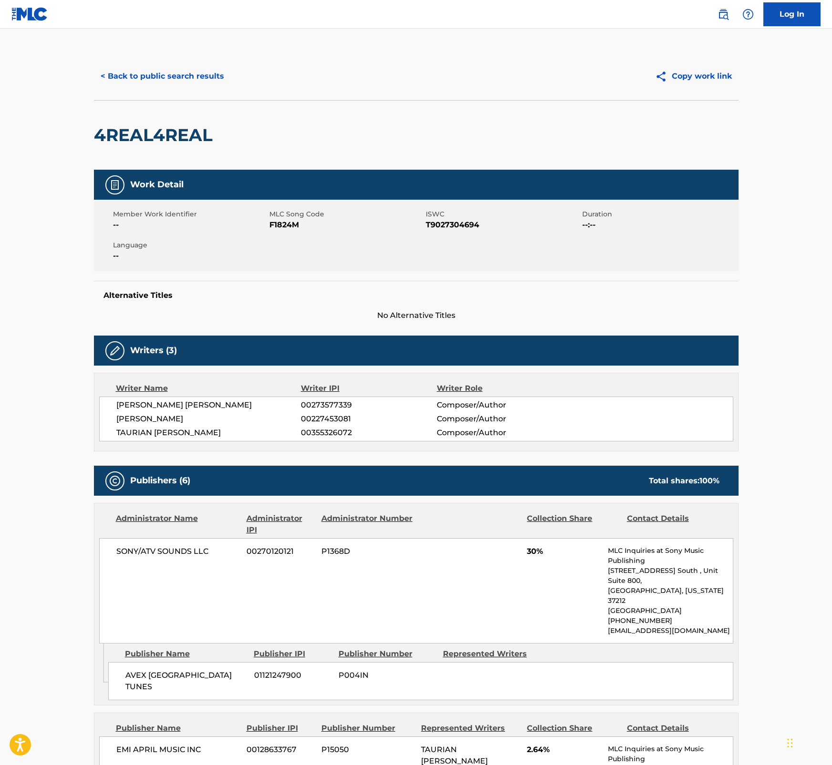
click at [184, 72] on button "< Back to public search results" at bounding box center [162, 76] width 137 height 24
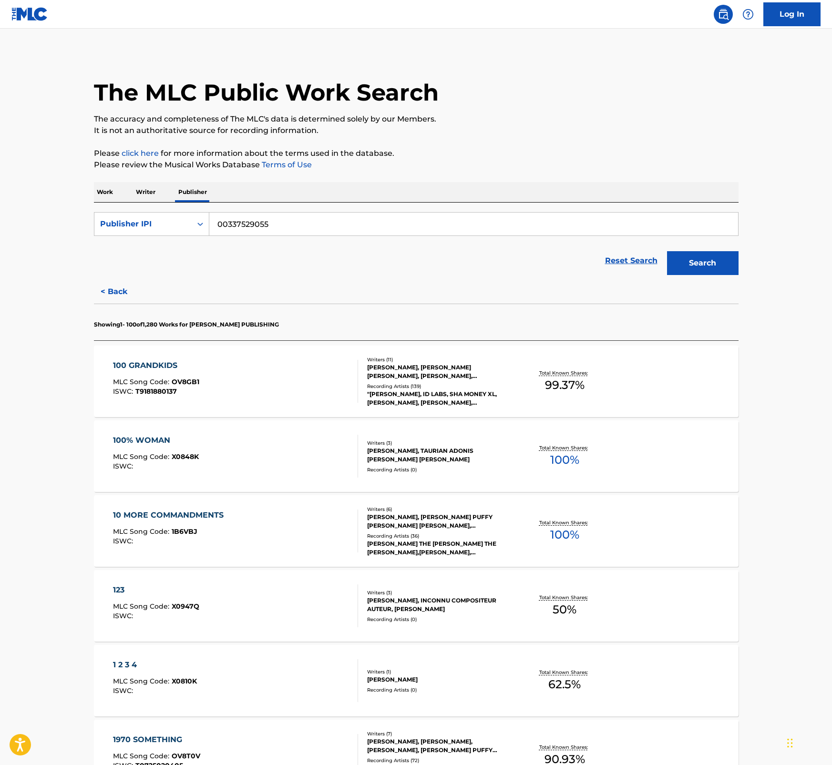
scroll to position [1330, 0]
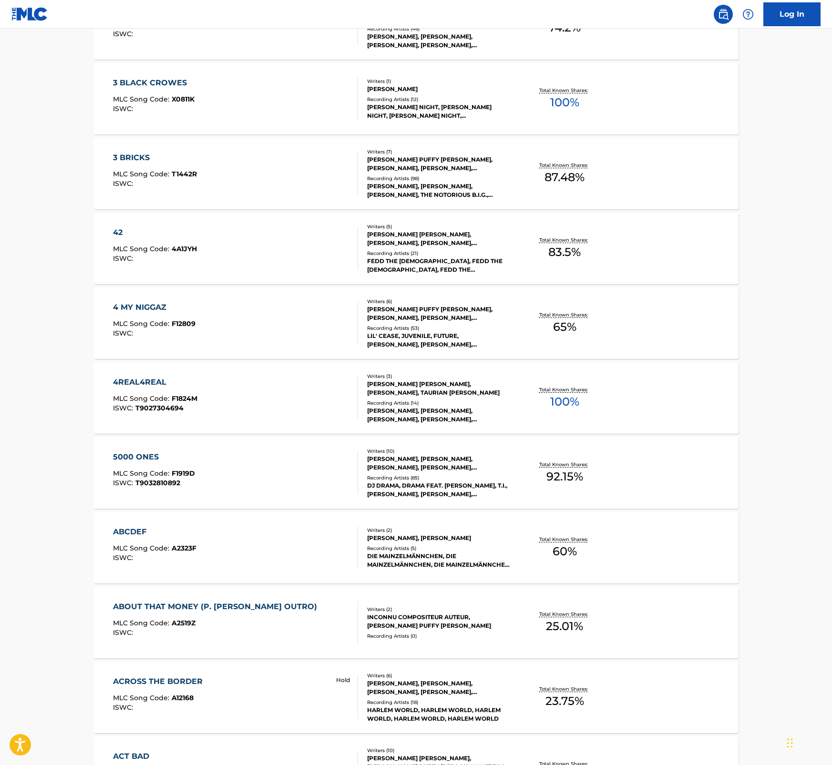
click at [238, 465] on div "5000 ONES MLC Song Code : F1919D ISWC : T9032810892" at bounding box center [235, 472] width 245 height 43
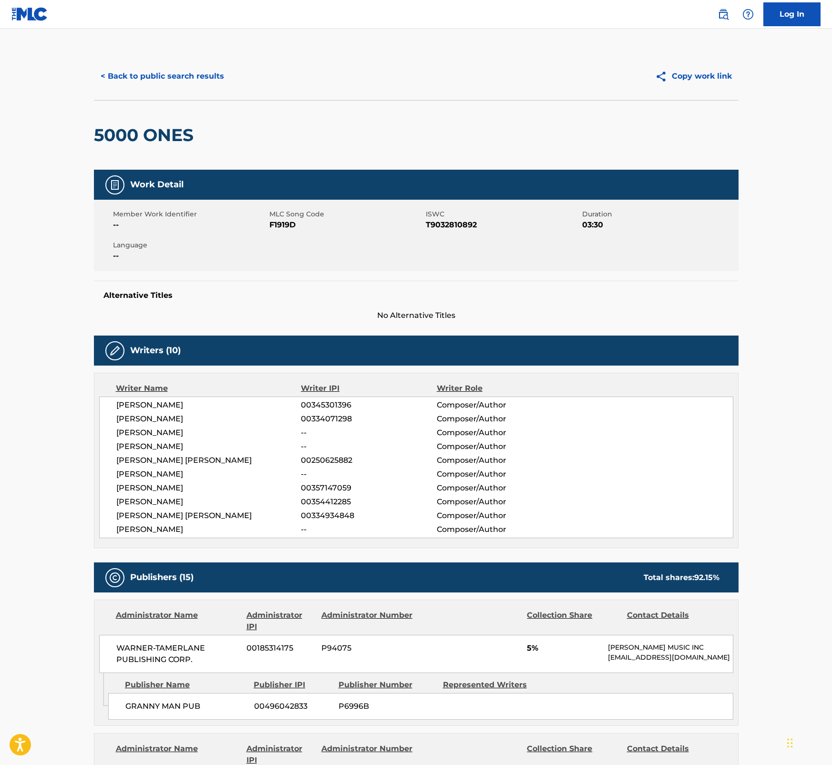
click at [279, 227] on span "F1919D" at bounding box center [346, 224] width 154 height 11
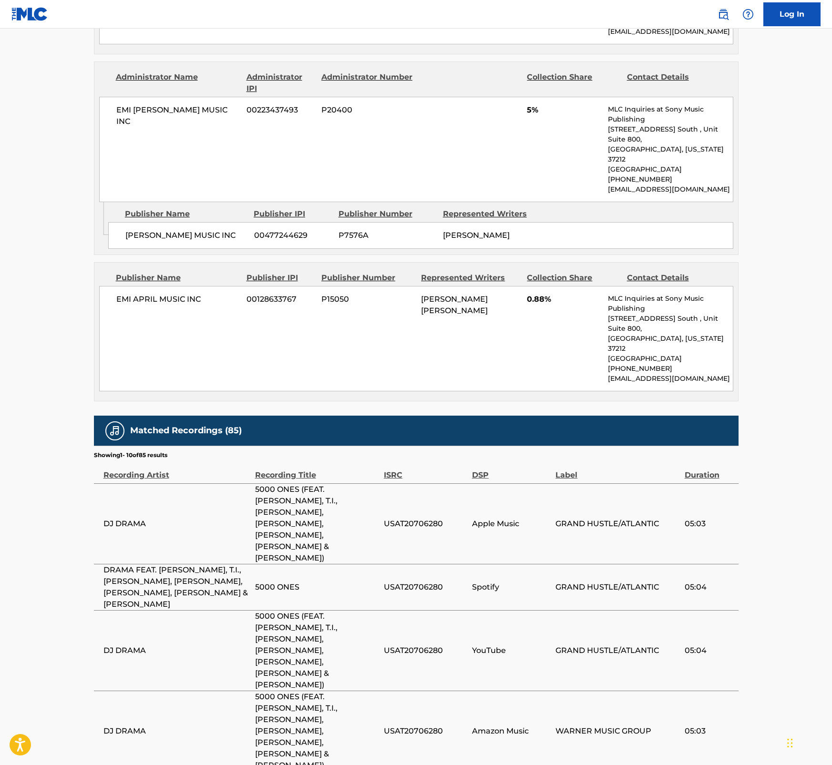
scroll to position [2507, 0]
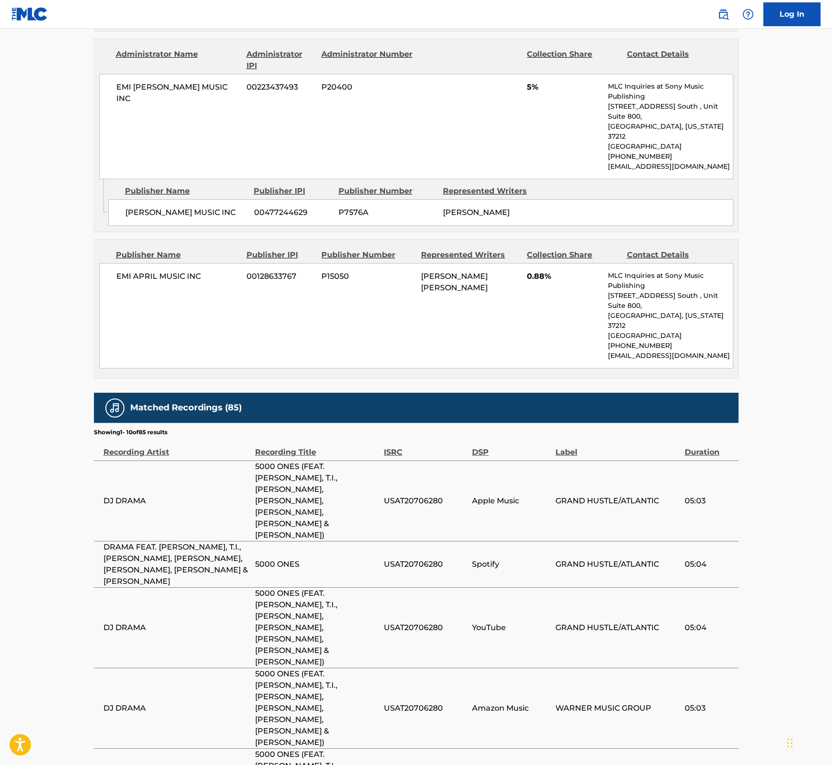
click at [347, 541] on td "5000 ONES" at bounding box center [319, 564] width 129 height 46
drag, startPoint x: 370, startPoint y: 370, endPoint x: 252, endPoint y: 353, distance: 120.0
click at [252, 460] on tr "DJ DRAMA 5000 ONES (FEAT. [PERSON_NAME], T.I., [PERSON_NAME], [PERSON_NAME], [P…" at bounding box center [416, 500] width 644 height 81
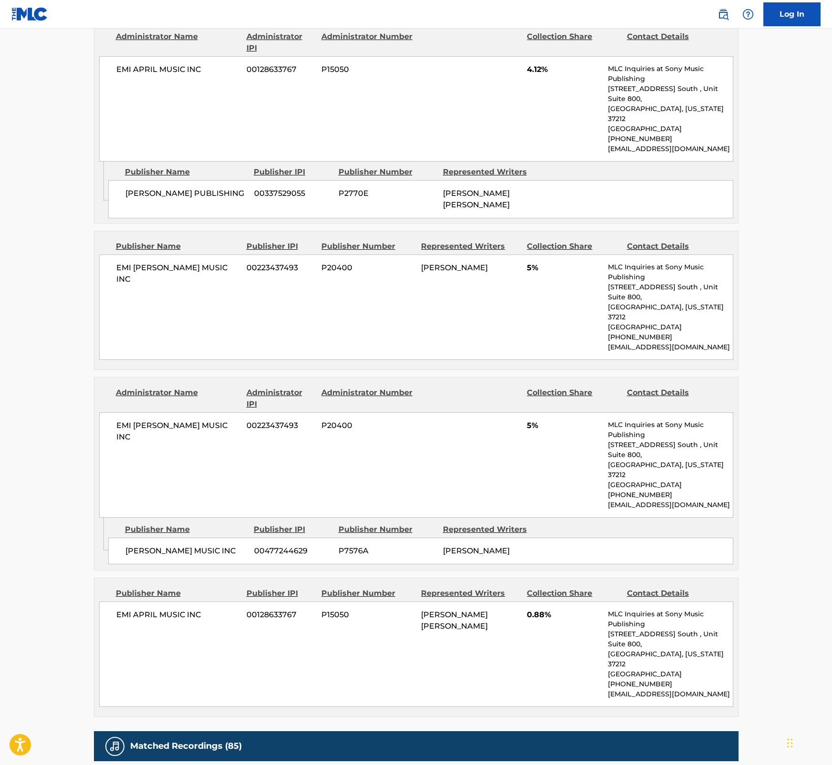
scroll to position [2498, 0]
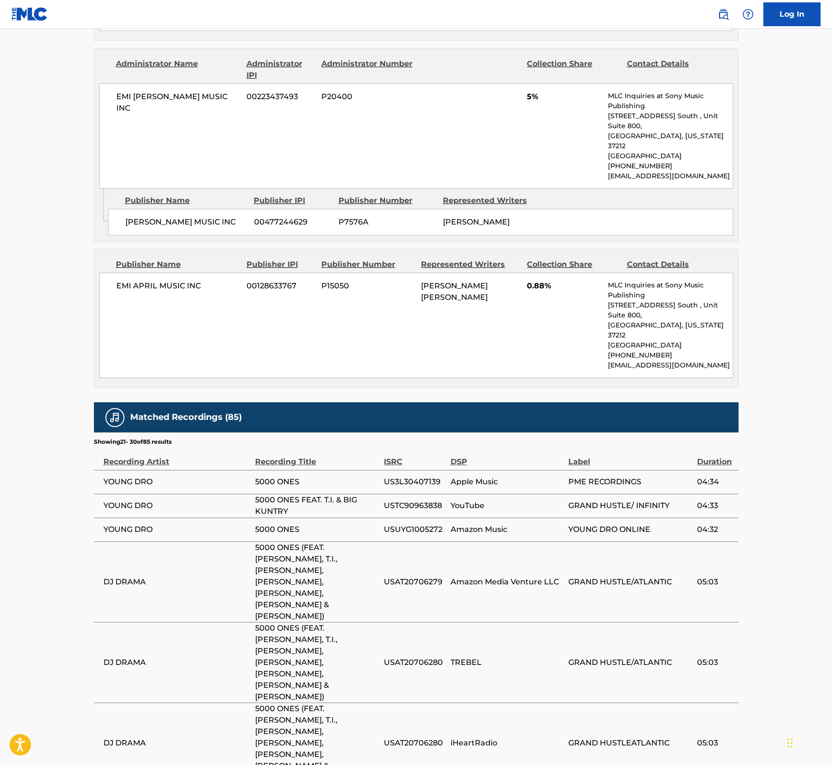
drag, startPoint x: 322, startPoint y: 593, endPoint x: 239, endPoint y: 547, distance: 95.0
drag, startPoint x: 297, startPoint y: 391, endPoint x: 244, endPoint y: 389, distance: 53.0
click at [244, 494] on tr "YOUNG DRO 5000 ONES FEAT. T.I. & BIG KUNTRY USTC90963838 YouTube GRAND HUSTLE/ …" at bounding box center [416, 506] width 644 height 24
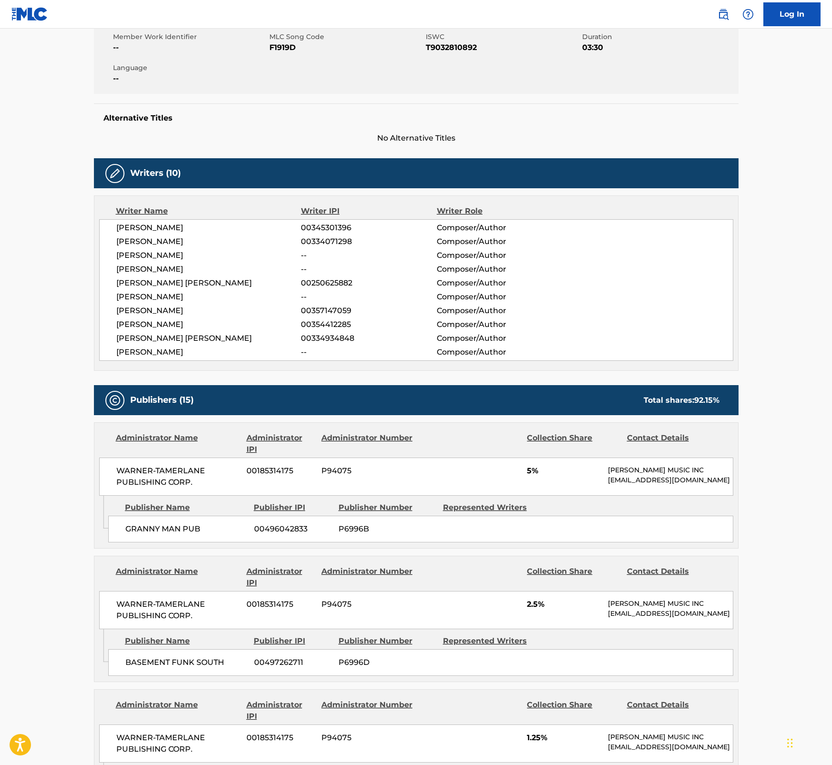
scroll to position [0, 0]
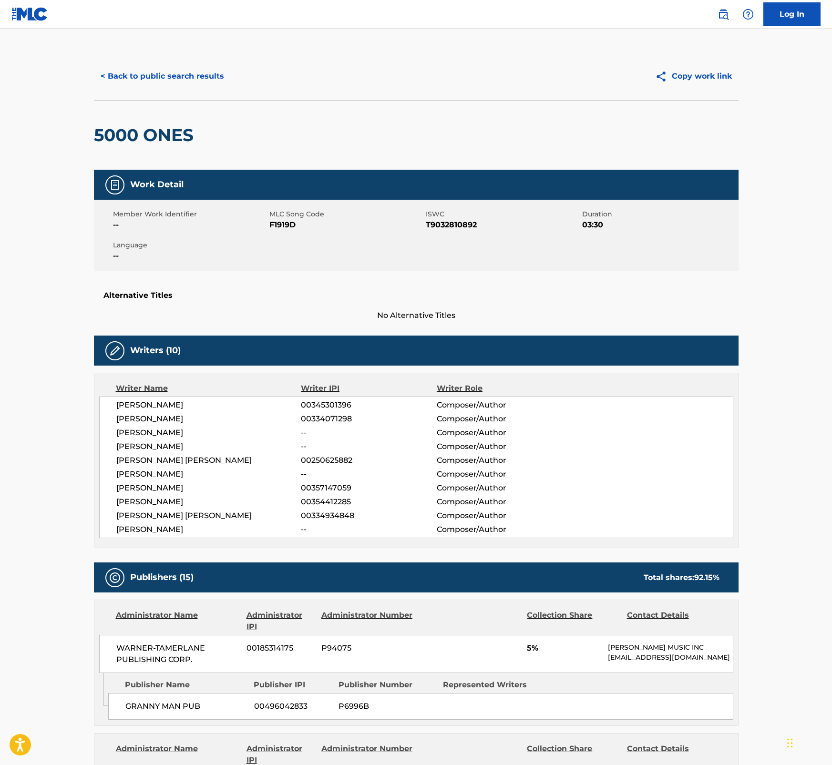
click at [172, 72] on button "< Back to public search results" at bounding box center [162, 76] width 137 height 24
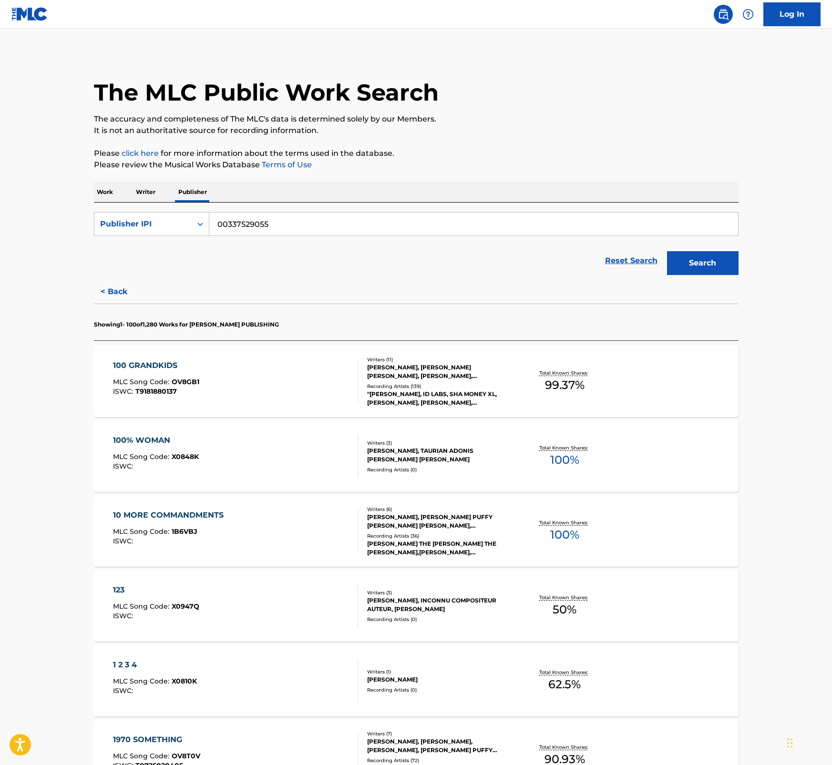
scroll to position [1405, 0]
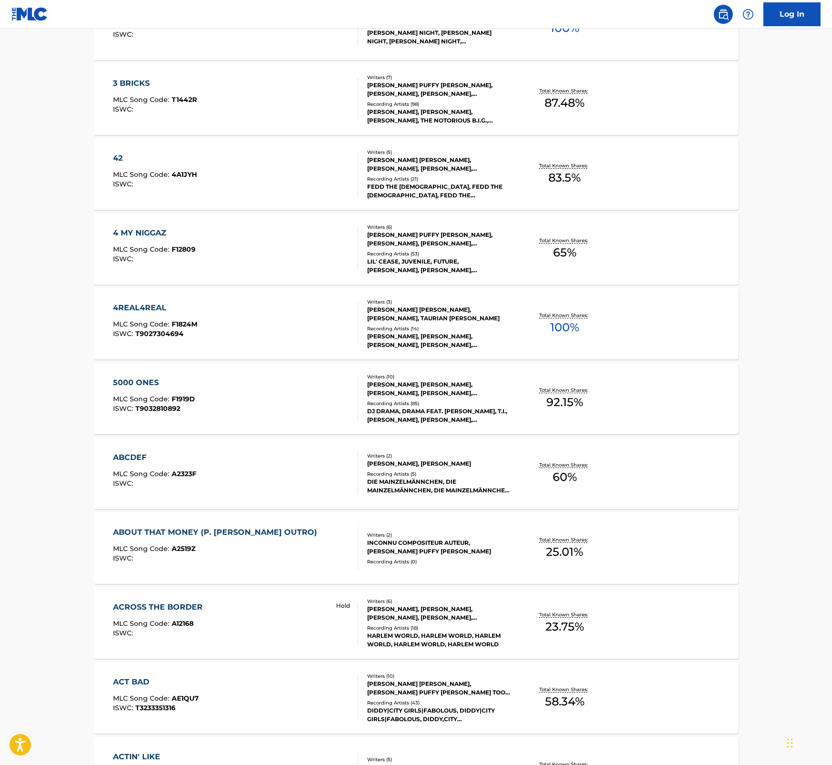
click at [225, 459] on div "ABCDEF MLC Song Code : A2323F ISWC :" at bounding box center [235, 473] width 245 height 43
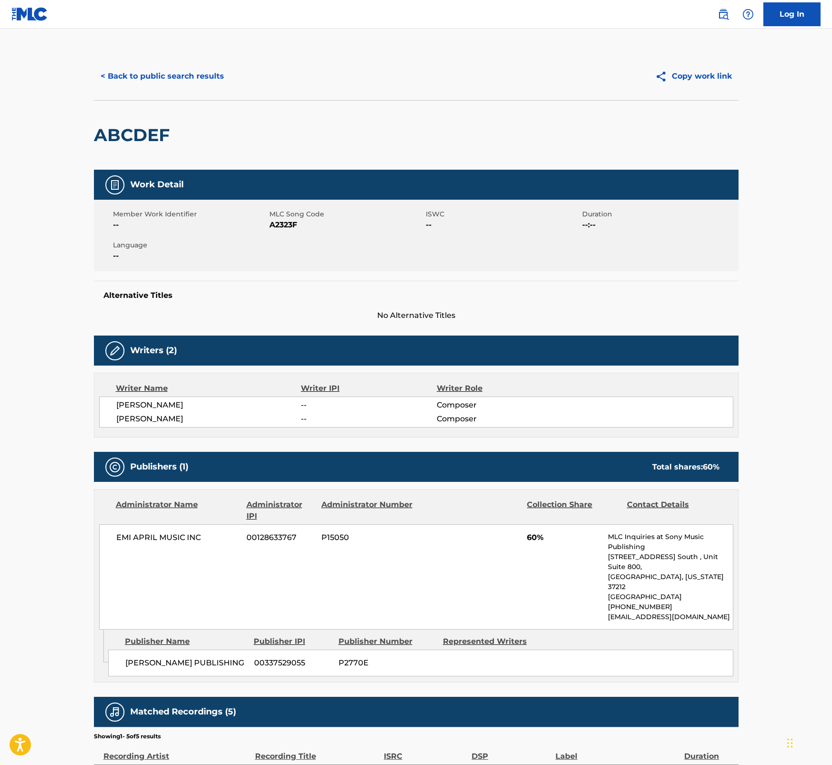
click at [150, 138] on h2 "ABCDEF" at bounding box center [134, 134] width 81 height 21
click at [291, 225] on span "A2323F" at bounding box center [346, 224] width 154 height 11
drag, startPoint x: 543, startPoint y: 538, endPoint x: 518, endPoint y: 539, distance: 25.8
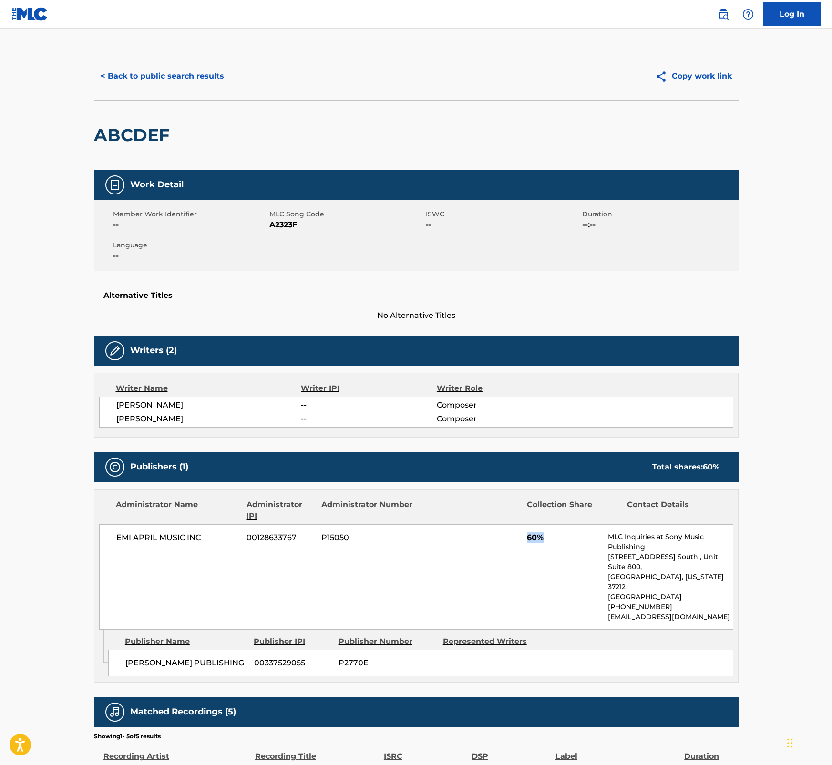
click at [518, 539] on div "EMI APRIL MUSIC INC 00128633767 P15050 60% MLC Inquiries at Sony Music Publishi…" at bounding box center [416, 576] width 634 height 105
drag, startPoint x: 830, startPoint y: 105, endPoint x: 843, endPoint y: 203, distance: 99.0
click at [831, 203] on html "Accessibility Screen-Reader Guide, Feedback, and Issue Reporting | New window L…" at bounding box center [416, 382] width 832 height 765
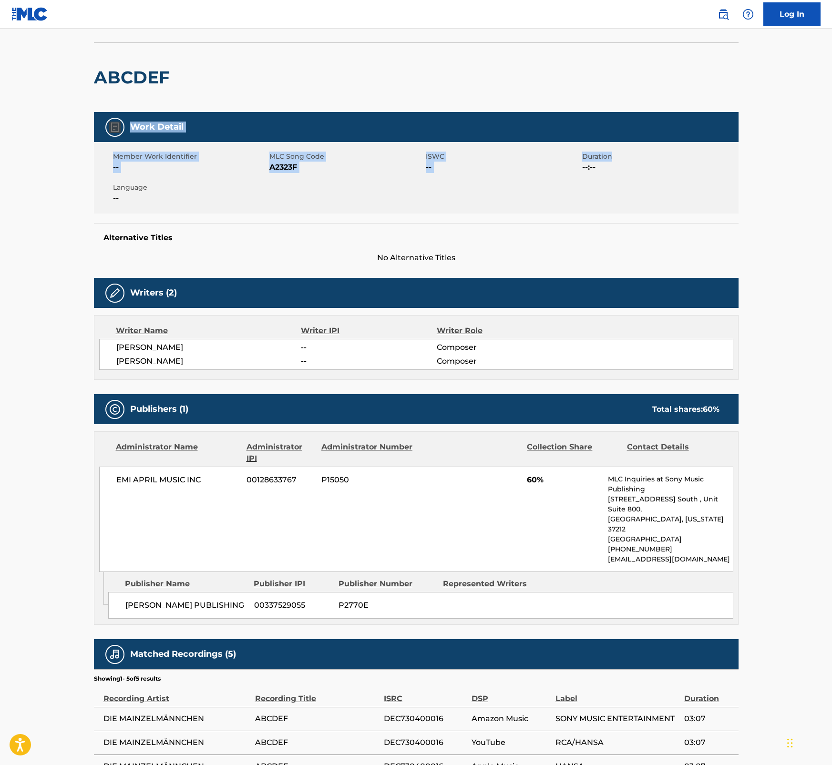
scroll to position [160, 0]
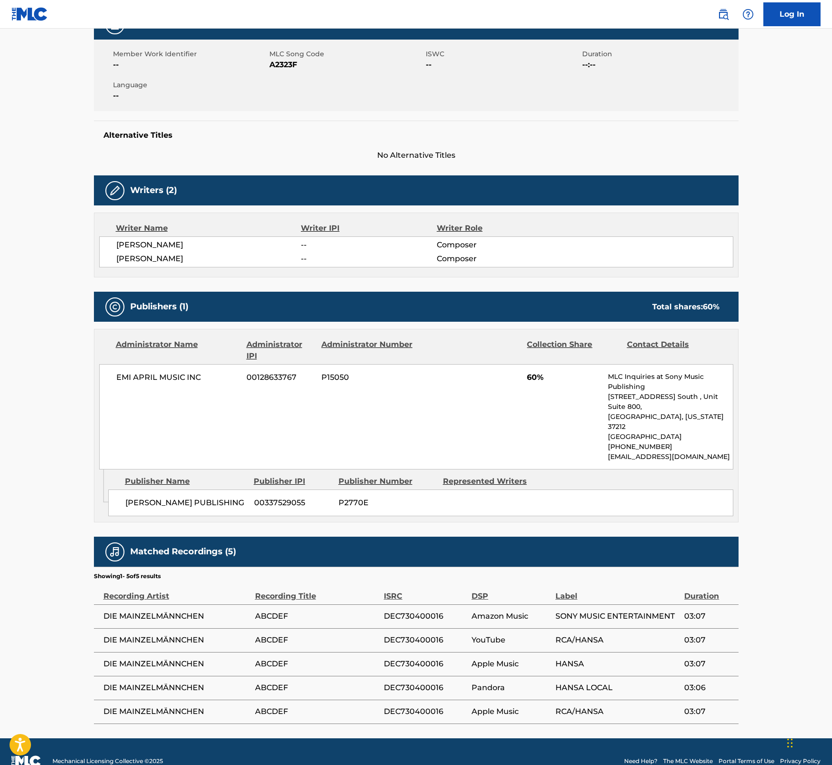
click at [776, 413] on main "< Back to public search results Copy work link ABCDEF Work Detail Member Work I…" at bounding box center [416, 303] width 832 height 870
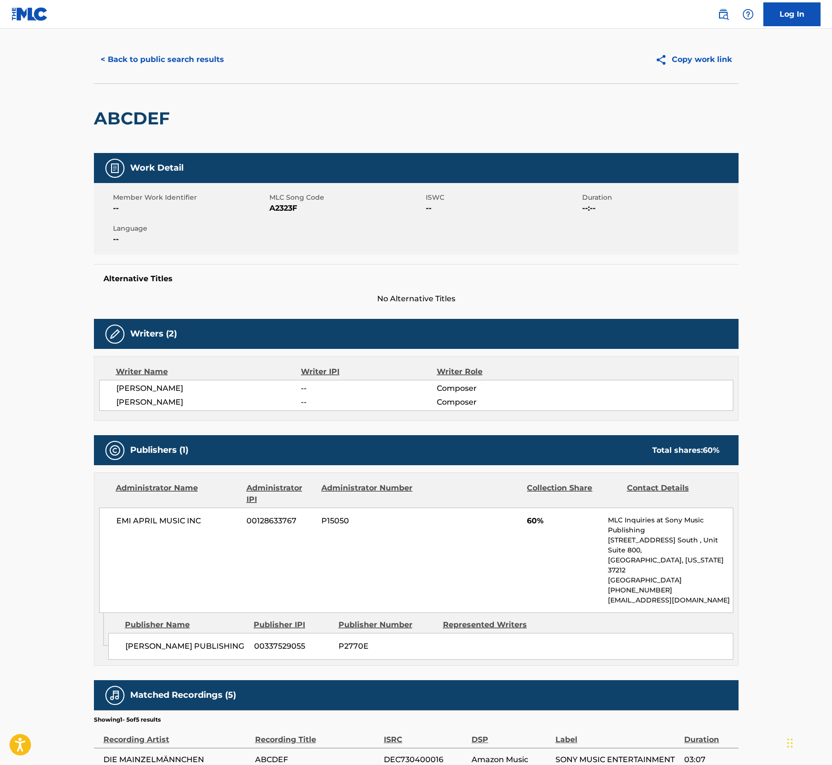
scroll to position [0, 0]
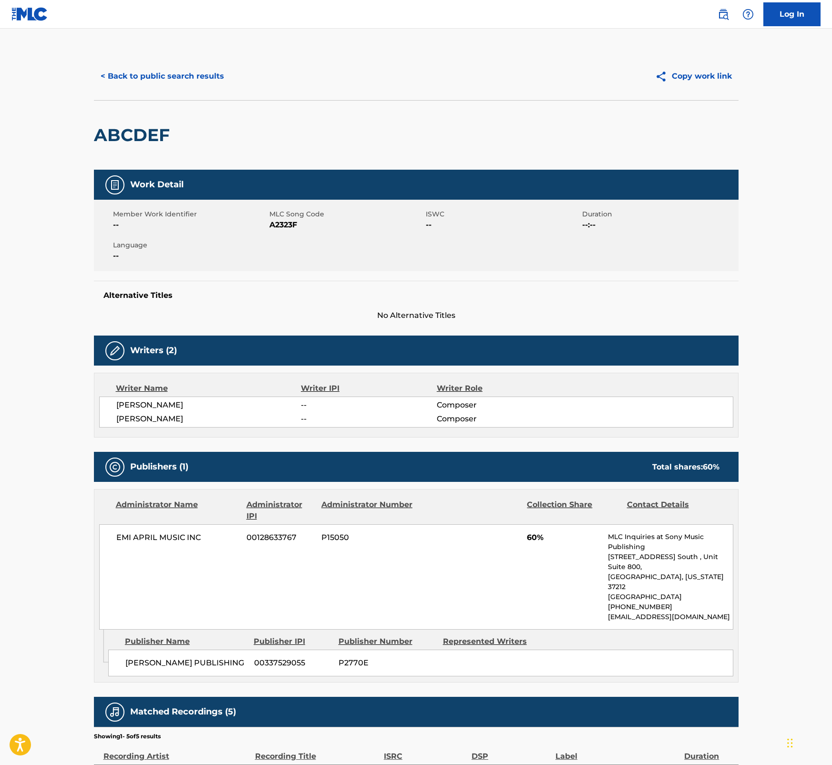
click at [210, 68] on button "< Back to public search results" at bounding box center [162, 76] width 137 height 24
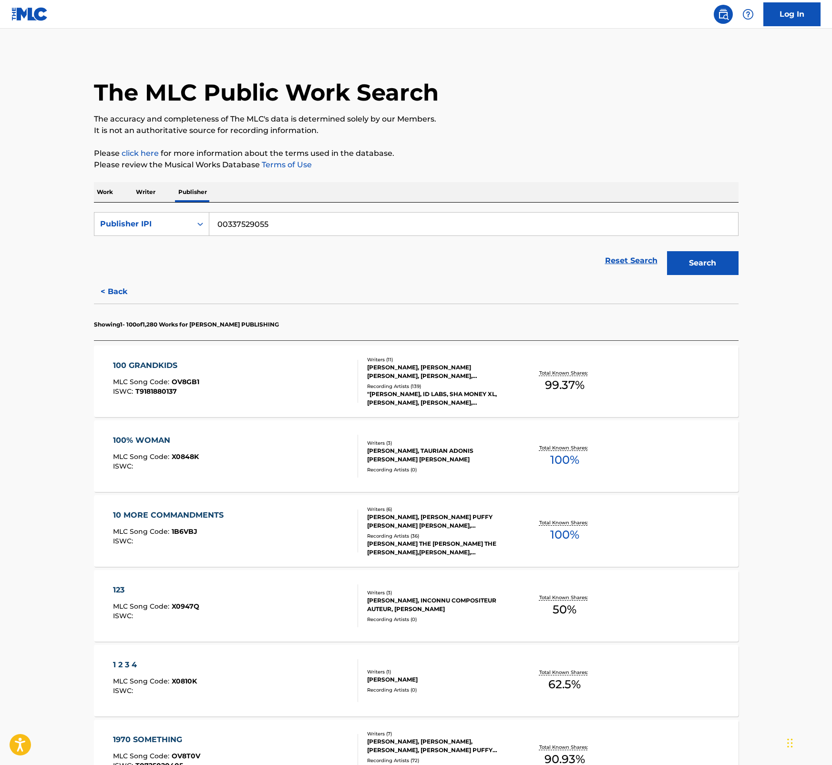
scroll to position [1480, 0]
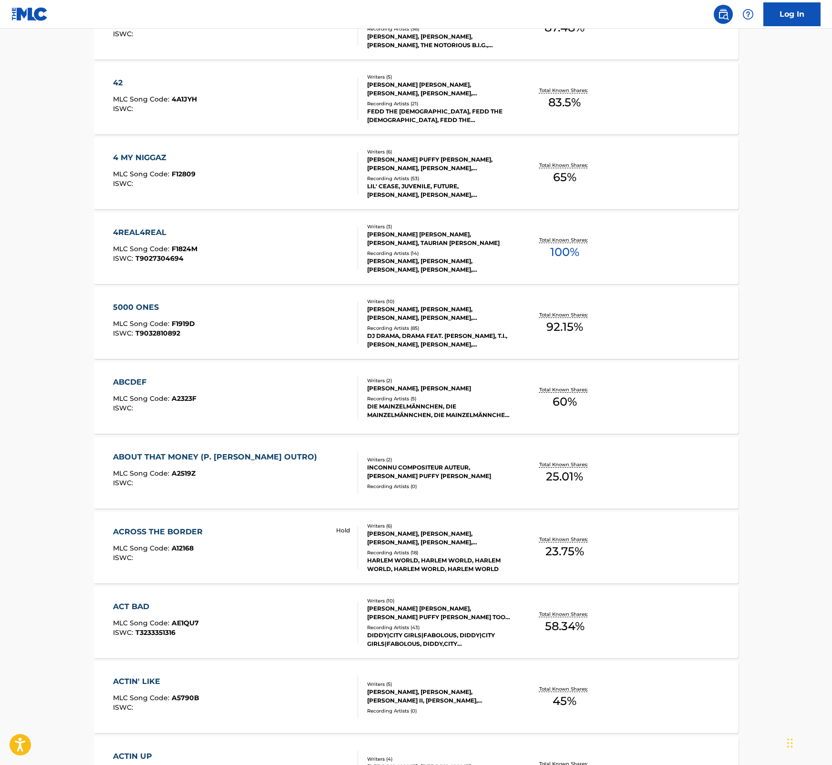
click at [223, 460] on div "ABOUT THAT MONEY (P. [PERSON_NAME] OUTRO)" at bounding box center [217, 456] width 209 height 11
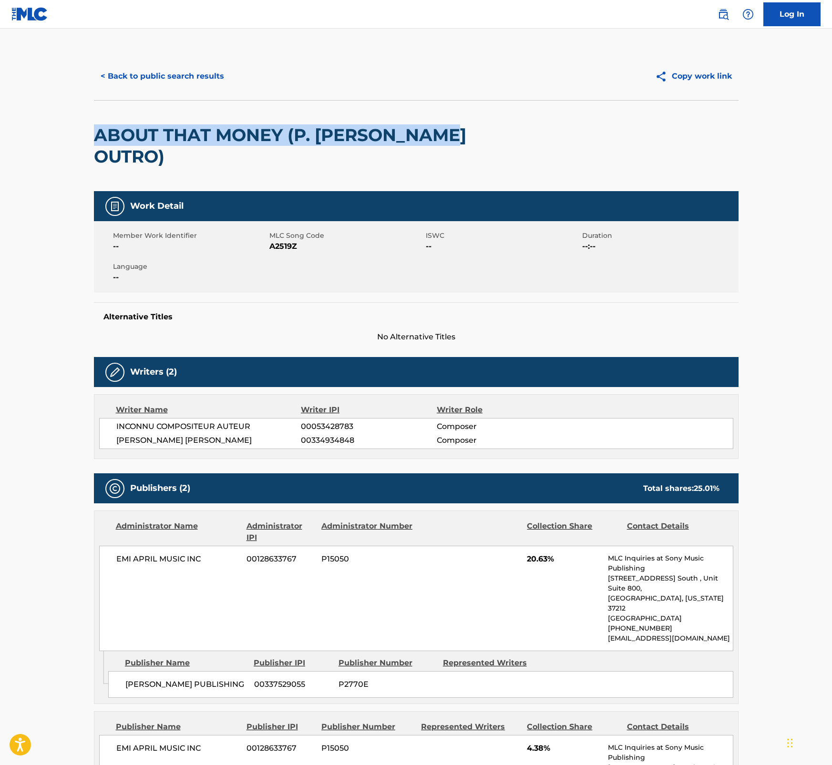
drag, startPoint x: 831, startPoint y: 89, endPoint x: 831, endPoint y: 136, distance: 46.7
click at [831, 136] on main "< Back to public search results Copy work link ABOUT THAT MONEY (P. [PERSON_NAM…" at bounding box center [416, 484] width 832 height 911
click at [124, 135] on h2 "ABOUT THAT MONEY (P. [PERSON_NAME] OUTRO)" at bounding box center [287, 145] width 387 height 43
click at [194, 75] on button "< Back to public search results" at bounding box center [162, 76] width 137 height 24
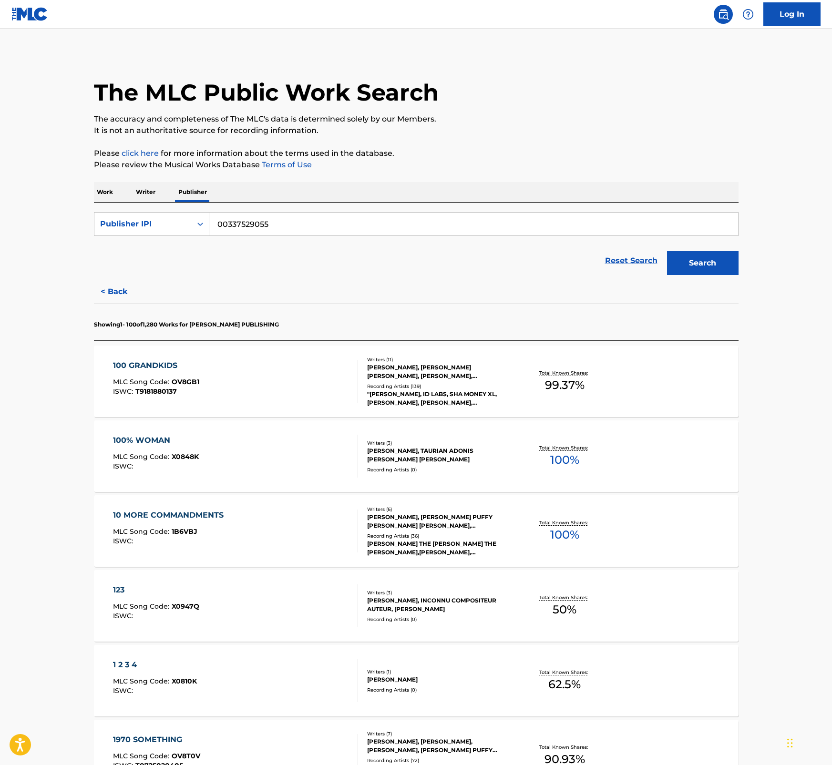
scroll to position [1554, 0]
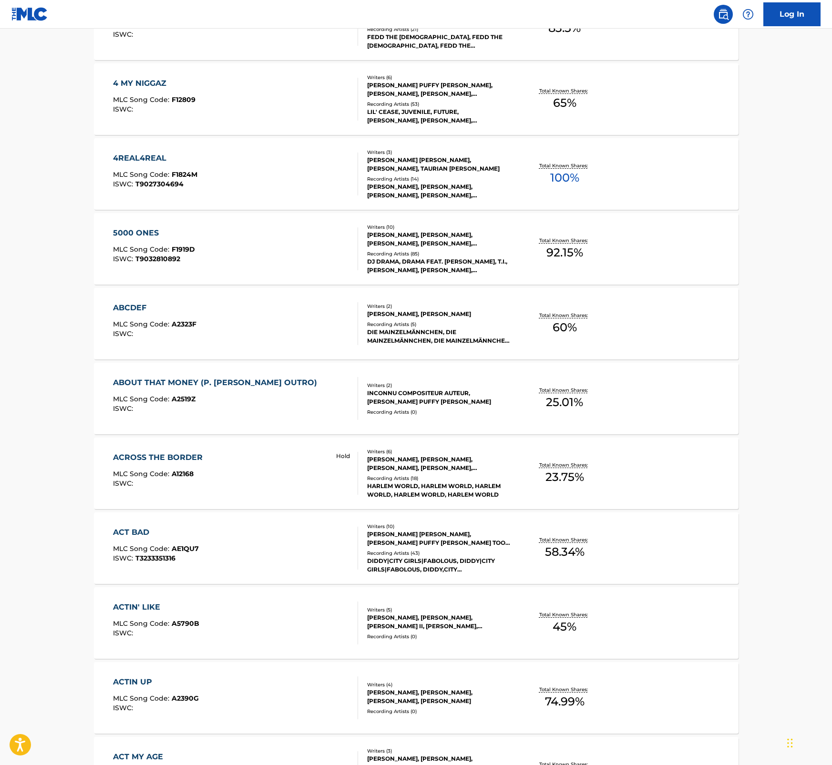
click at [227, 466] on div "ACROSS THE BORDER MLC Song Code : A12168 ISWC : Hold" at bounding box center [235, 473] width 245 height 43
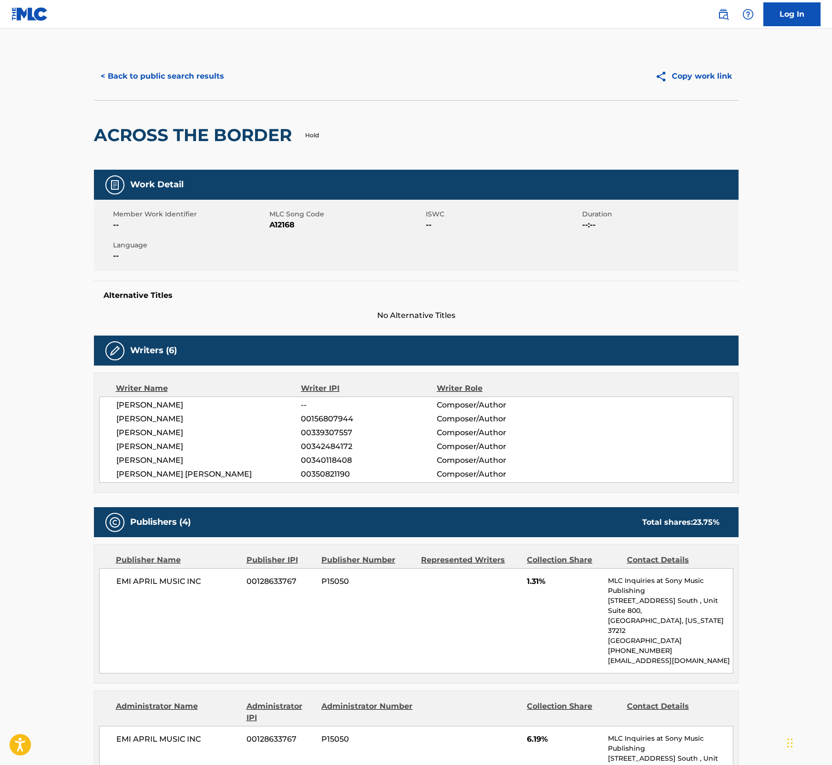
click at [134, 132] on h2 "ACROSS THE BORDER" at bounding box center [195, 134] width 203 height 21
drag, startPoint x: 235, startPoint y: 134, endPoint x: 210, endPoint y: 136, distance: 24.9
click at [235, 134] on h2 "ACROSS THE BORDER" at bounding box center [195, 134] width 203 height 21
drag, startPoint x: 96, startPoint y: 136, endPoint x: 288, endPoint y: 129, distance: 192.7
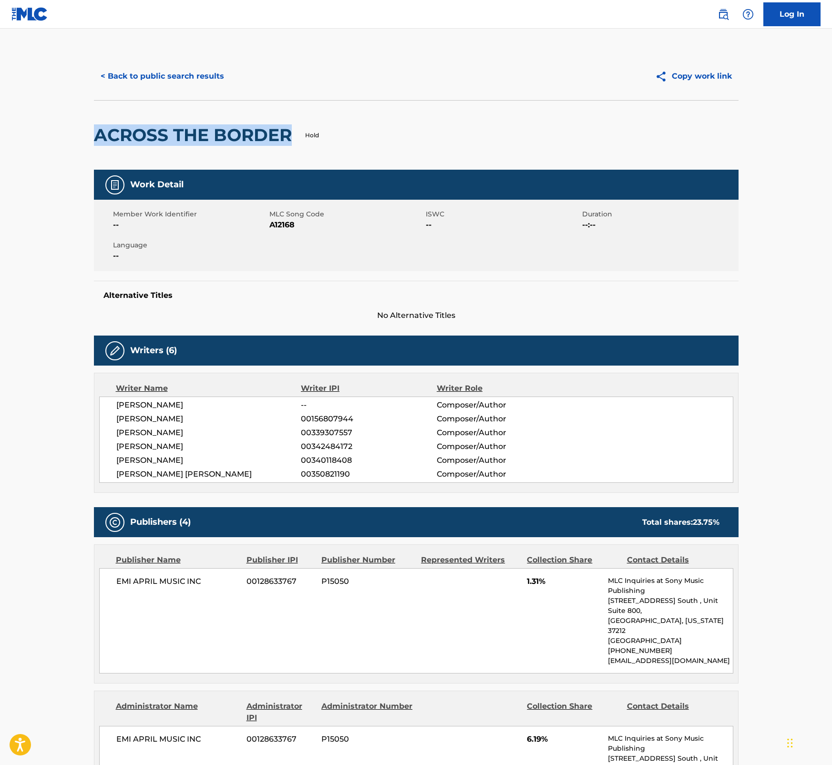
click at [288, 129] on h2 "ACROSS THE BORDER" at bounding box center [195, 134] width 203 height 21
click at [286, 226] on span "A12168" at bounding box center [346, 224] width 154 height 11
drag, startPoint x: 770, startPoint y: 306, endPoint x: 811, endPoint y: 309, distance: 41.1
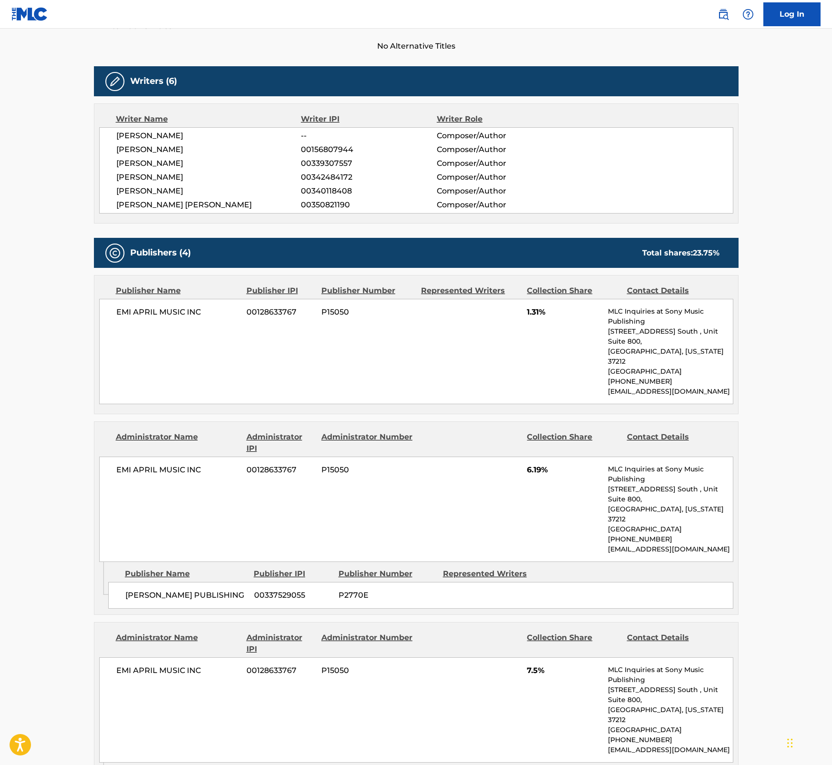
scroll to position [266, 0]
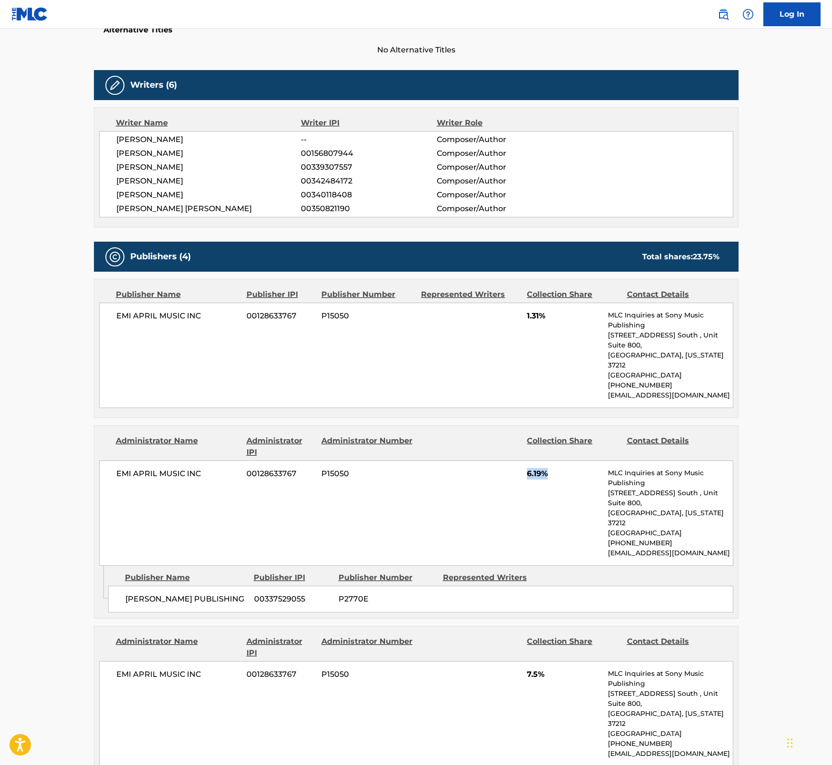
drag, startPoint x: 528, startPoint y: 456, endPoint x: 564, endPoint y: 455, distance: 36.2
click at [564, 460] on div "EMI APRIL MUSIC INC 00128633767 P15050 6.19% MLC Inquiries at Sony Music Publis…" at bounding box center [416, 512] width 634 height 105
click at [804, 355] on main "< Back to public search results Copy work link ACROSS THE BORDER Hold Work Deta…" at bounding box center [416, 519] width 832 height 1513
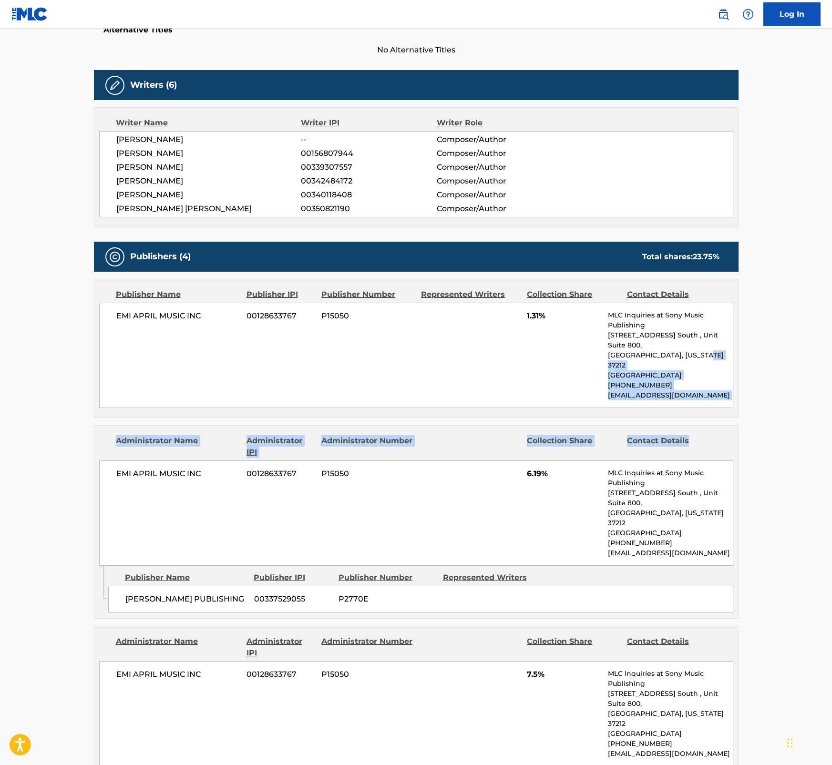
drag, startPoint x: 830, startPoint y: 344, endPoint x: 820, endPoint y: 429, distance: 85.9
click at [820, 430] on main "< Back to public search results Copy work link ACROSS THE BORDER Hold Work Deta…" at bounding box center [416, 519] width 832 height 1513
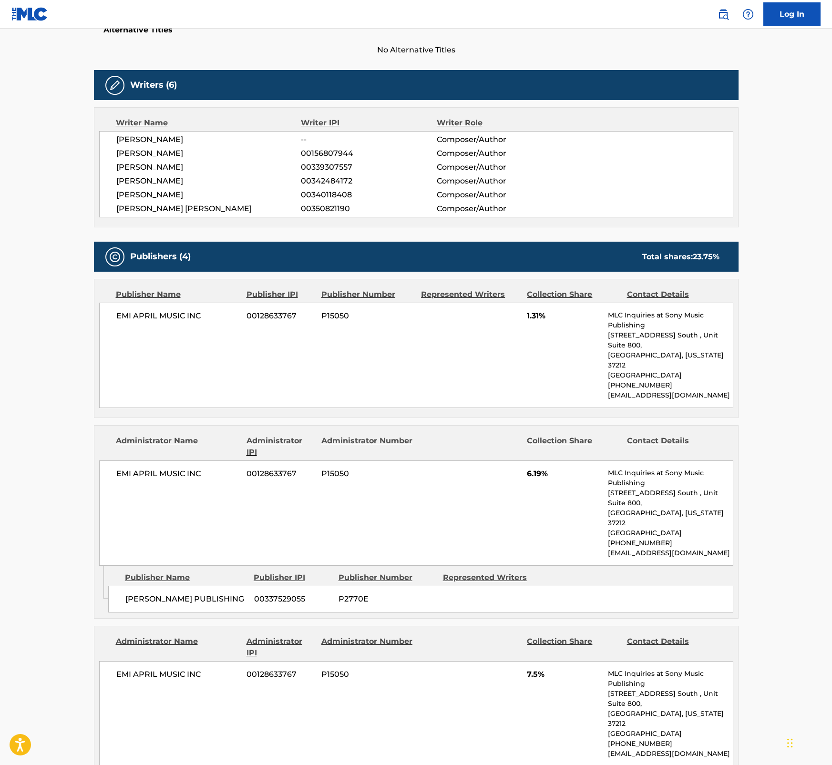
drag, startPoint x: 820, startPoint y: 429, endPoint x: 792, endPoint y: 446, distance: 32.9
click at [792, 446] on main "< Back to public search results Copy work link ACROSS THE BORDER Hold Work Deta…" at bounding box center [416, 519] width 832 height 1513
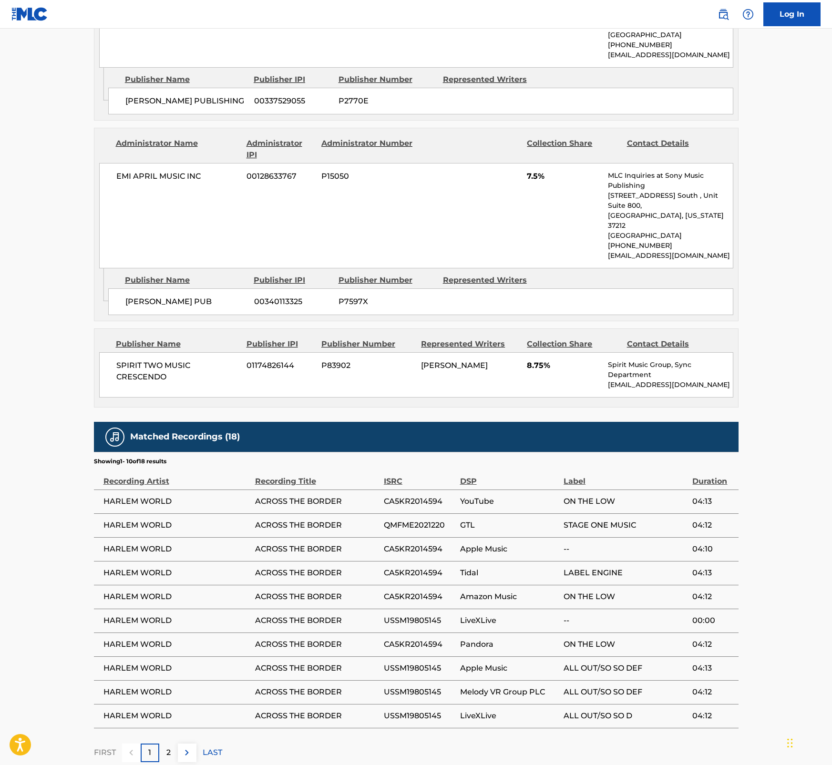
scroll to position [726, 0]
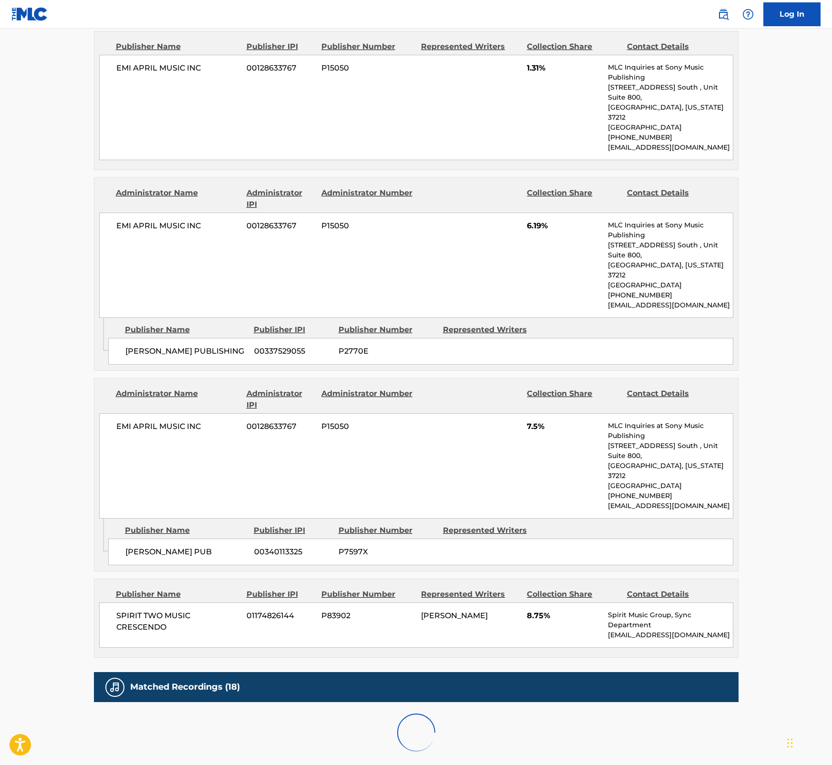
scroll to position [716, 0]
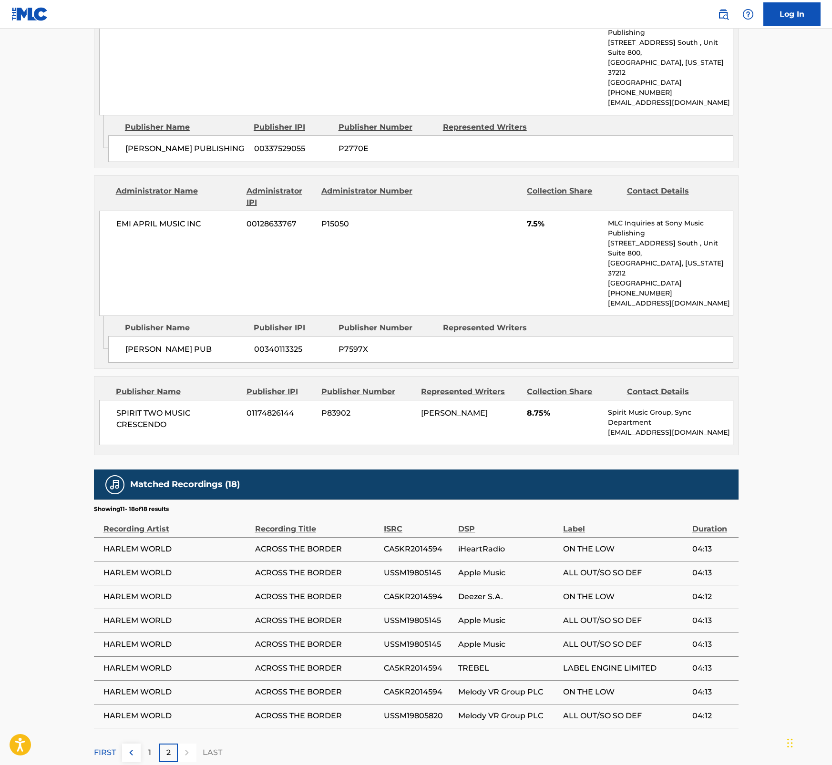
click at [156, 744] on div "1" at bounding box center [150, 753] width 19 height 19
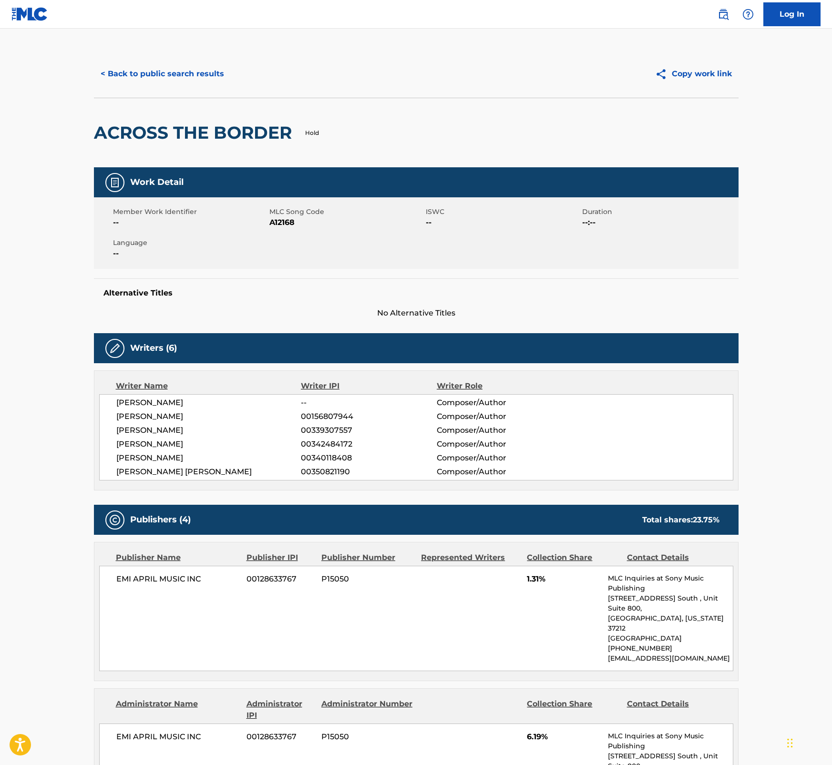
scroll to position [0, 0]
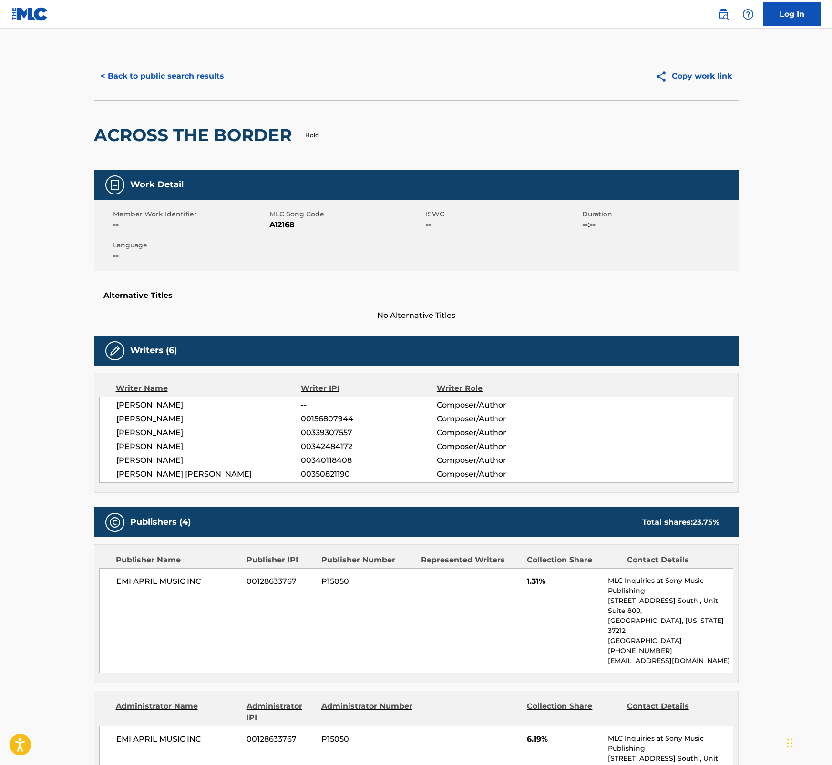
click at [155, 80] on button "< Back to public search results" at bounding box center [162, 76] width 137 height 24
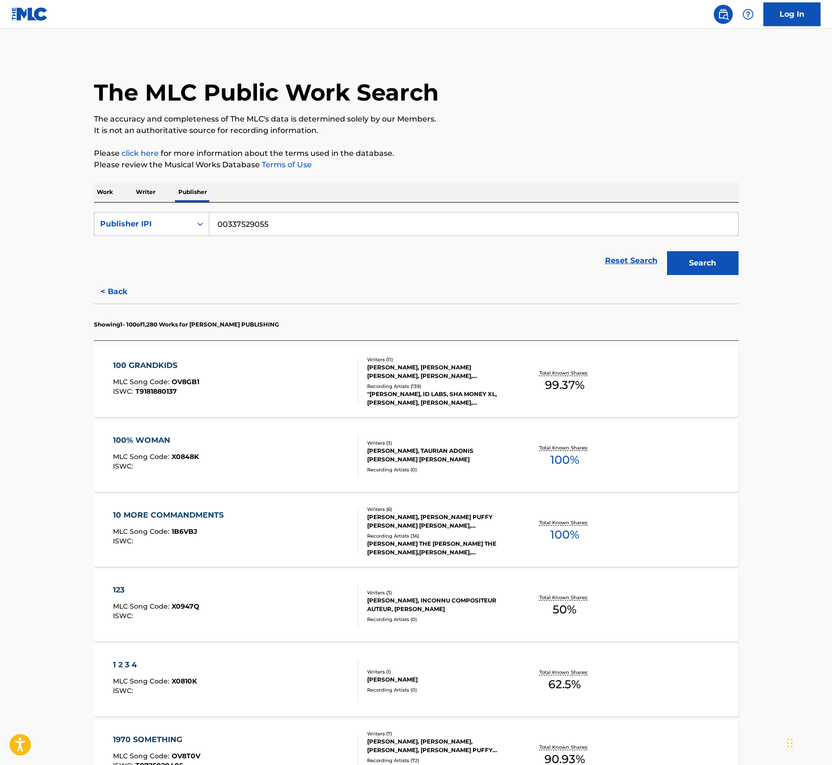
scroll to position [1554, 0]
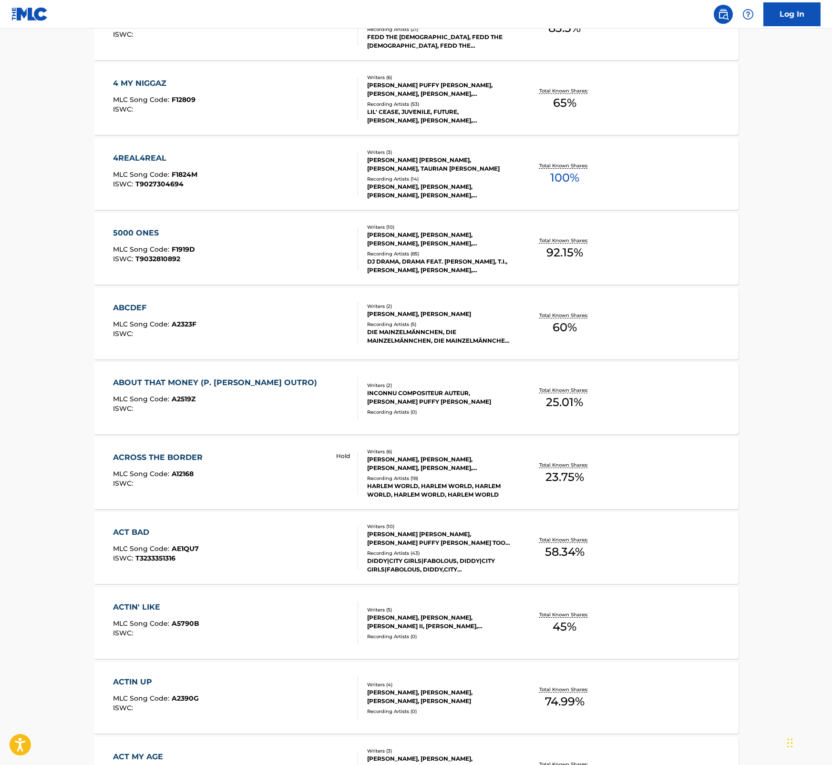
click at [226, 544] on div "ACT BAD MLC Song Code : AE1QU7 ISWC : T3233351316" at bounding box center [235, 548] width 245 height 43
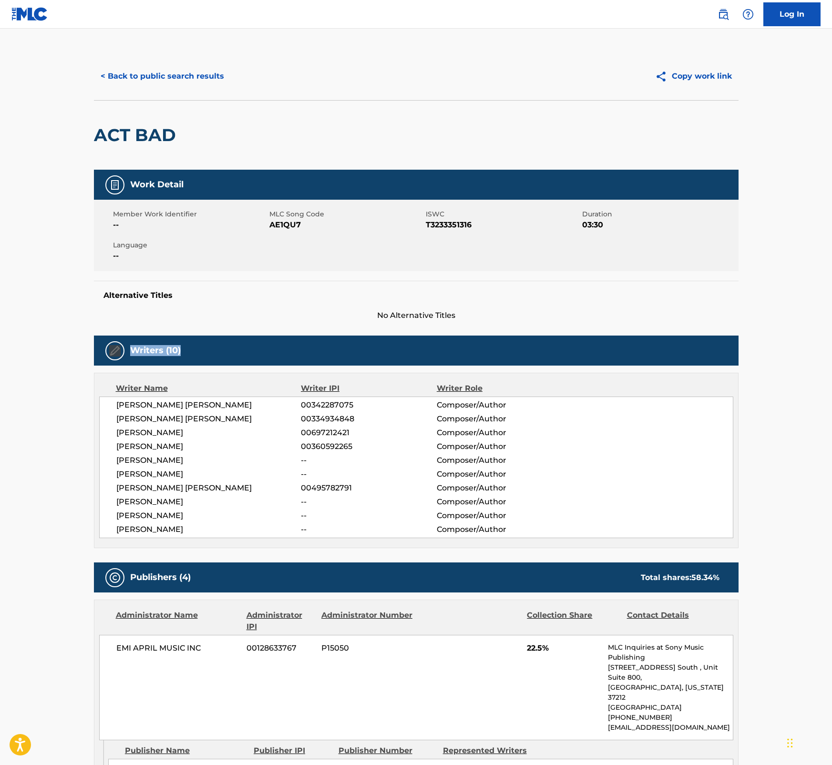
drag, startPoint x: 831, startPoint y: 304, endPoint x: 828, endPoint y: 339, distance: 34.9
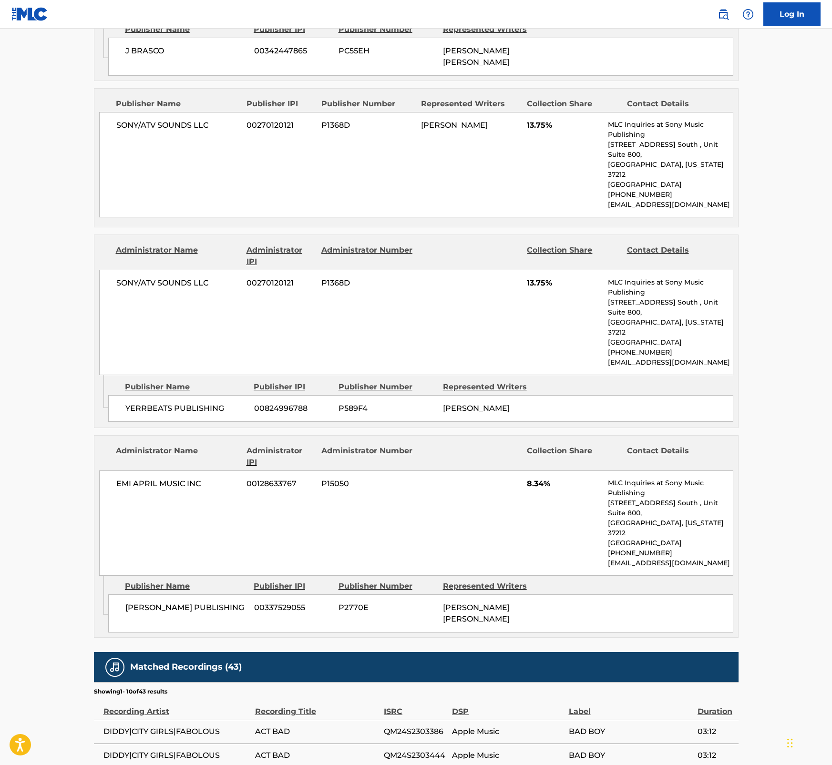
scroll to position [923, 0]
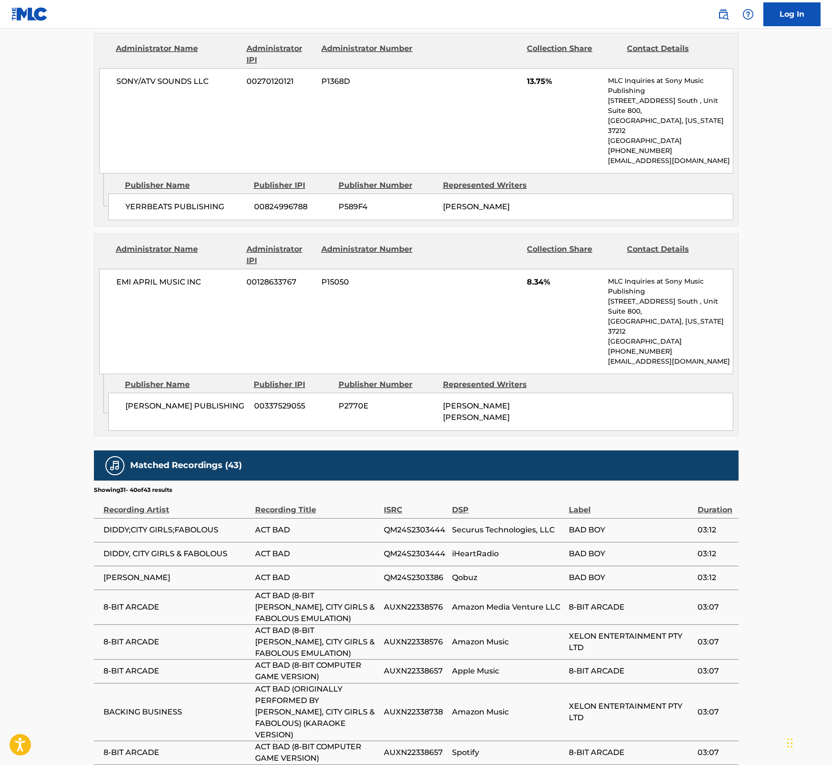
click at [338, 590] on span "ACT BAD (8-BIT [PERSON_NAME], CITY GIRLS & FABOLOUS EMULATION)" at bounding box center [317, 607] width 124 height 34
drag, startPoint x: 313, startPoint y: 530, endPoint x: 236, endPoint y: 516, distance: 78.0
click at [236, 590] on tr "8-BIT ARCADE ACT BAD (8-BIT [PERSON_NAME], CITY GIRLS & FABOLOUS EMULATION) AUX…" at bounding box center [416, 607] width 644 height 35
drag, startPoint x: 322, startPoint y: 593, endPoint x: 238, endPoint y: 580, distance: 84.3
click at [238, 659] on tr "8-BIT ARCADE ACT BAD (8-BIT COMPUTER GAME VERSION) AUXN22338657 Apple Music 8-B…" at bounding box center [416, 671] width 644 height 24
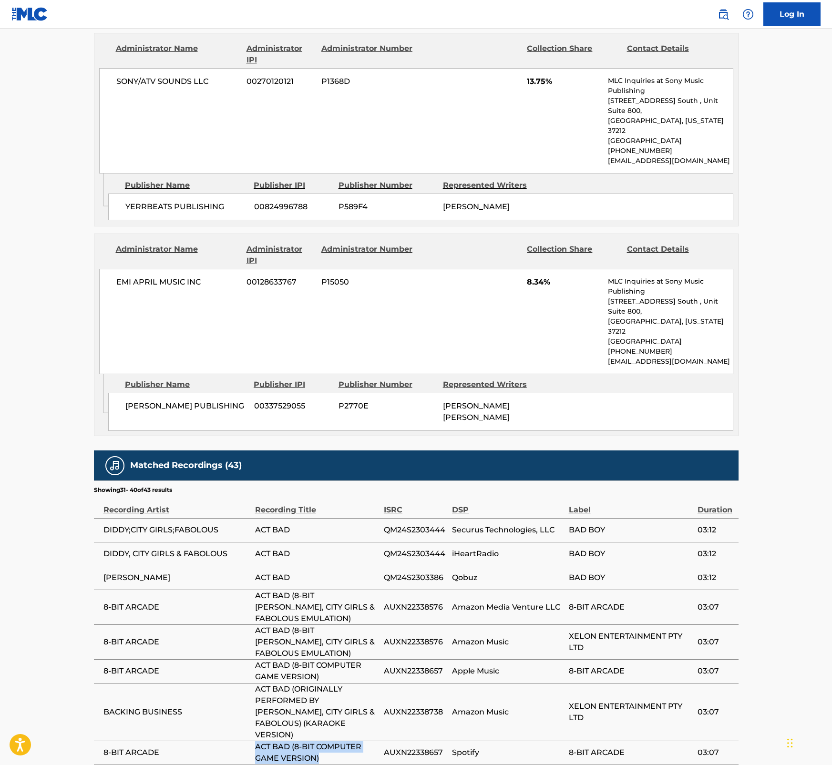
drag, startPoint x: 320, startPoint y: 660, endPoint x: 233, endPoint y: 647, distance: 88.2
click at [233, 741] on tr "8-BIT ARCADE ACT BAD (8-BIT COMPUTER GAME VERSION) AUXN22338657 Spotify 8-BIT A…" at bounding box center [416, 753] width 644 height 24
click at [342, 684] on span "ACT BAD (ORIGINALLY PERFORMED BY [PERSON_NAME], CITY GIRLS & FABOLOUS) (KARAOKE…" at bounding box center [317, 712] width 124 height 57
drag, startPoint x: 341, startPoint y: 636, endPoint x: 237, endPoint y: 609, distance: 107.9
click at [237, 683] on tr "BACKING BUSINESS ACT BAD (ORIGINALLY PERFORMED BY [PERSON_NAME], CITY GIRLS & F…" at bounding box center [416, 712] width 644 height 58
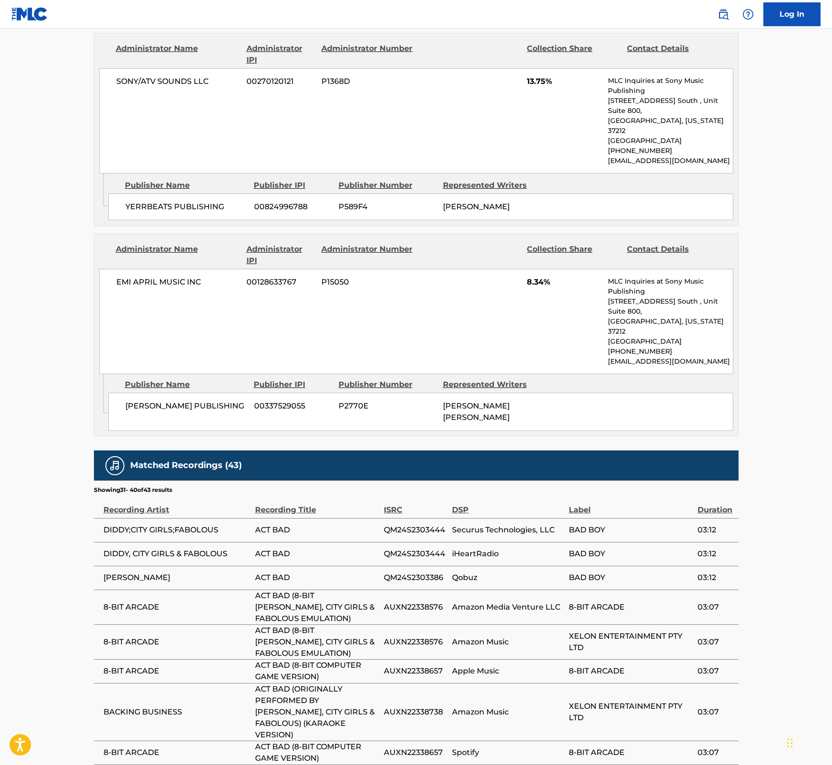
drag, startPoint x: 831, startPoint y: 460, endPoint x: 836, endPoint y: 337, distance: 124.0
drag, startPoint x: 834, startPoint y: 337, endPoint x: 825, endPoint y: 390, distance: 54.2
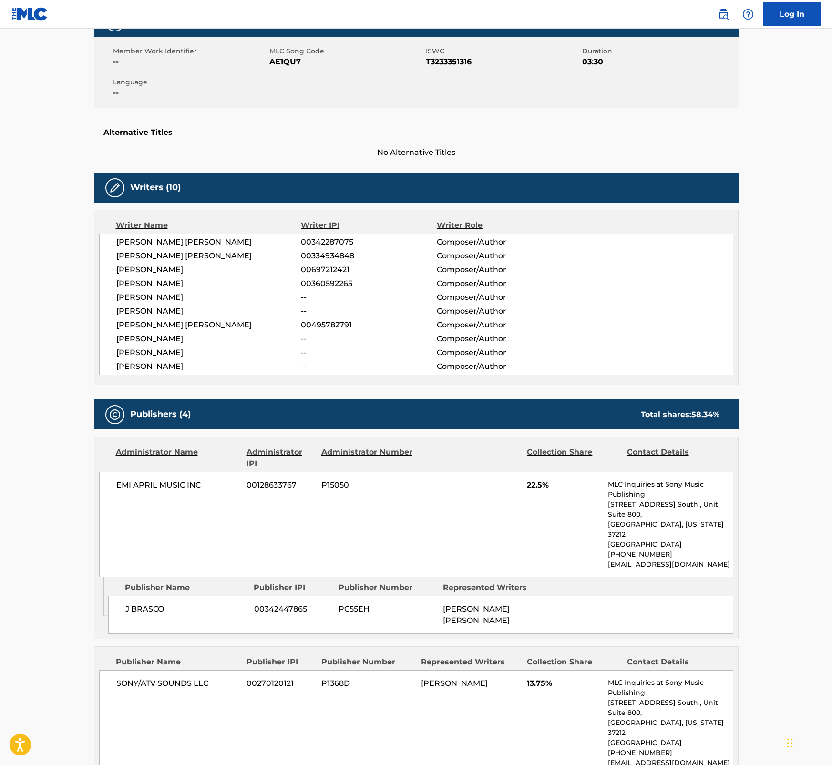
scroll to position [113, 0]
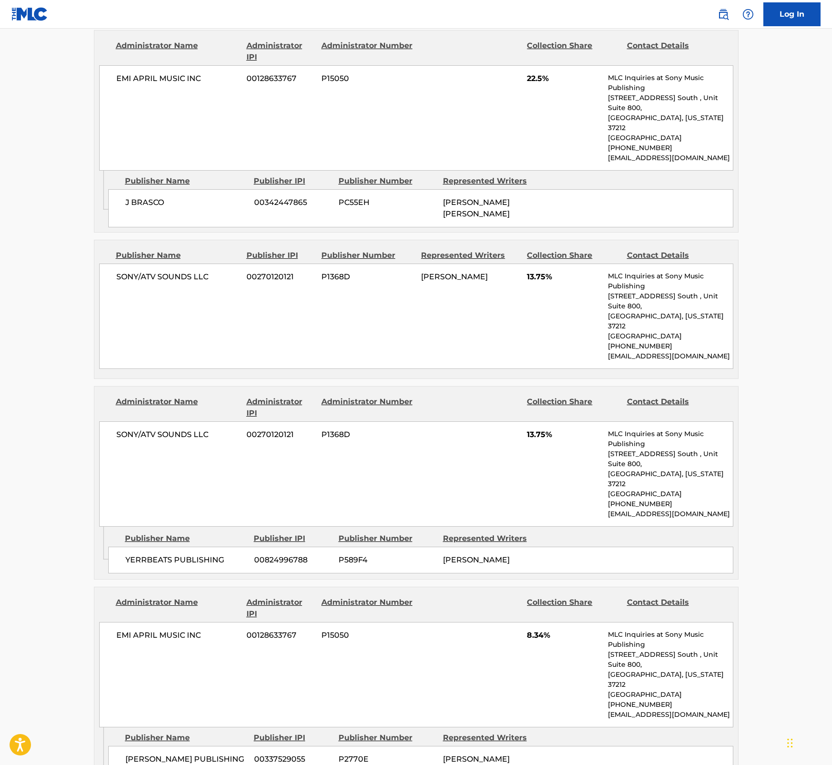
scroll to position [575, 0]
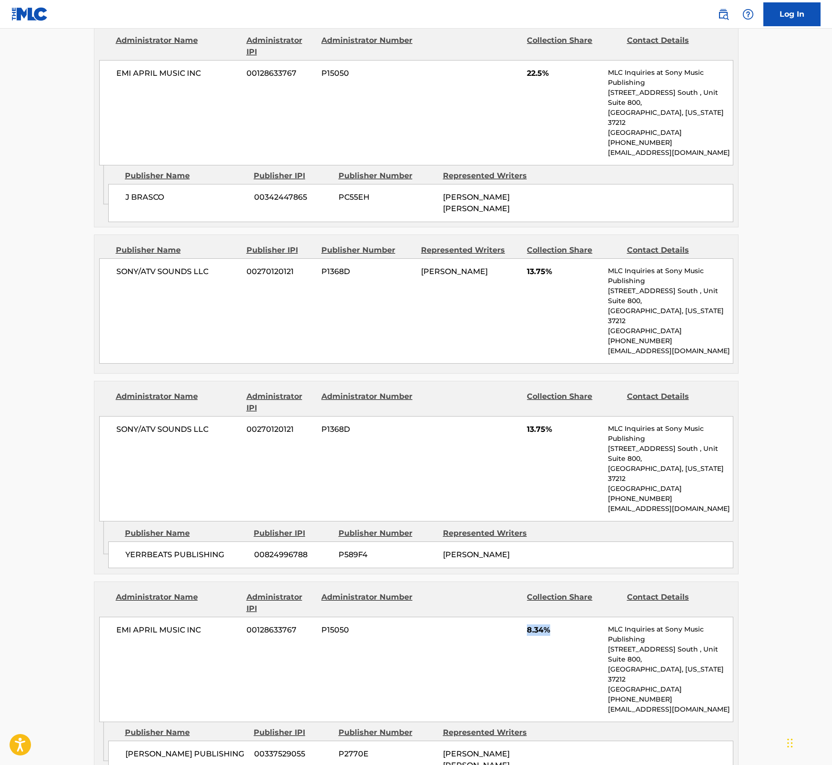
drag, startPoint x: 522, startPoint y: 571, endPoint x: 558, endPoint y: 578, distance: 36.4
click at [558, 617] on div "EMI APRIL MUSIC INC 00128633767 P15050 8.34% MLC Inquiries at Sony Music Publis…" at bounding box center [416, 669] width 634 height 105
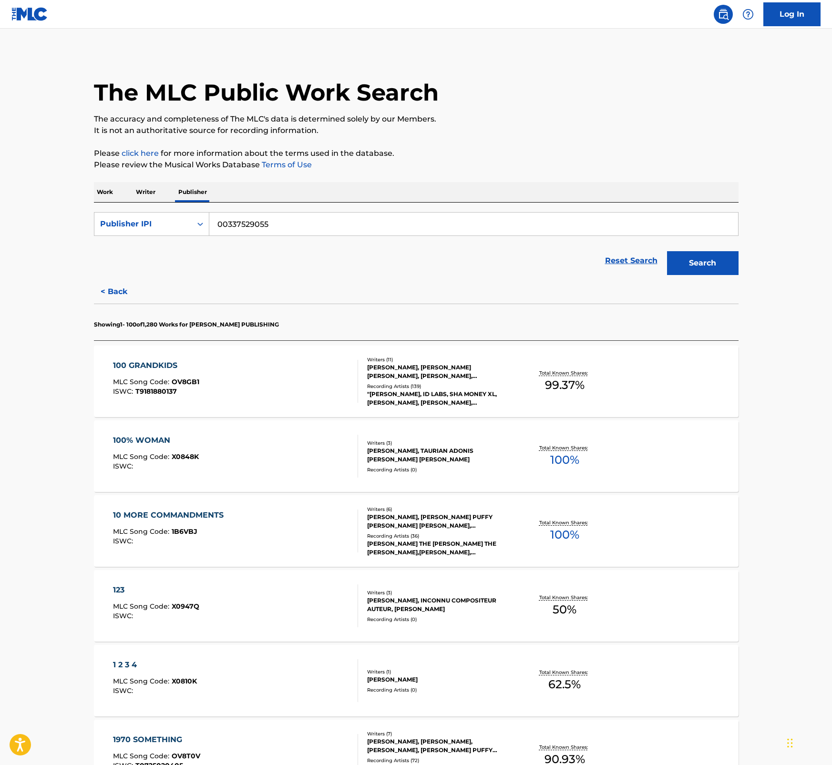
scroll to position [1554, 0]
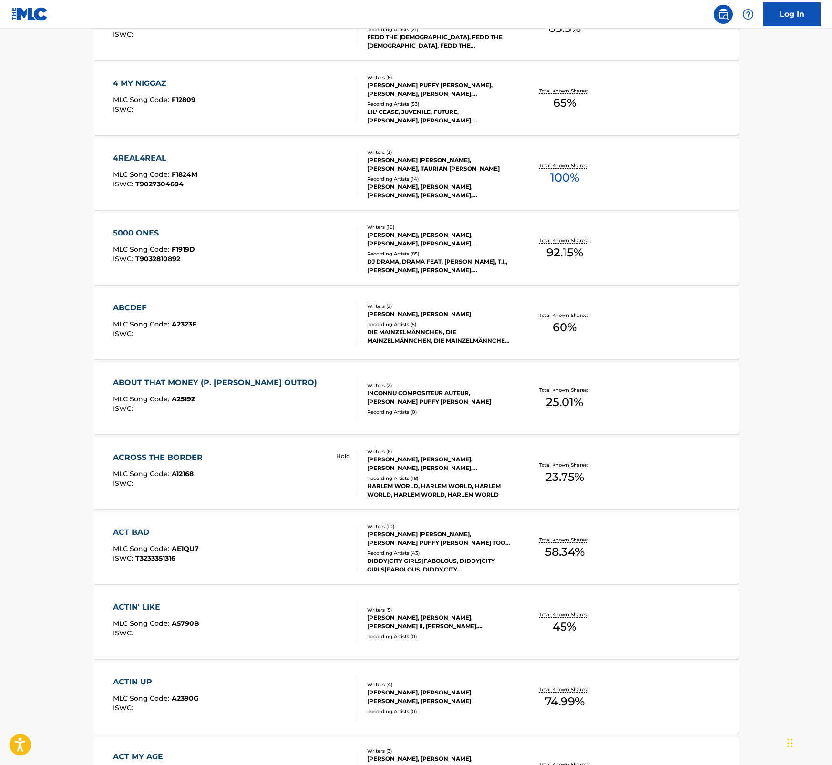
click at [181, 608] on div "ACTIN' LIKE" at bounding box center [156, 607] width 86 height 11
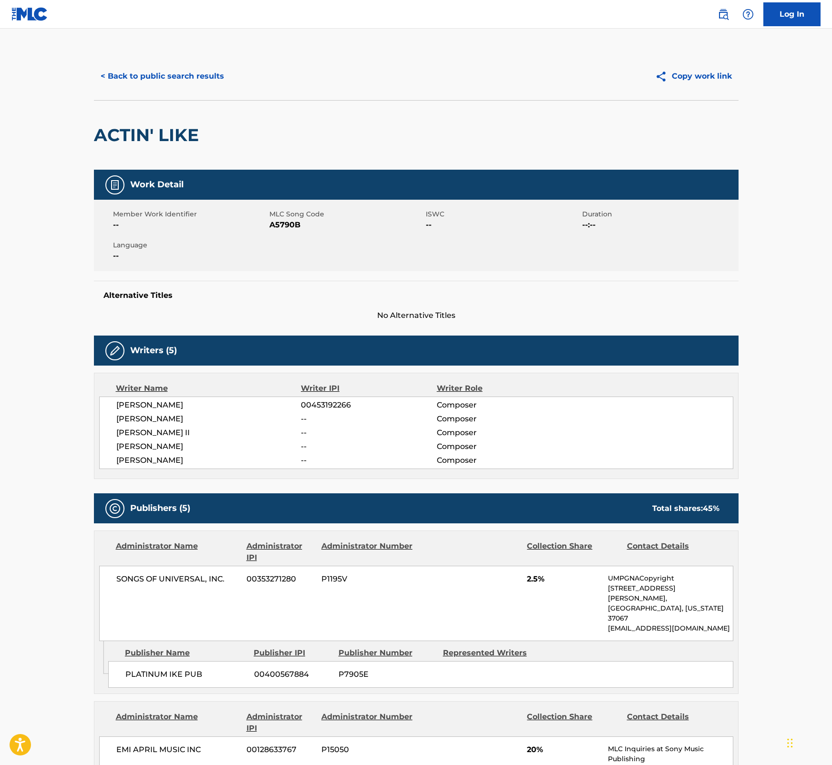
click at [767, 406] on main "< Back to public search results Copy work link ACTIN' LIKE Work Detail Member W…" at bounding box center [416, 738] width 832 height 1419
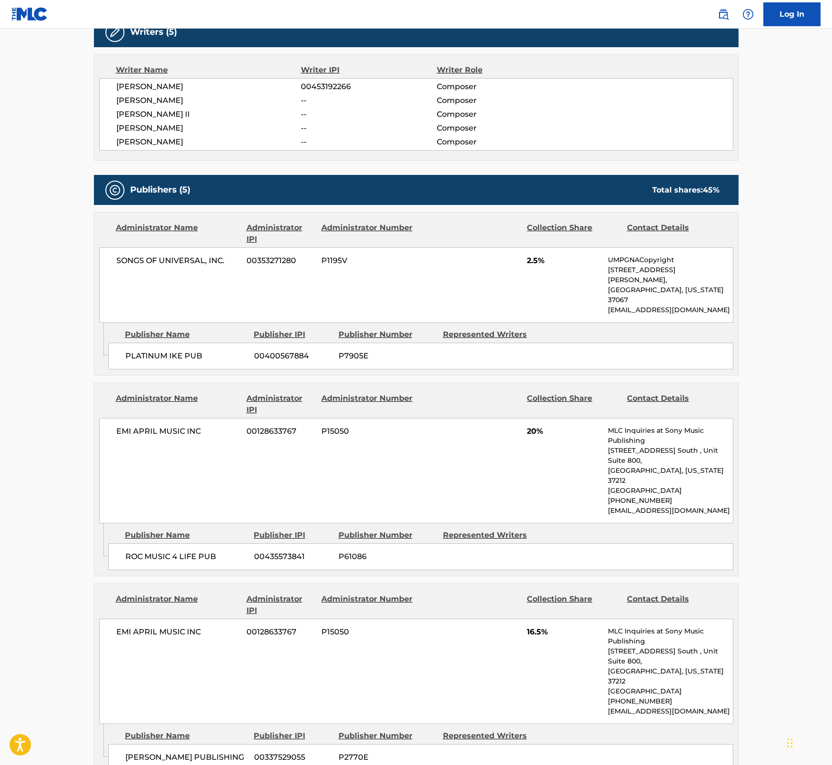
scroll to position [319, 0]
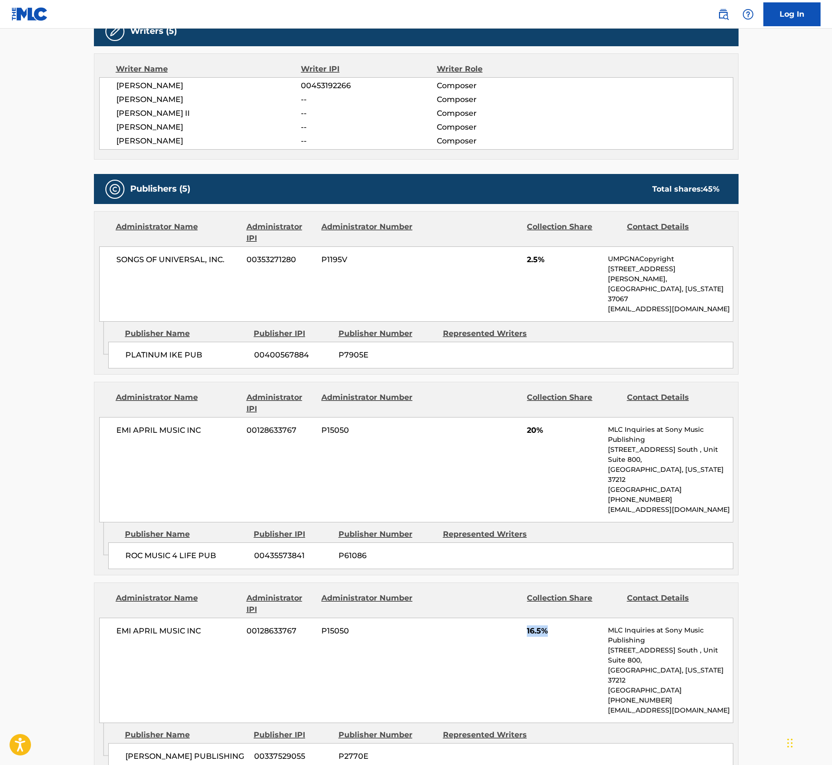
drag, startPoint x: 554, startPoint y: 594, endPoint x: 523, endPoint y: 594, distance: 30.5
click at [523, 618] on div "EMI APRIL MUSIC INC 00128633767 P15050 16.5% MLC Inquiries at Sony Music Publis…" at bounding box center [416, 670] width 634 height 105
drag, startPoint x: 797, startPoint y: 516, endPoint x: 818, endPoint y: 531, distance: 24.6
click at [797, 516] on main "< Back to public search results Copy work link ACTIN' LIKE Work Detail Member W…" at bounding box center [416, 418] width 832 height 1419
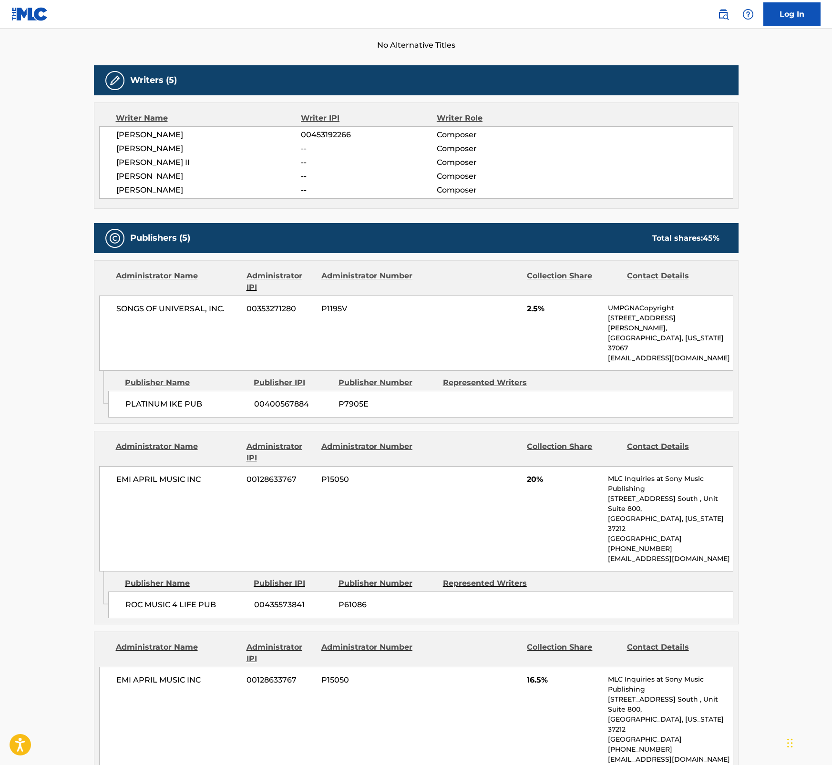
scroll to position [272, 0]
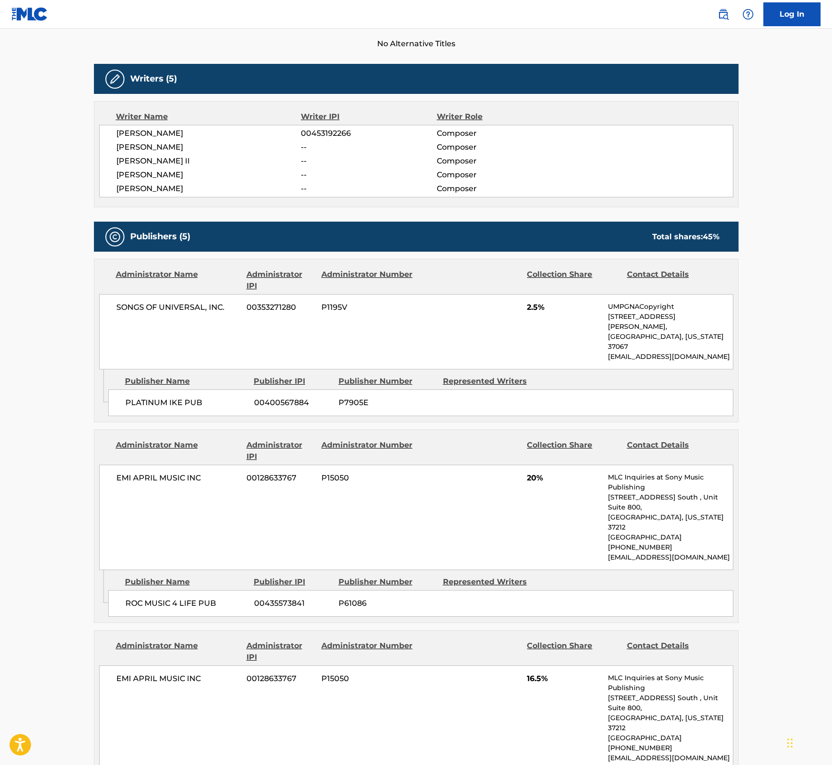
drag, startPoint x: 777, startPoint y: 272, endPoint x: 780, endPoint y: 277, distance: 5.3
click at [777, 272] on main "< Back to public search results Copy work link ACTIN' LIKE Work Detail Member W…" at bounding box center [416, 466] width 832 height 1419
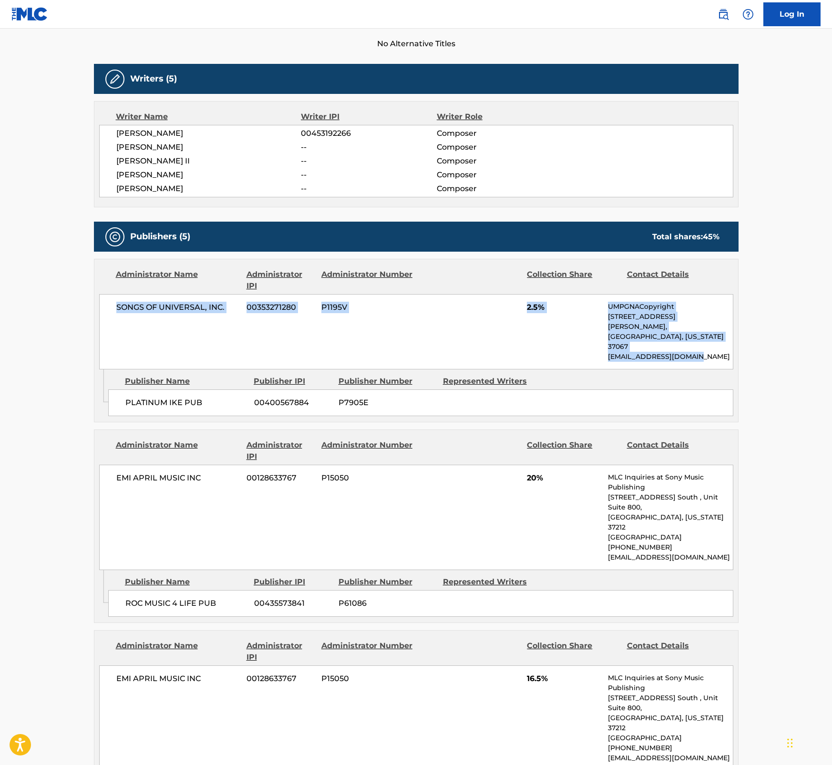
drag, startPoint x: 830, startPoint y: 280, endPoint x: 821, endPoint y: 342, distance: 63.1
click at [820, 343] on main "< Back to public search results Copy work link ACTIN' LIKE Work Detail Member W…" at bounding box center [416, 466] width 832 height 1419
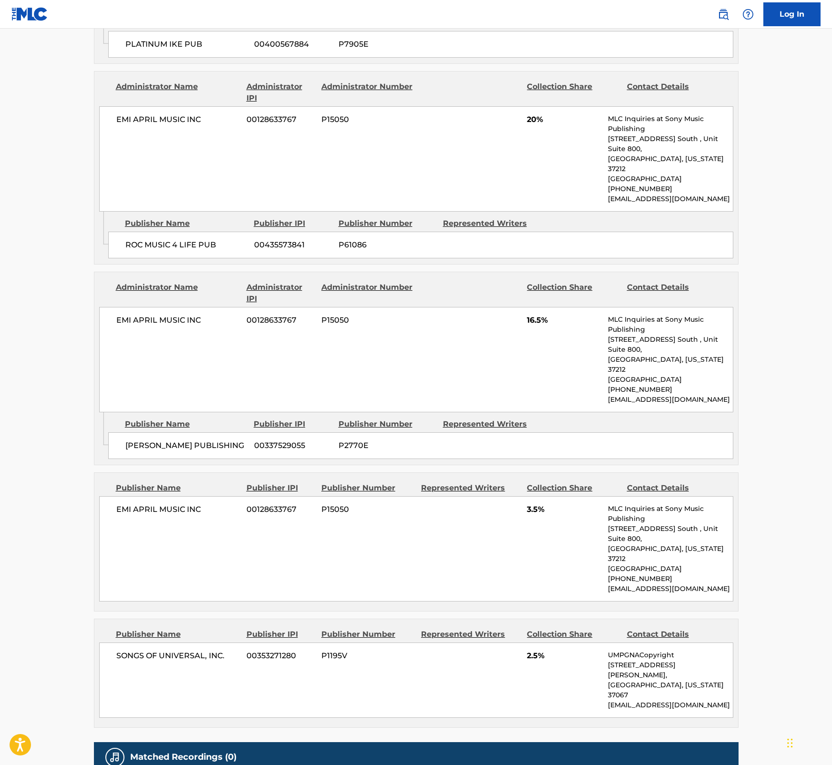
scroll to position [488, 0]
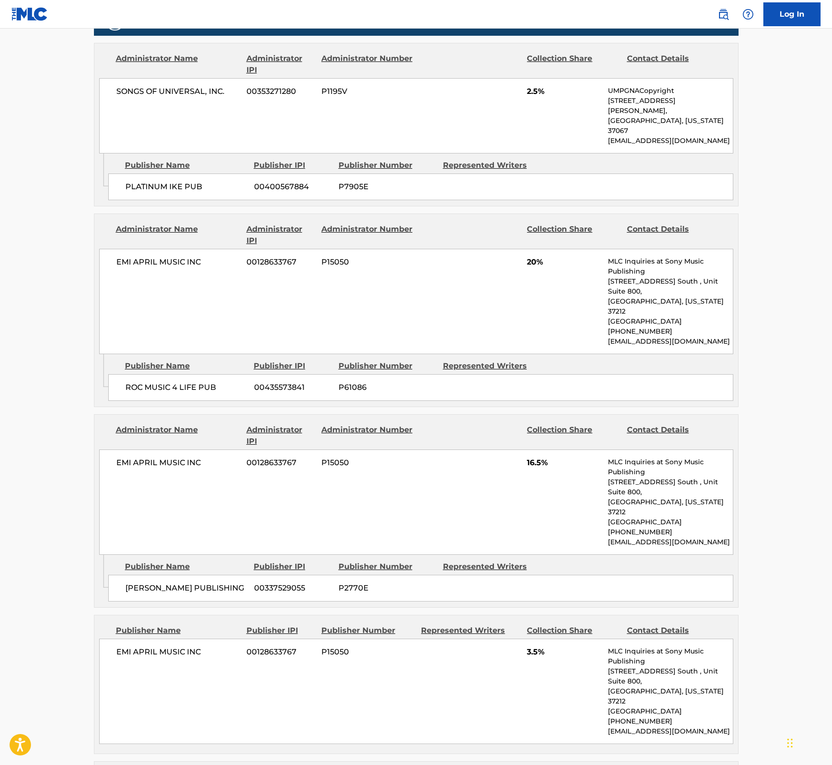
click at [783, 166] on main "< Back to public search results Copy work link ACTIN' LIKE Work Detail Member W…" at bounding box center [416, 250] width 832 height 1419
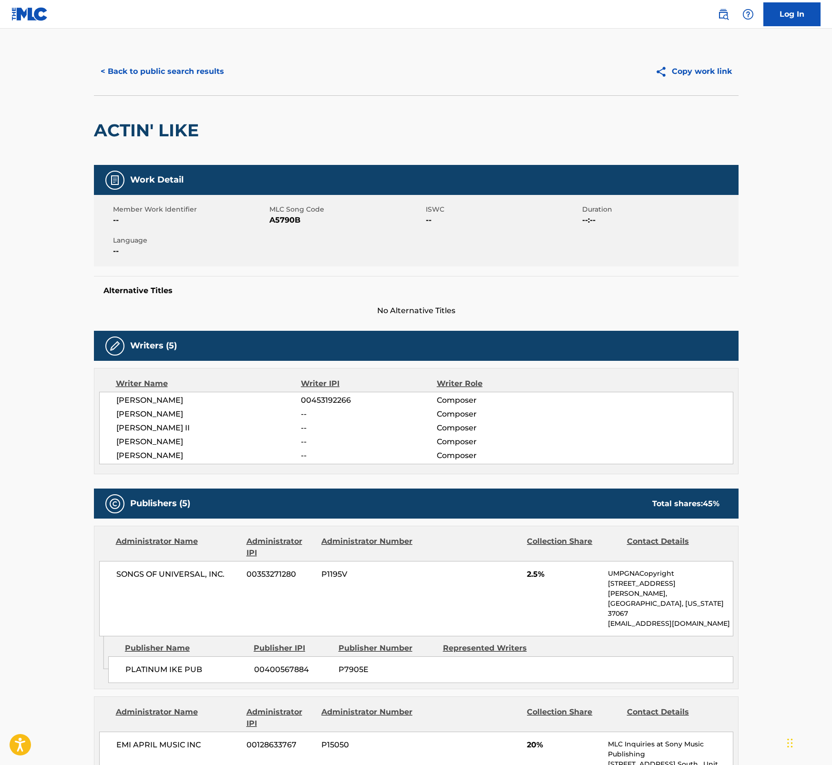
scroll to position [0, 0]
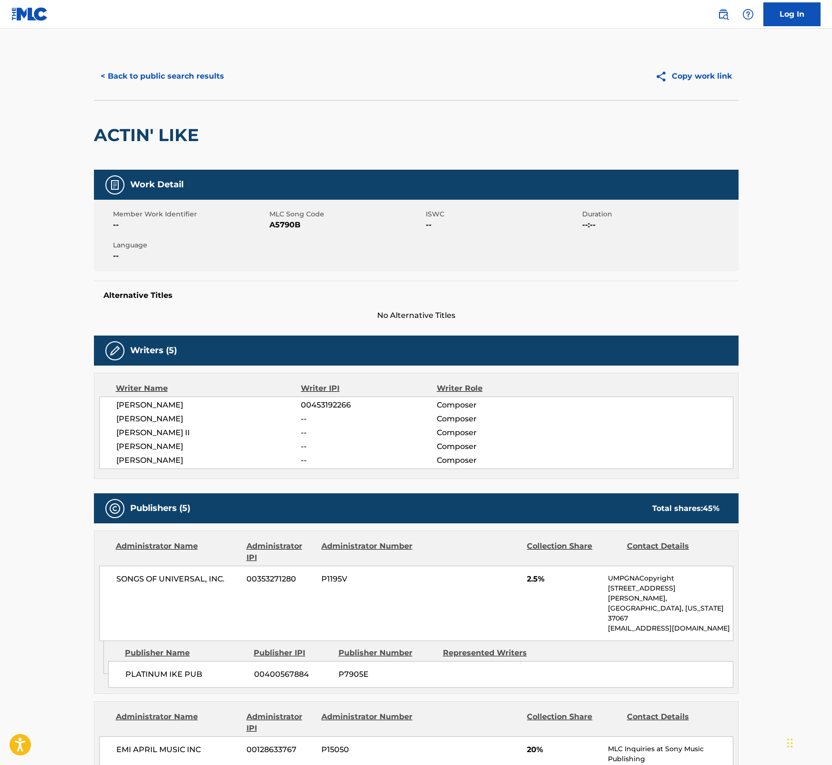
click at [302, 226] on span "A5790B" at bounding box center [346, 224] width 154 height 11
click at [287, 221] on span "A5790B" at bounding box center [346, 224] width 154 height 11
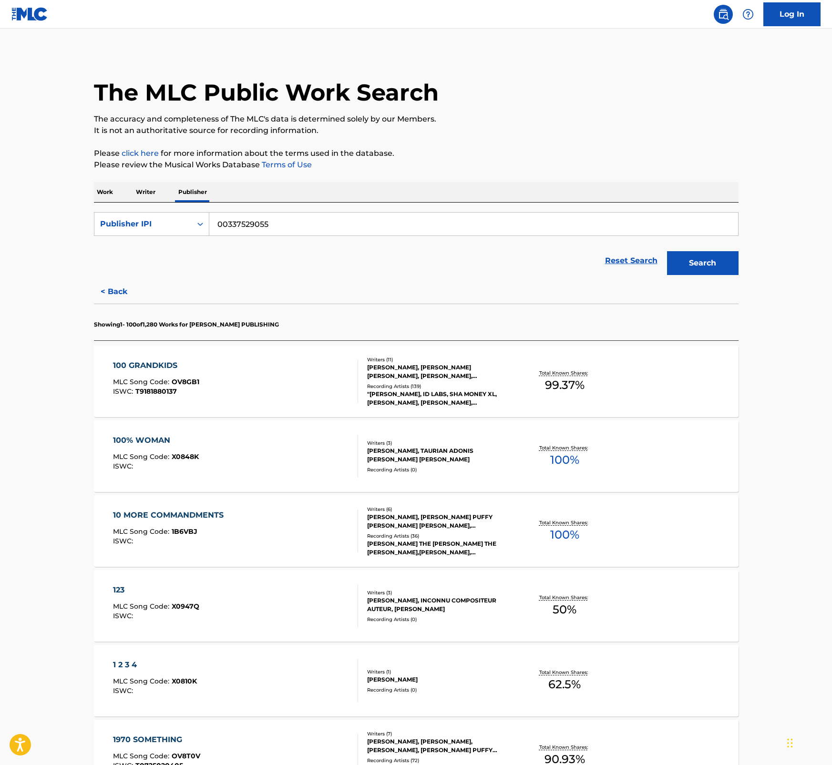
scroll to position [1554, 0]
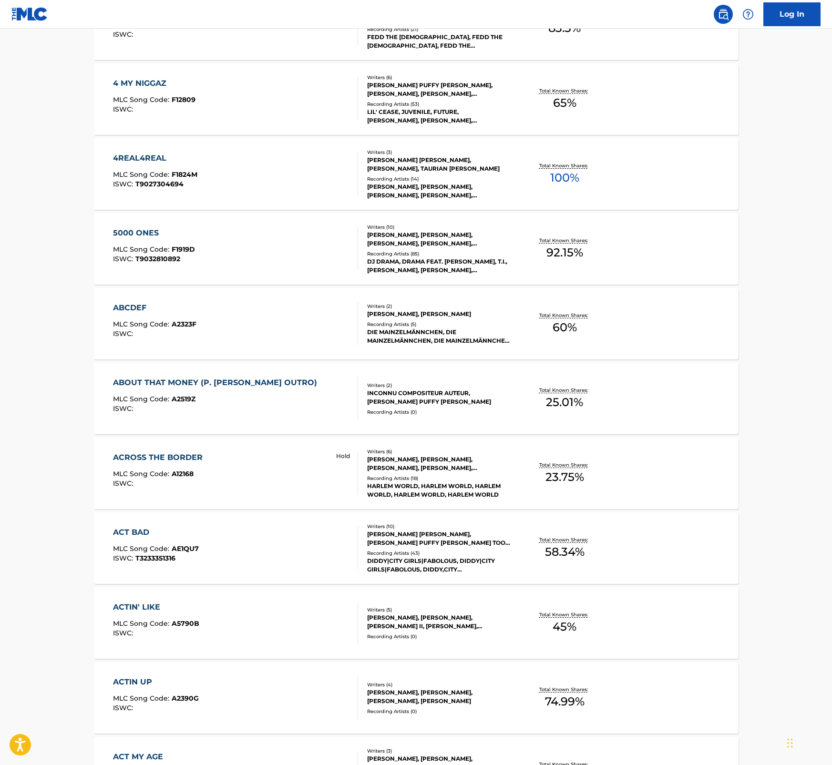
click at [177, 683] on div "ACTIN UP" at bounding box center [156, 681] width 86 height 11
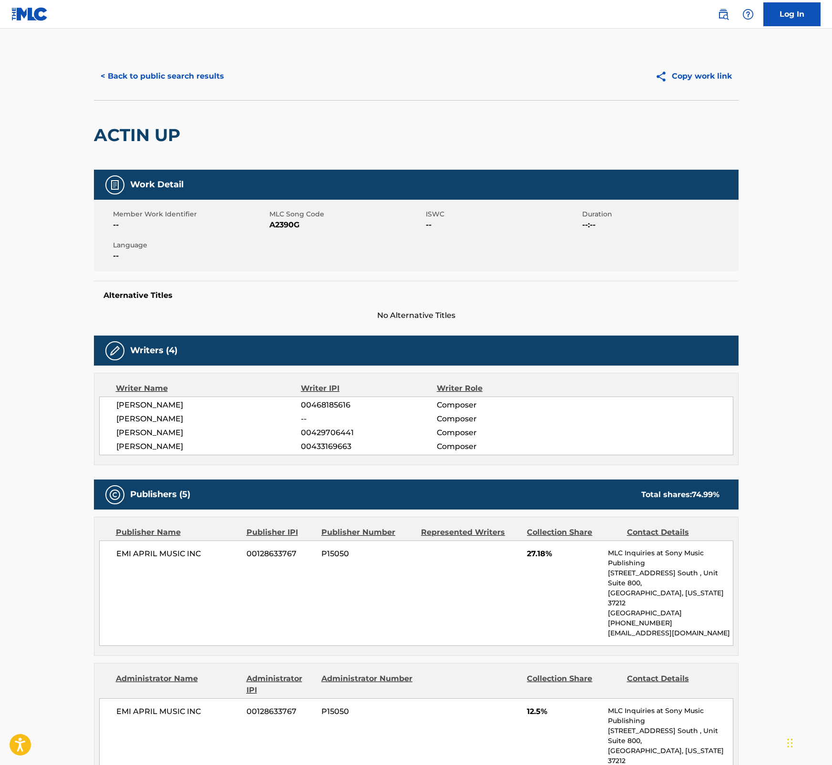
click at [285, 226] on span "A2390G" at bounding box center [346, 224] width 154 height 11
drag, startPoint x: 808, startPoint y: 348, endPoint x: 830, endPoint y: 348, distance: 22.4
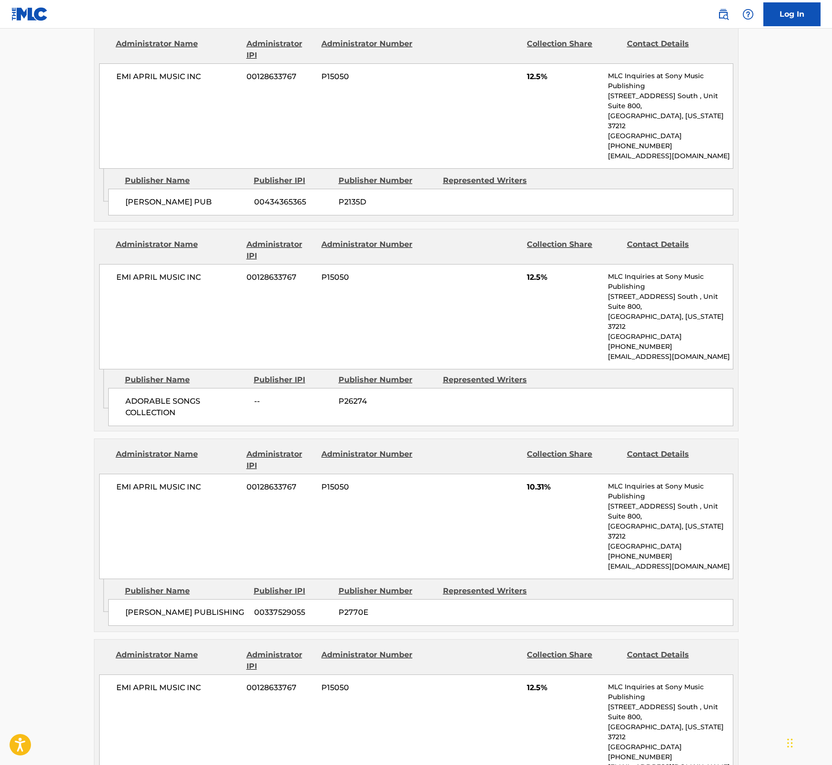
scroll to position [658, 0]
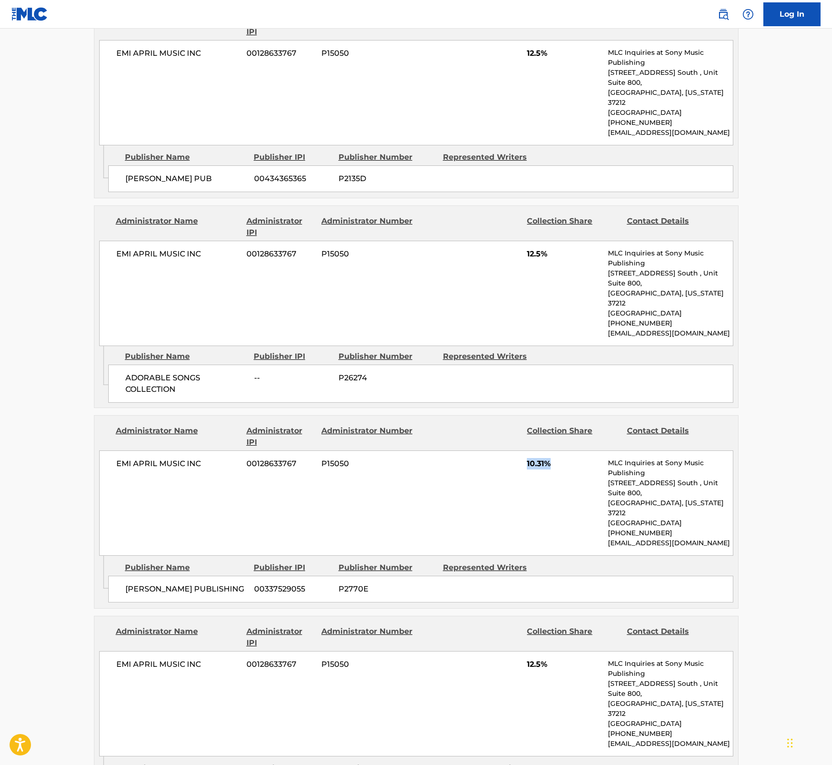
drag, startPoint x: 551, startPoint y: 406, endPoint x: 519, endPoint y: 407, distance: 32.4
click at [519, 450] on div "EMI APRIL MUSIC INC 00128633767 P15050 10.31% MLC Inquiries at Sony Music Publi…" at bounding box center [416, 502] width 634 height 105
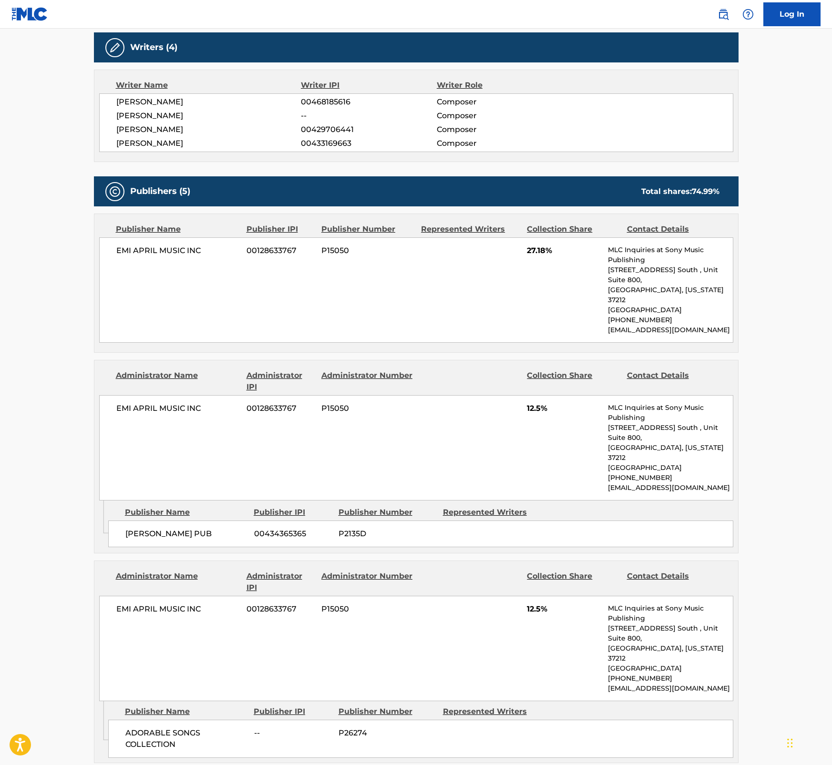
scroll to position [316, 0]
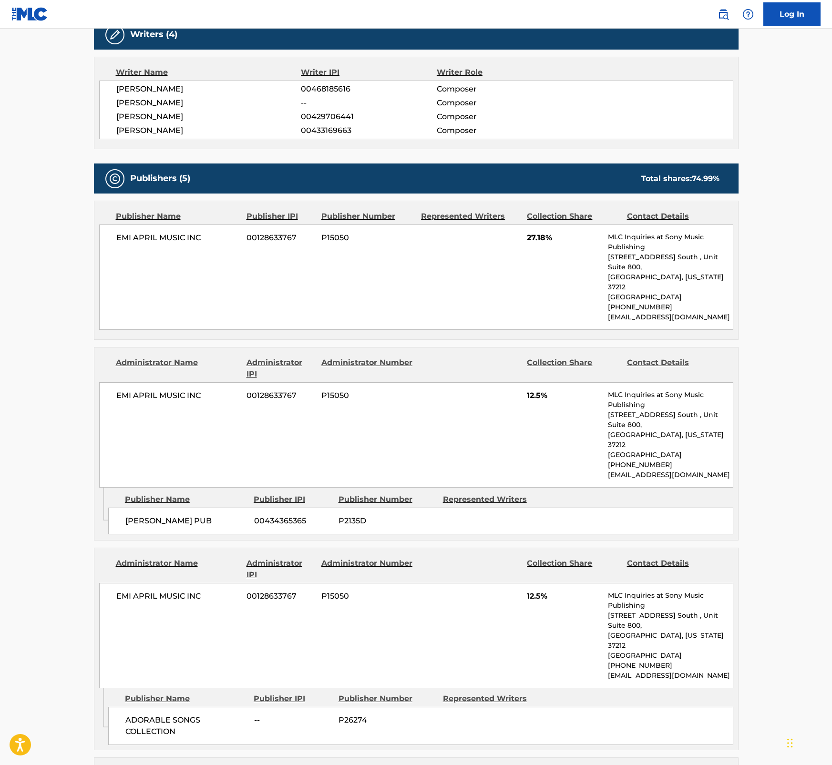
drag, startPoint x: 24, startPoint y: 55, endPoint x: 54, endPoint y: 54, distance: 29.6
click at [24, 55] on main "< Back to public search results Copy work link ACTIN UP Work Detail Member Work…" at bounding box center [416, 477] width 832 height 1528
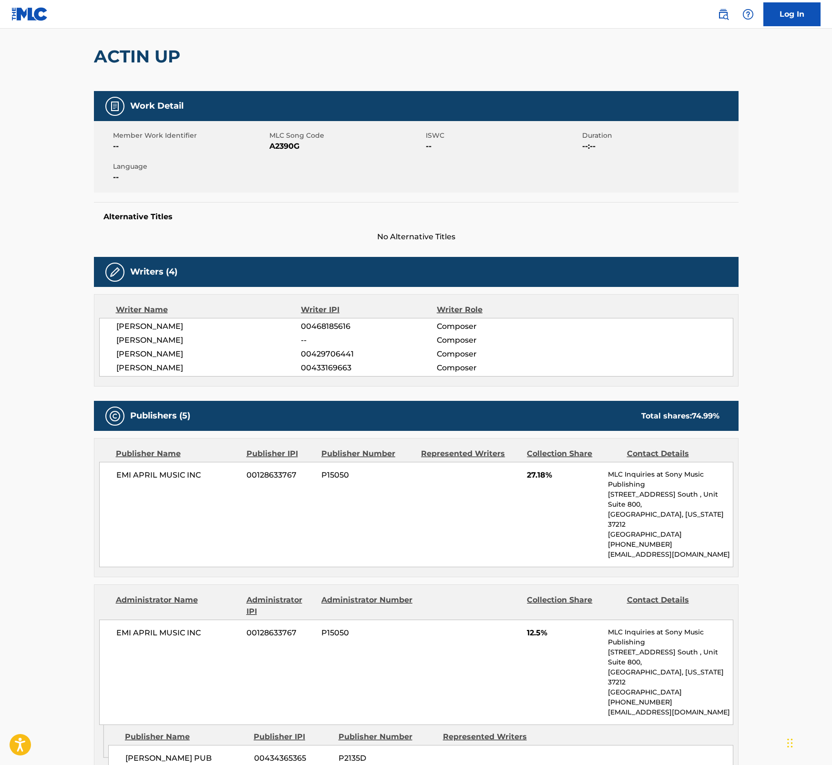
scroll to position [0, 0]
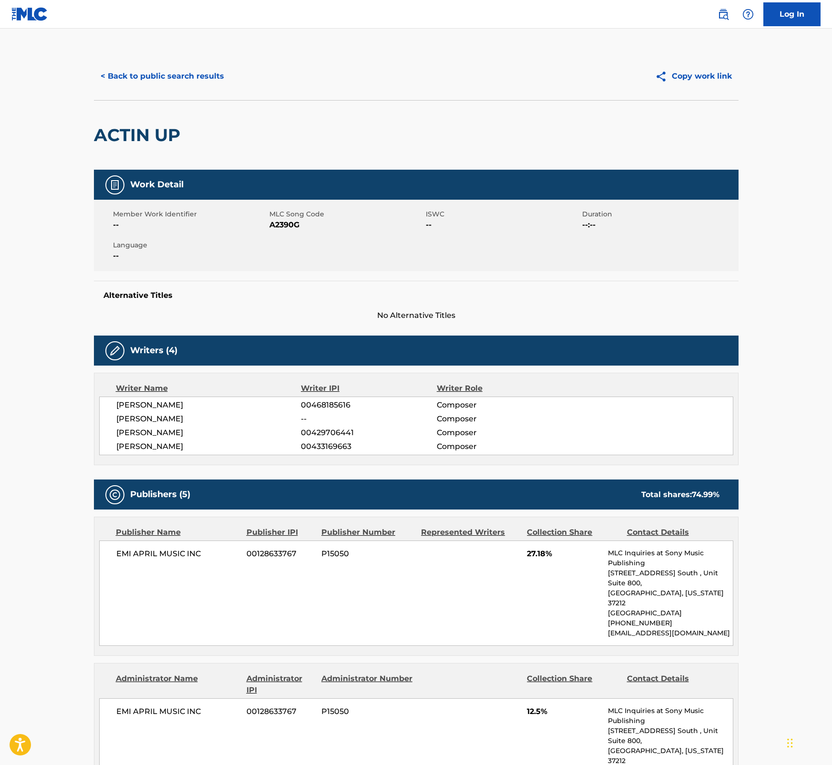
click at [144, 77] on button "< Back to public search results" at bounding box center [162, 76] width 137 height 24
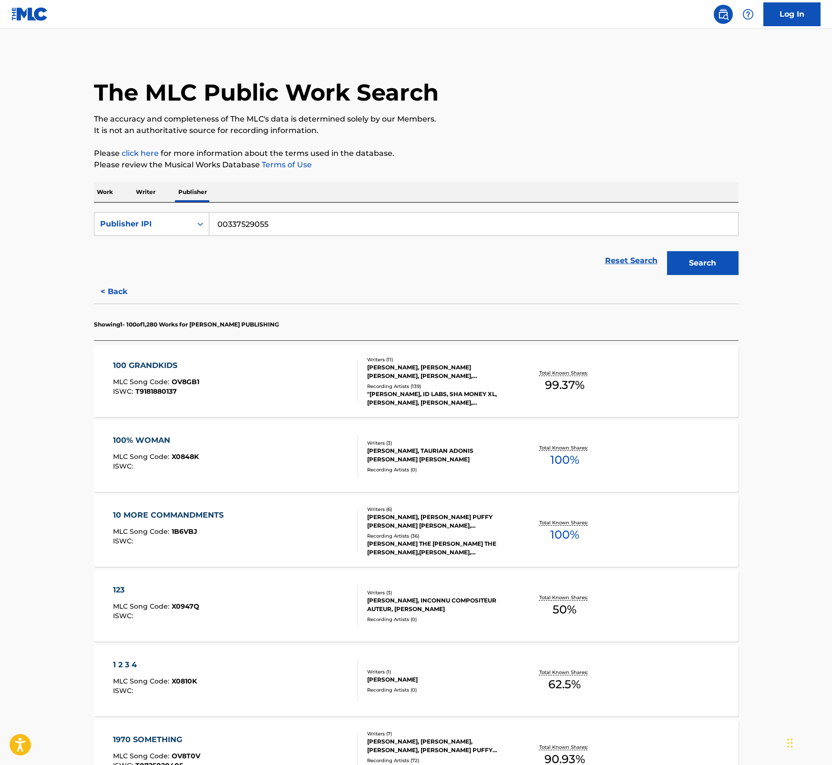
scroll to position [1854, 0]
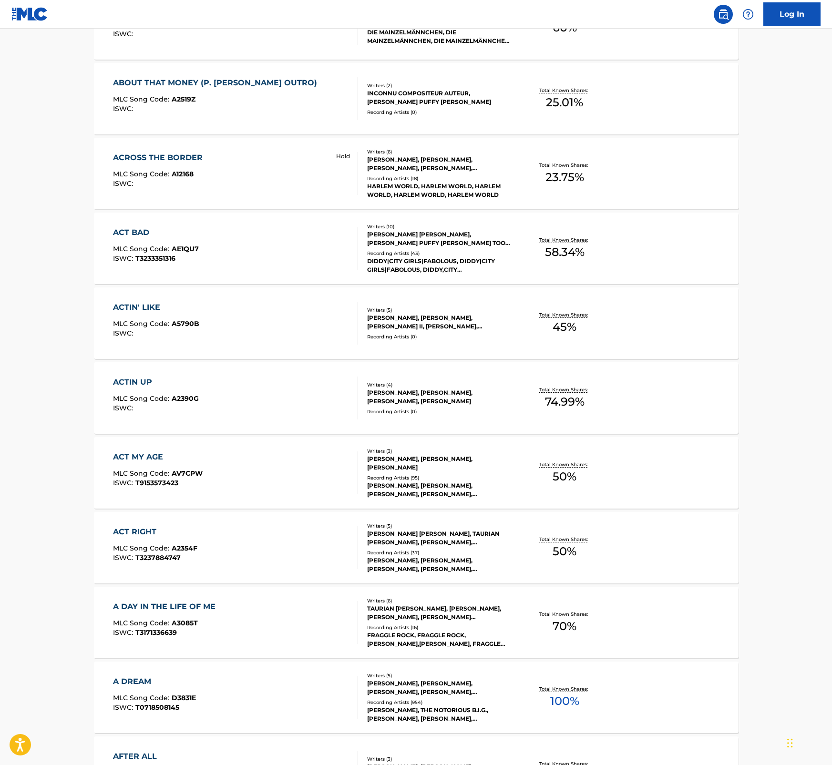
click at [172, 461] on div "ACT MY AGE" at bounding box center [158, 456] width 90 height 11
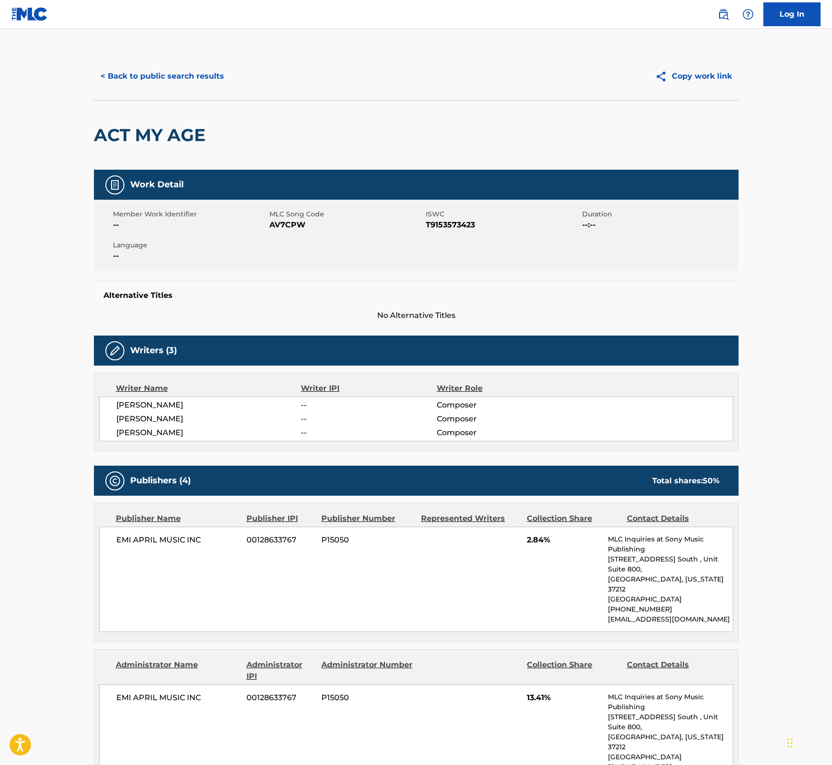
click at [278, 225] on span "AV7CPW" at bounding box center [346, 224] width 154 height 11
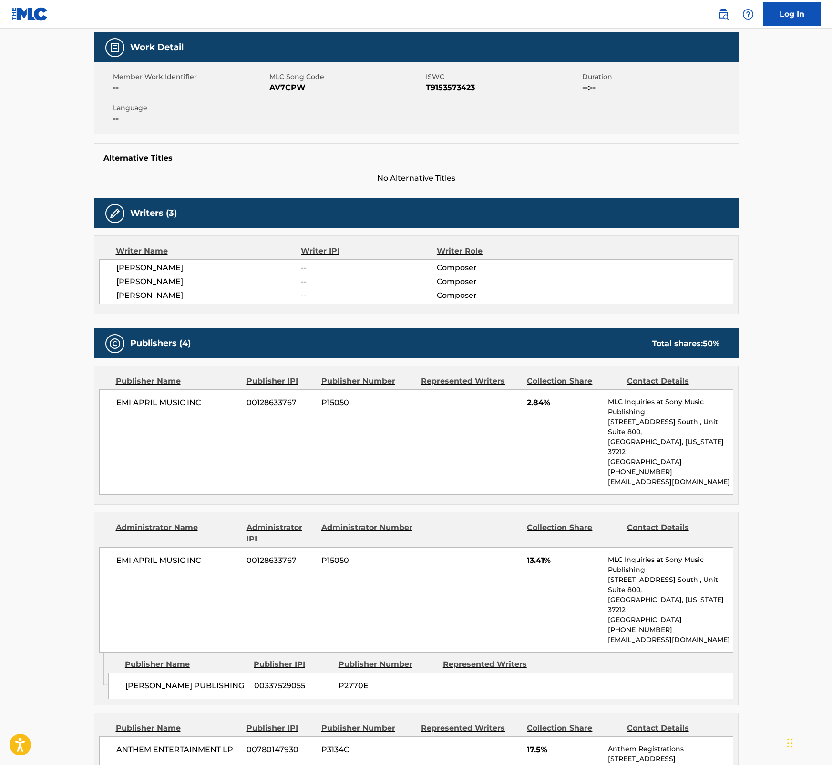
scroll to position [127, 0]
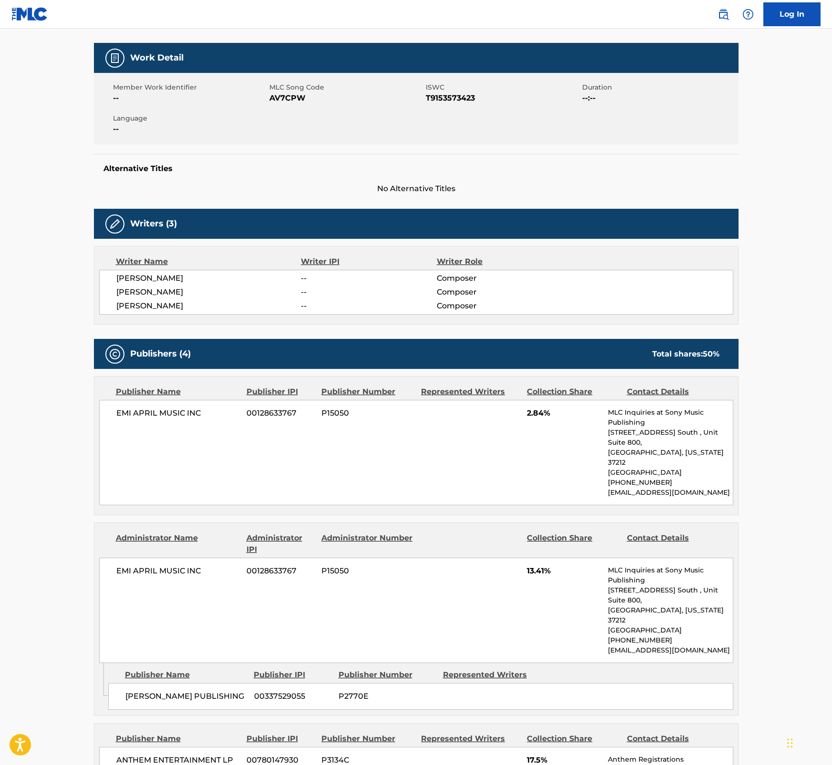
click at [298, 99] on span "AV7CPW" at bounding box center [346, 97] width 154 height 11
drag, startPoint x: 554, startPoint y: 553, endPoint x: 527, endPoint y: 554, distance: 27.2
click at [527, 565] on span "13.41%" at bounding box center [564, 570] width 74 height 11
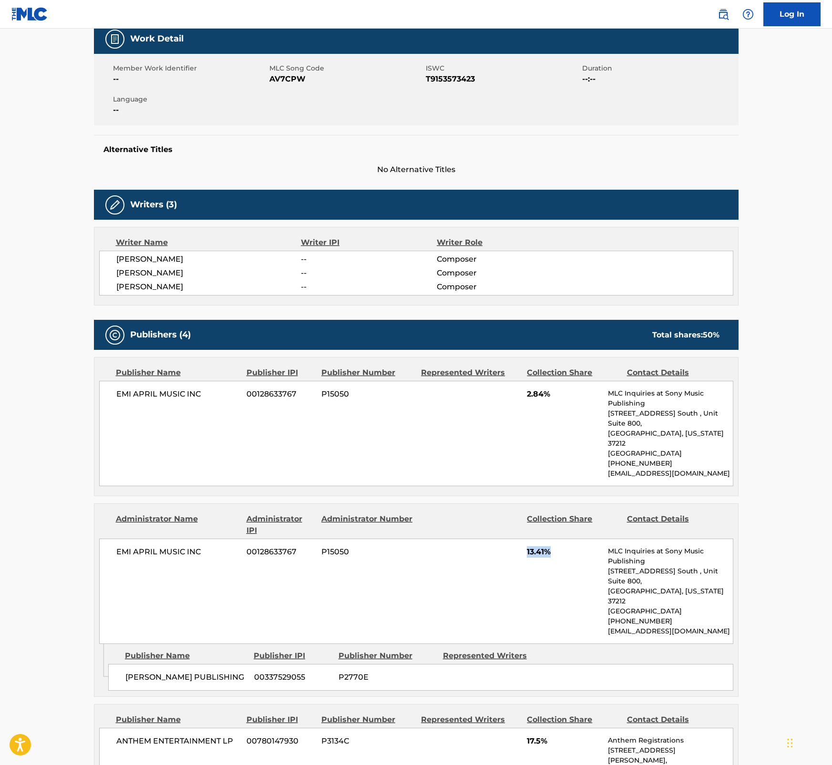
scroll to position [0, 0]
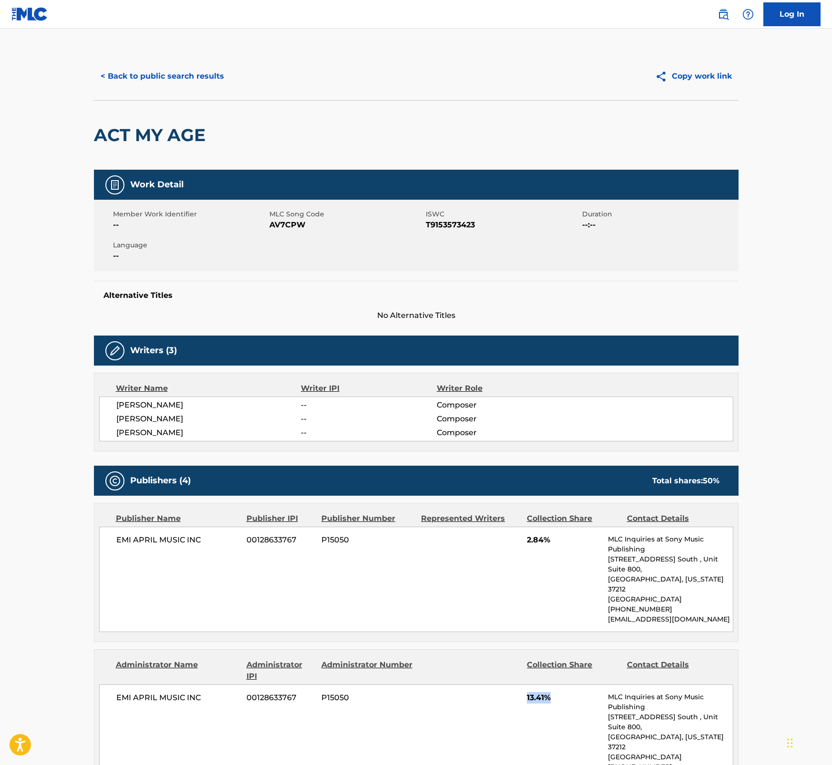
click at [168, 75] on button "< Back to public search results" at bounding box center [162, 76] width 137 height 24
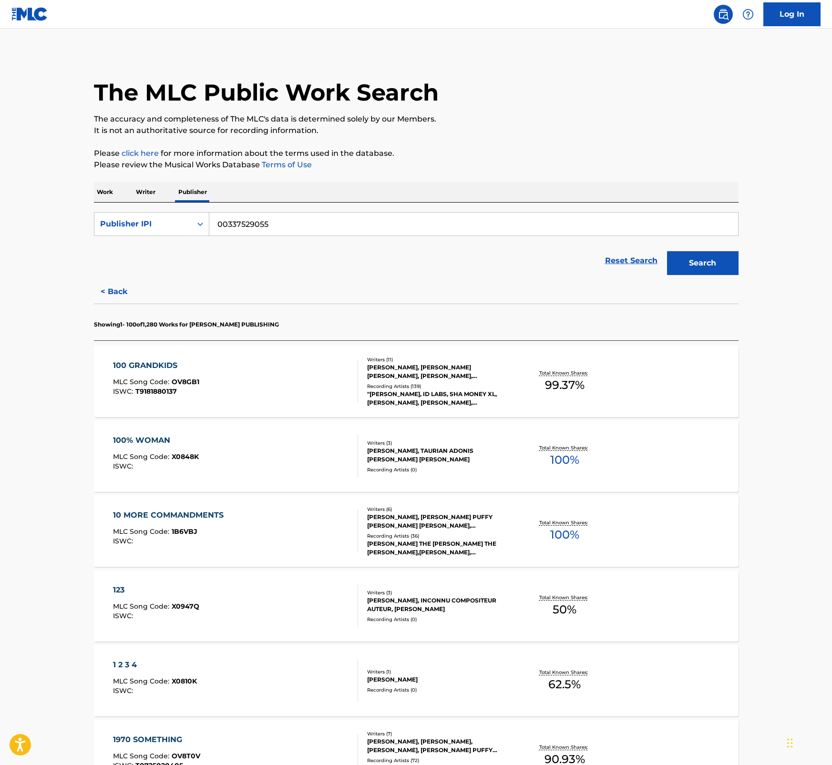
scroll to position [1854, 0]
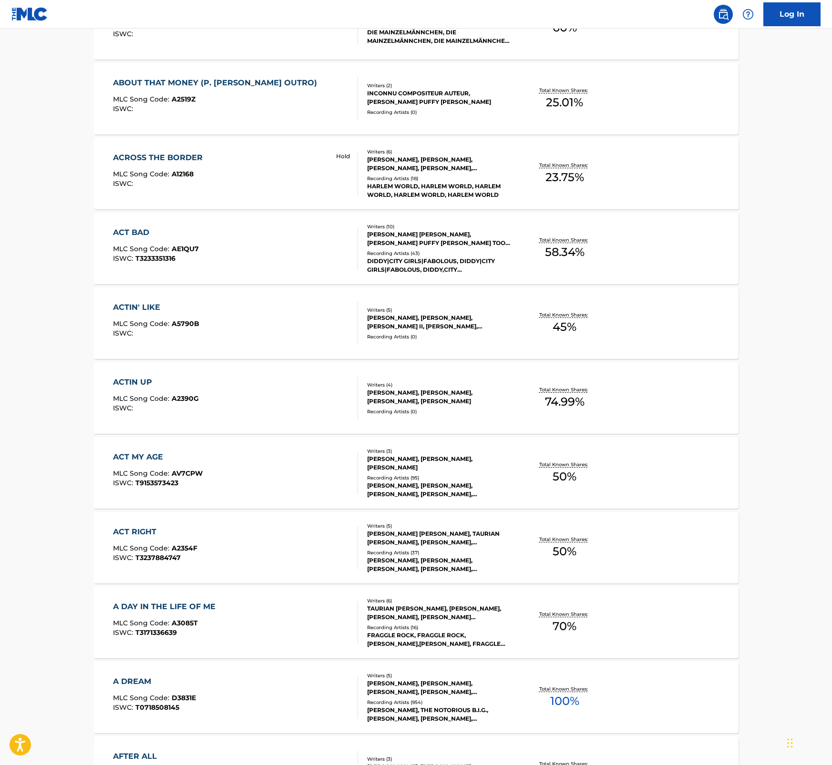
click at [242, 536] on div "ACT RIGHT MLC Song Code : A2354F ISWC : T3237884747" at bounding box center [235, 547] width 245 height 43
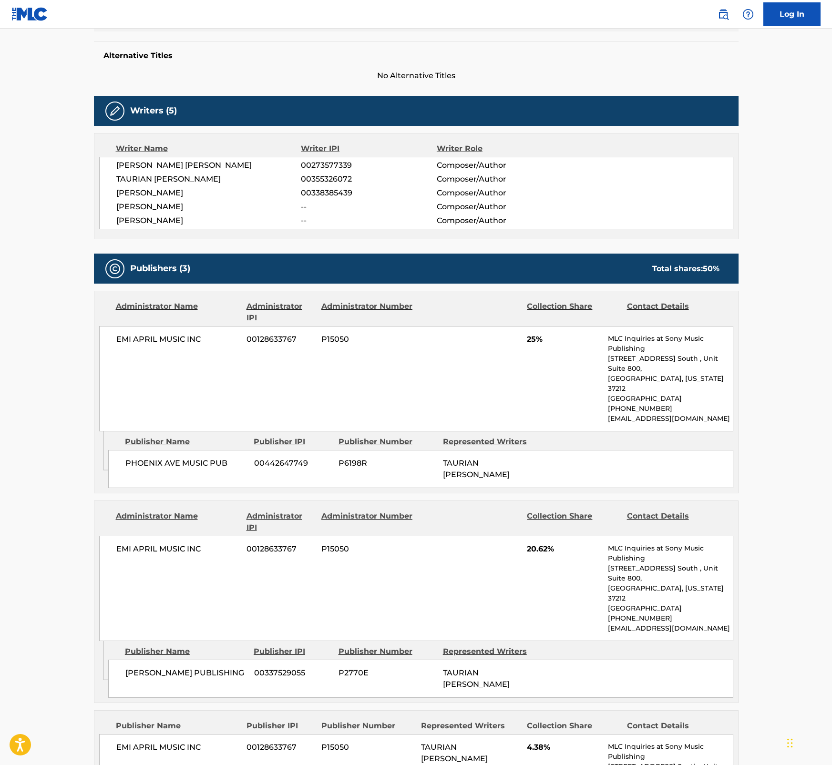
scroll to position [241, 0]
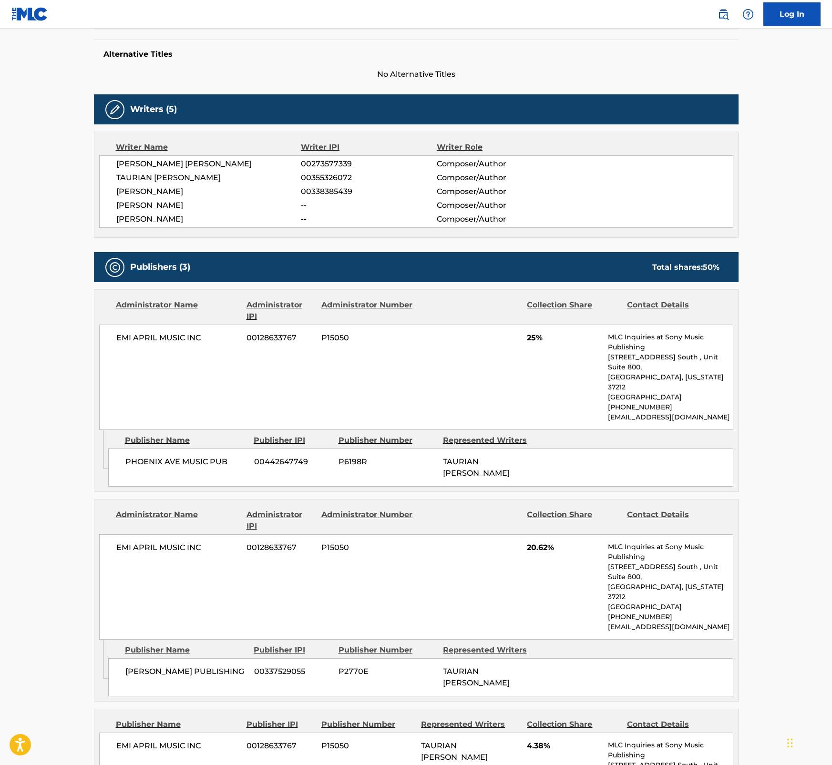
click at [601, 159] on div "[PERSON_NAME] [PERSON_NAME] 00273577339 Composer/Author" at bounding box center [424, 163] width 616 height 11
click at [828, 217] on main "< Back to public search results Copy work link ACT RIGHT Work Detail Member Wor…" at bounding box center [416, 502] width 832 height 1431
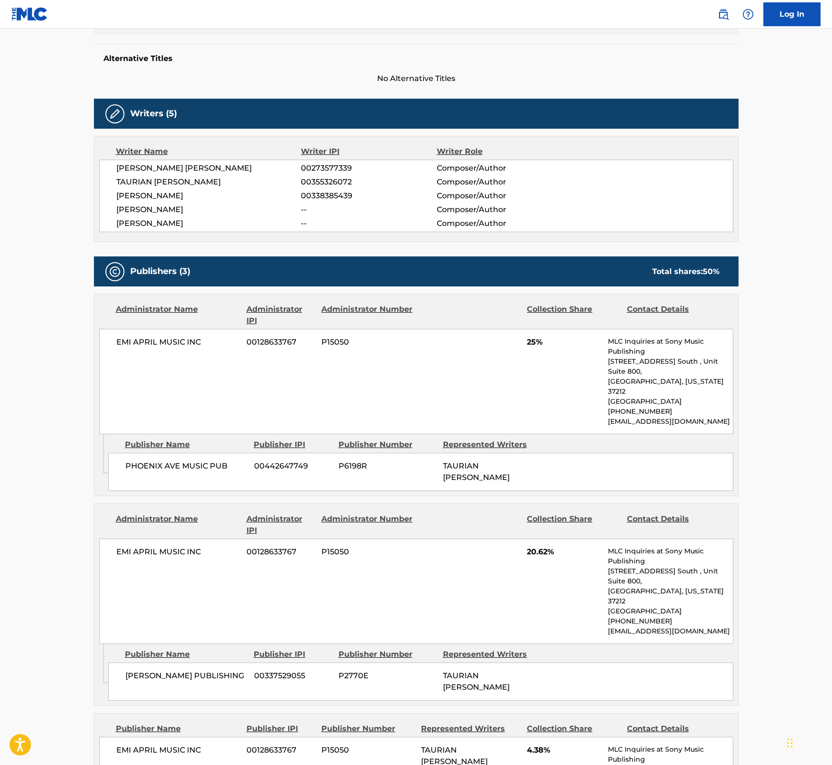
scroll to position [0, 0]
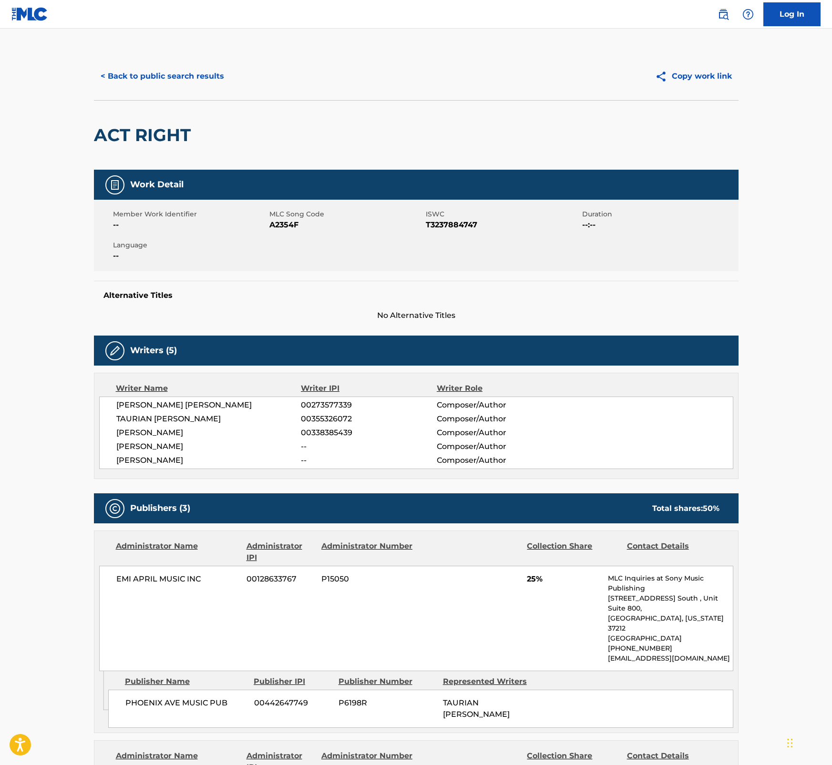
click at [437, 221] on span "T3237884747" at bounding box center [503, 224] width 154 height 11
click at [437, 220] on span "T3237884747" at bounding box center [503, 224] width 154 height 11
click at [288, 225] on span "A2354F" at bounding box center [346, 224] width 154 height 11
click at [763, 261] on main "< Back to public search results Copy work link ACT RIGHT Work Detail Member Wor…" at bounding box center [416, 744] width 832 height 1431
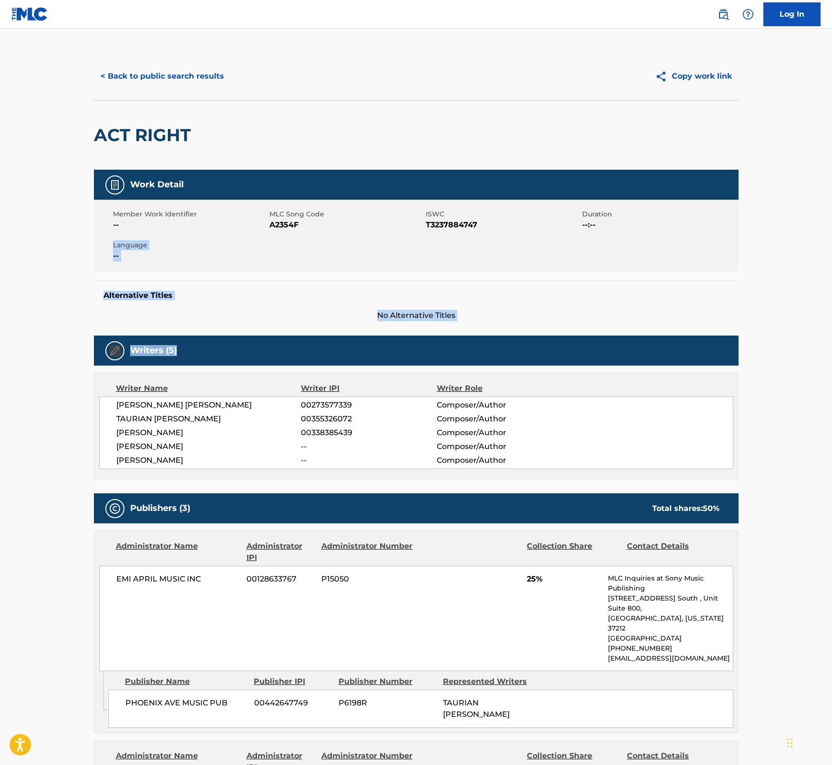
drag, startPoint x: 830, startPoint y: 263, endPoint x: 825, endPoint y: 323, distance: 60.3
click at [823, 324] on main "< Back to public search results Copy work link ACT RIGHT Work Detail Member Wor…" at bounding box center [416, 744] width 832 height 1431
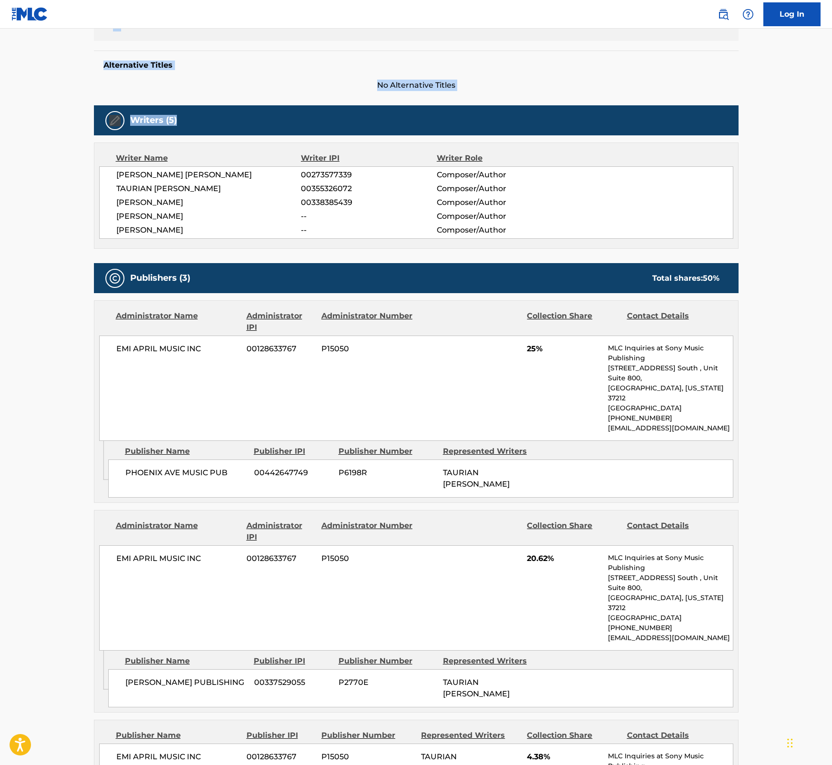
scroll to position [272, 0]
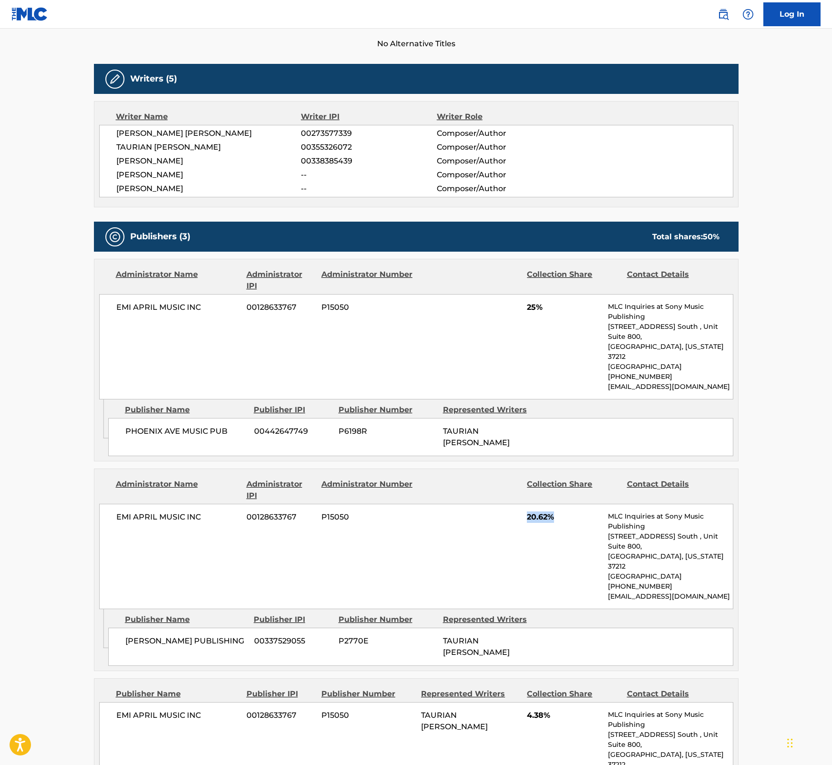
drag, startPoint x: 553, startPoint y: 497, endPoint x: 523, endPoint y: 501, distance: 30.3
click at [523, 504] on div "EMI APRIL MUSIC INC 00128633767 P15050 20.62% MLC Inquiries at Sony Music Publi…" at bounding box center [416, 556] width 634 height 105
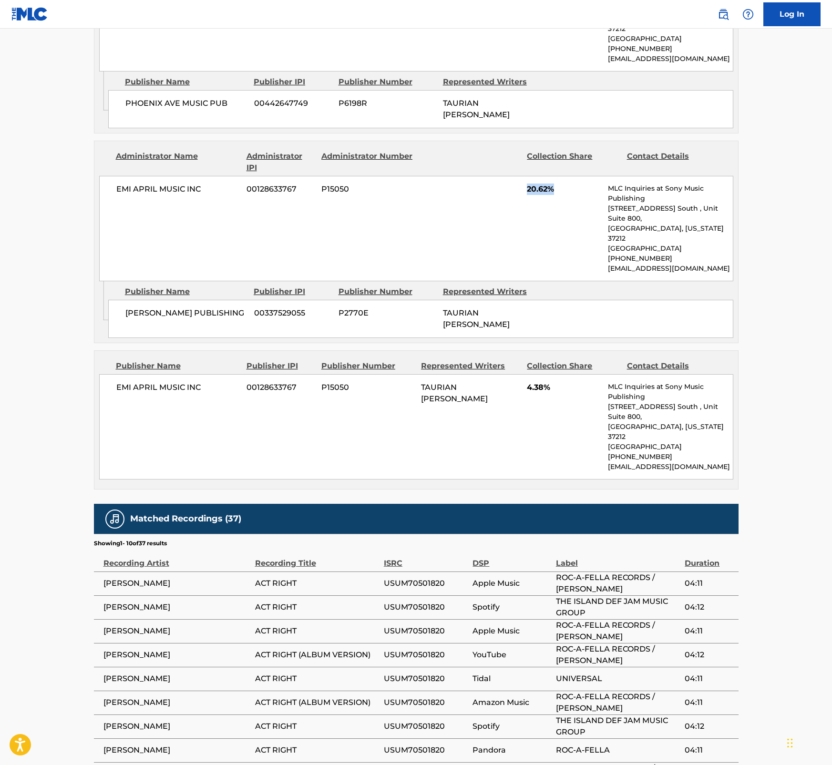
scroll to position [682, 0]
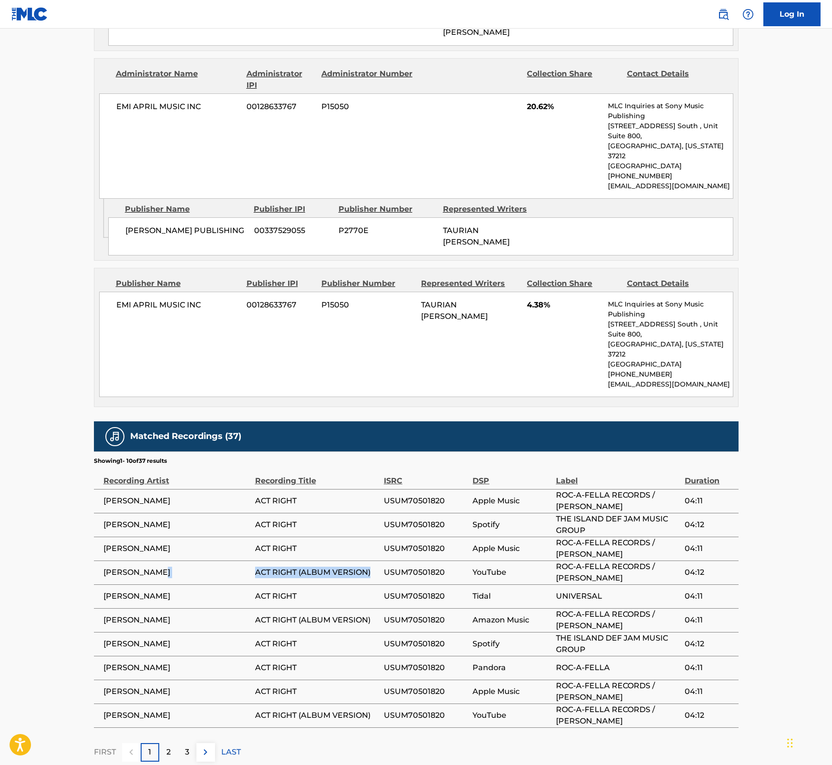
drag, startPoint x: 373, startPoint y: 513, endPoint x: 247, endPoint y: 515, distance: 125.9
click at [247, 561] on tr "[PERSON_NAME] ACT RIGHT (ALBUM VERSION) USUM70501820 YouTube ROC-A-FELLA RECORD…" at bounding box center [416, 573] width 644 height 24
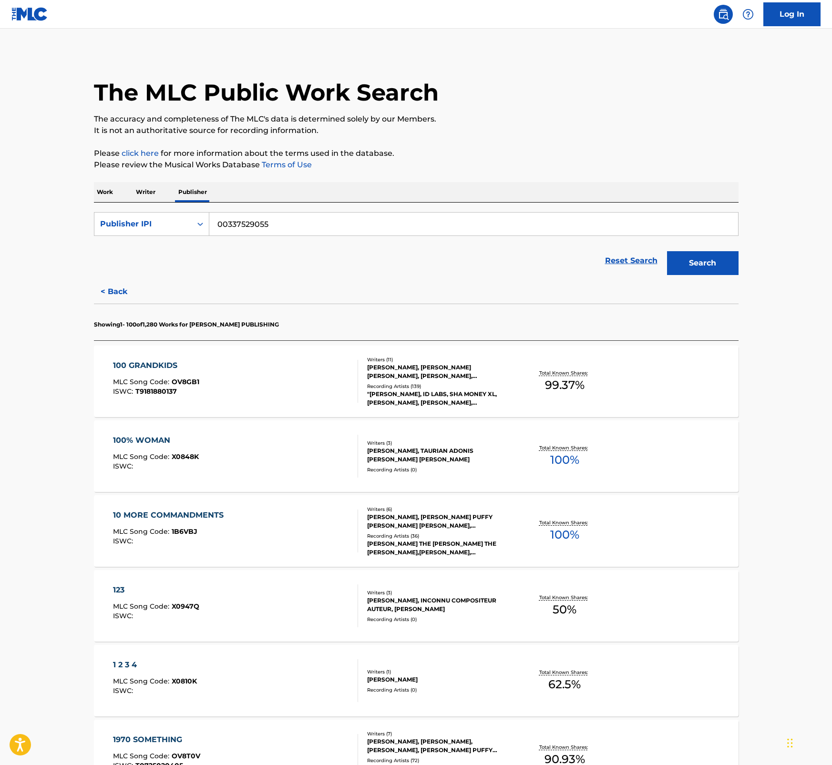
scroll to position [2003, 0]
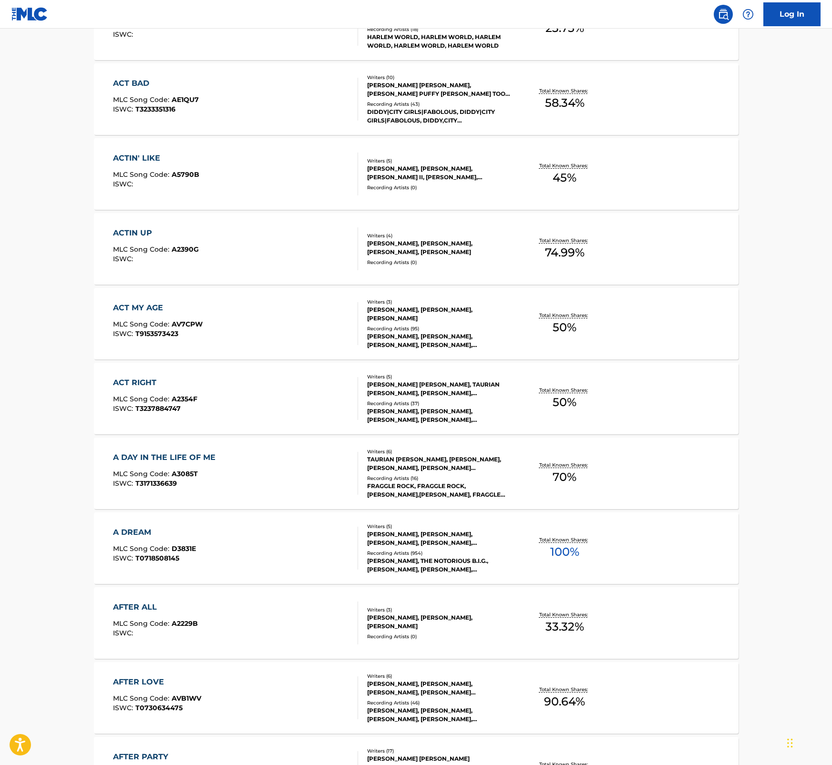
click at [215, 456] on div "A DAY IN THE LIFE OF ME" at bounding box center [166, 457] width 107 height 11
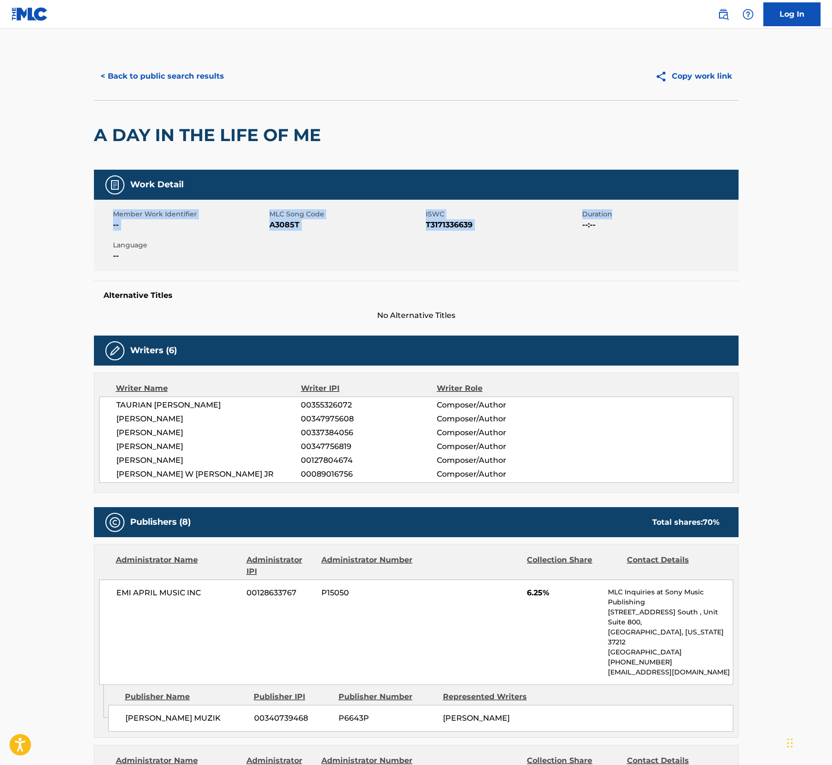
drag, startPoint x: 830, startPoint y: 187, endPoint x: 826, endPoint y: 203, distance: 16.9
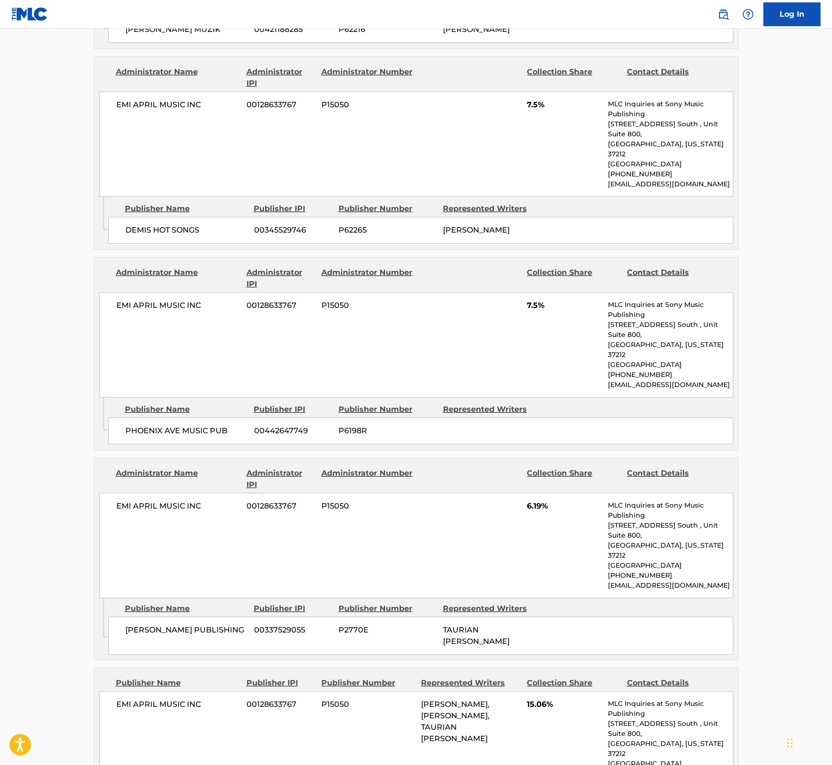
scroll to position [880, 0]
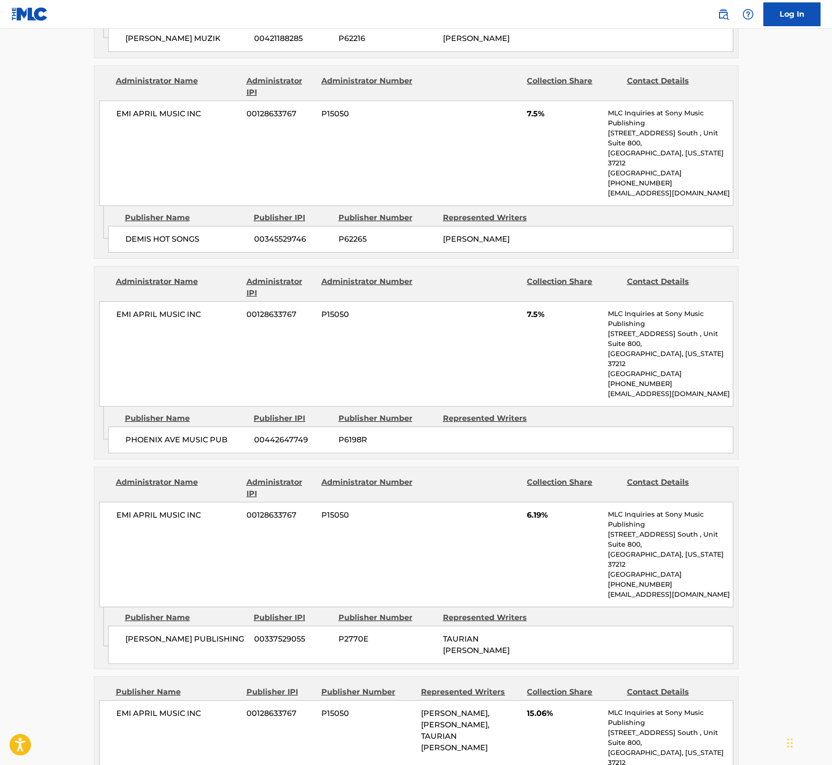
click at [535, 510] on span "6.19%" at bounding box center [564, 515] width 74 height 11
click at [805, 351] on main "< Back to public search results Copy work link A DAY IN THE LIFE OF ME Work Det…" at bounding box center [416, 347] width 832 height 2399
click at [798, 162] on main "< Back to public search results Copy work link A DAY IN THE LIFE OF ME Work Det…" at bounding box center [416, 347] width 832 height 2399
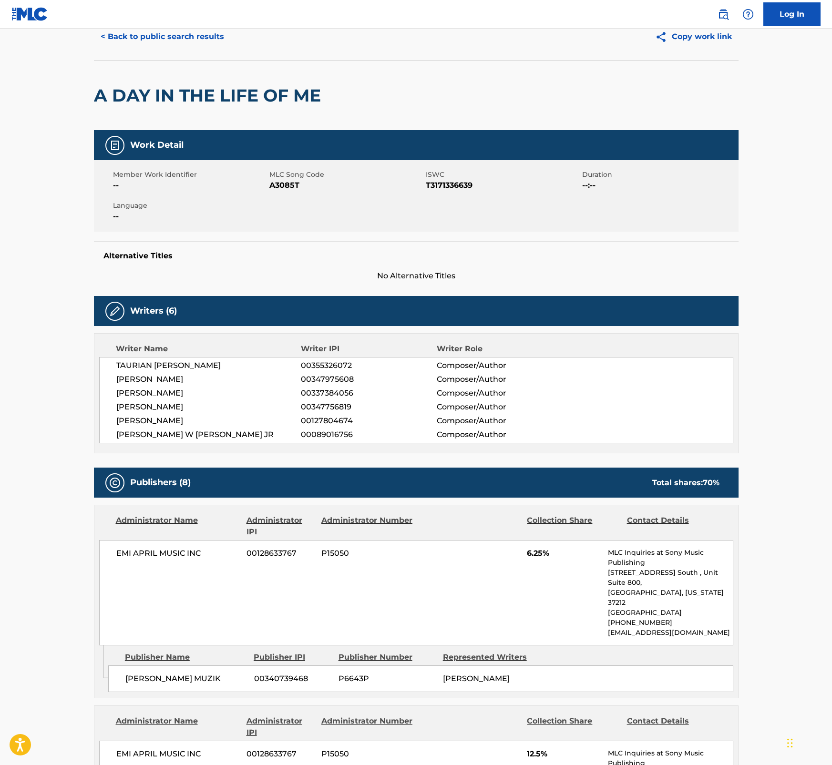
scroll to position [0, 0]
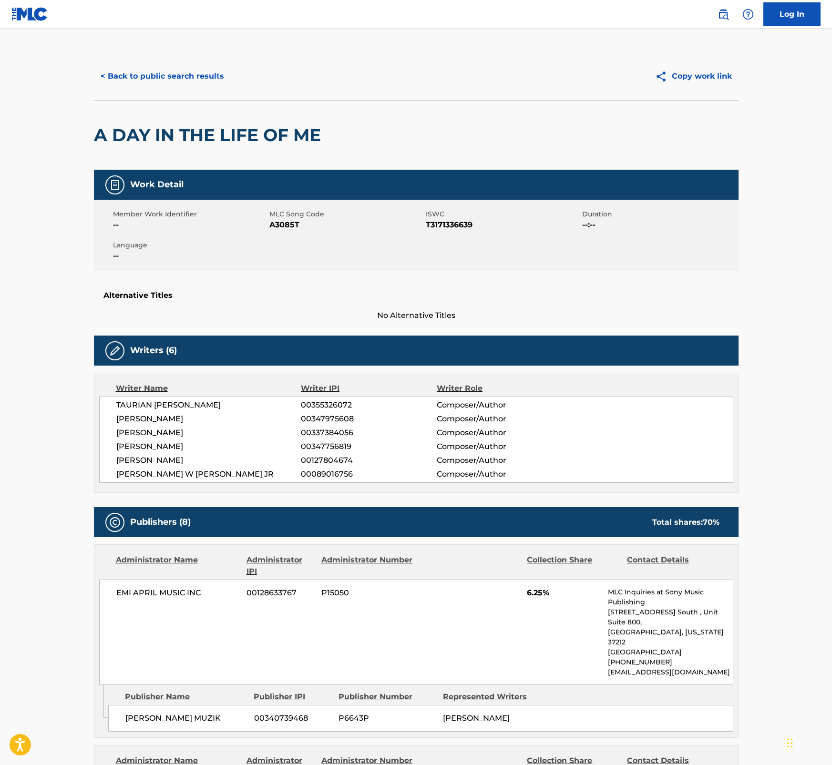
click at [185, 80] on button "< Back to public search results" at bounding box center [162, 76] width 137 height 24
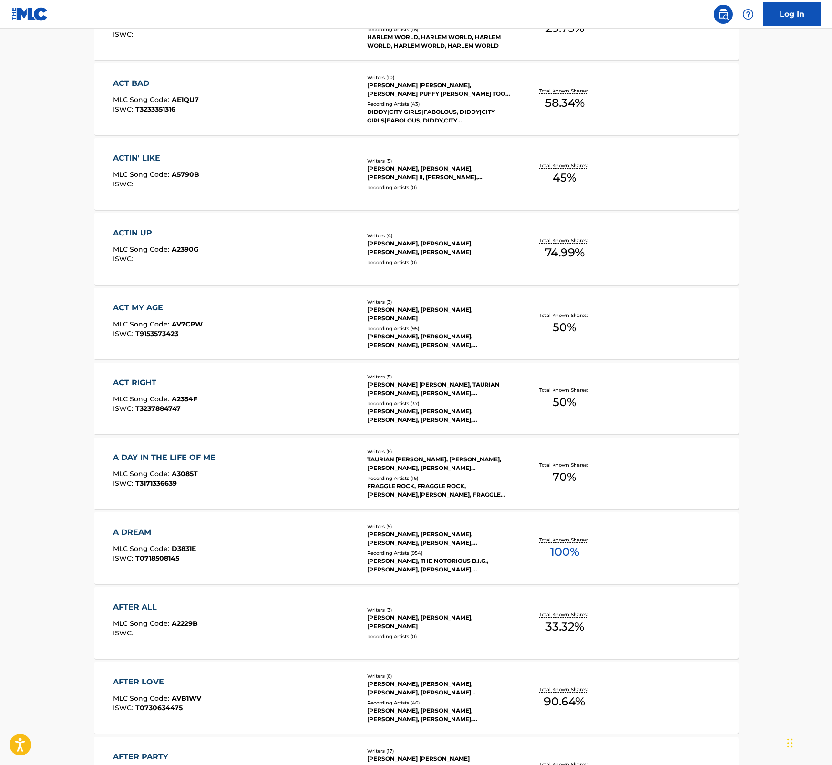
click at [184, 540] on div "A DREAM MLC Song Code : D3831E ISWC : T0718508145" at bounding box center [154, 548] width 83 height 43
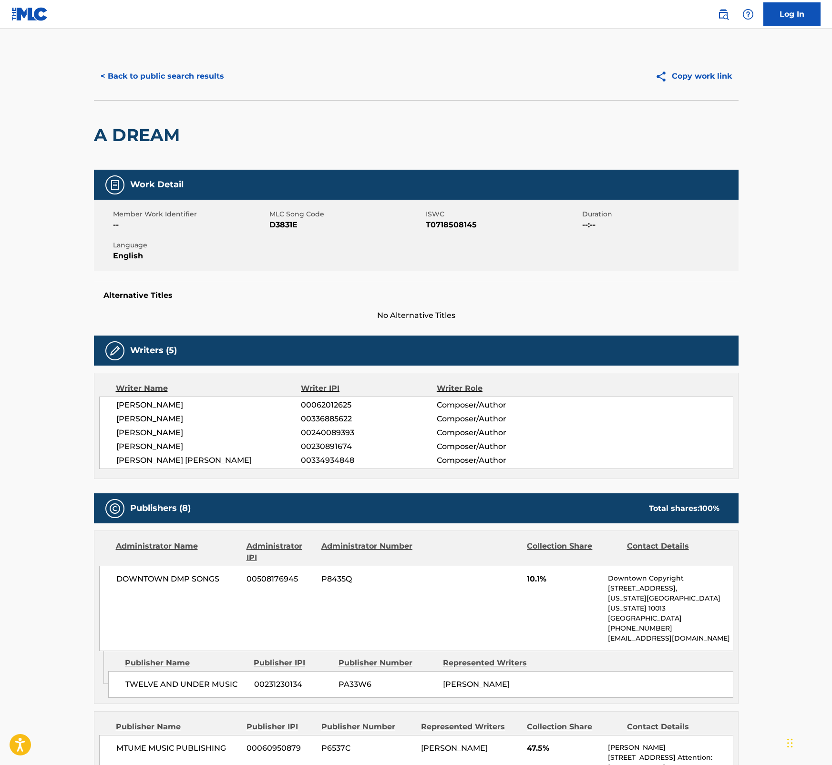
scroll to position [8, 0]
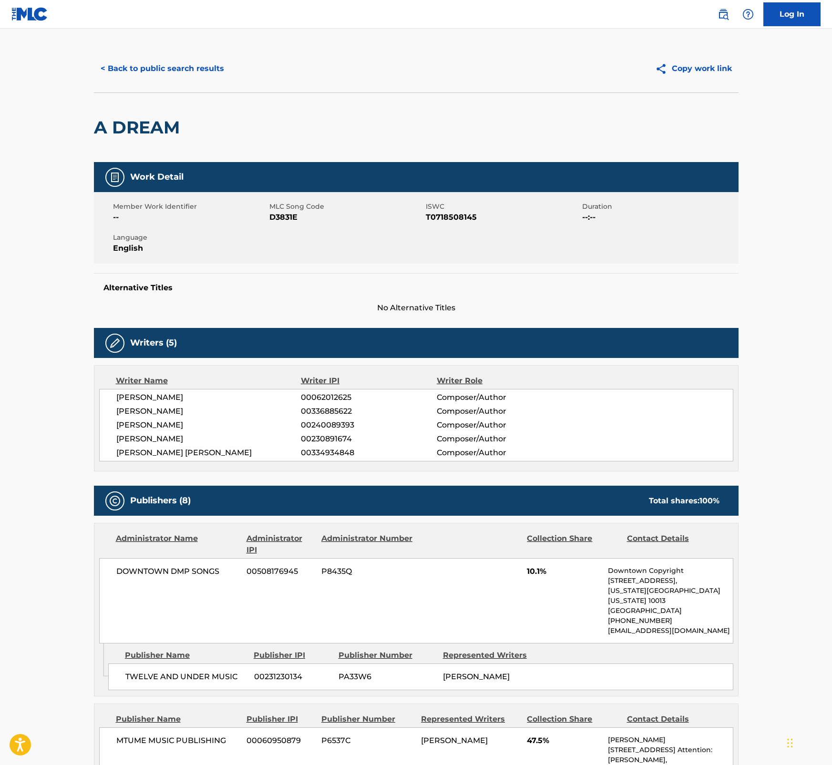
drag, startPoint x: 807, startPoint y: 308, endPoint x: 827, endPoint y: 298, distance: 23.0
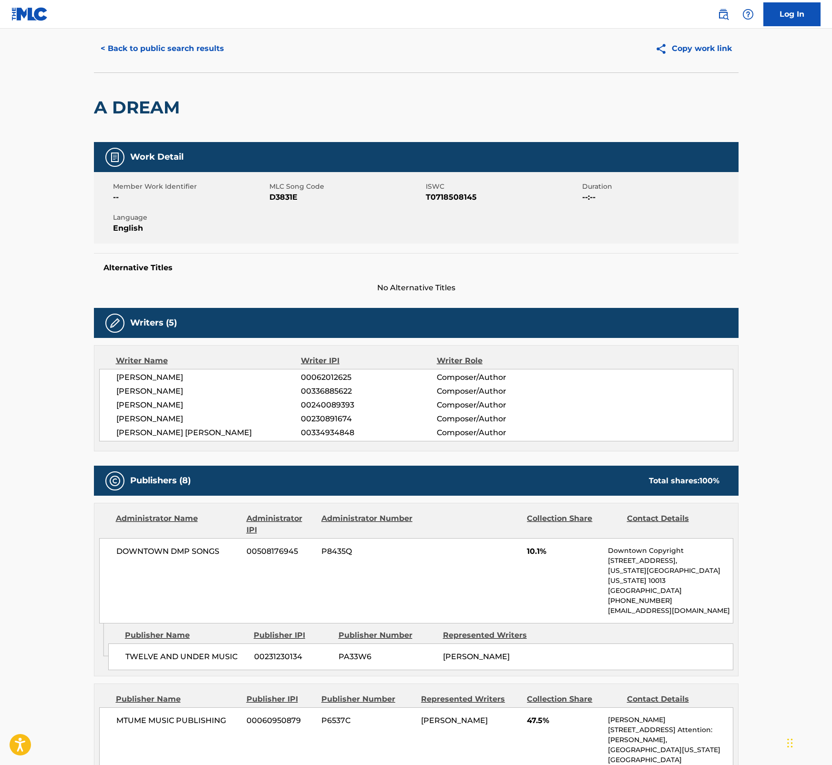
scroll to position [0, 0]
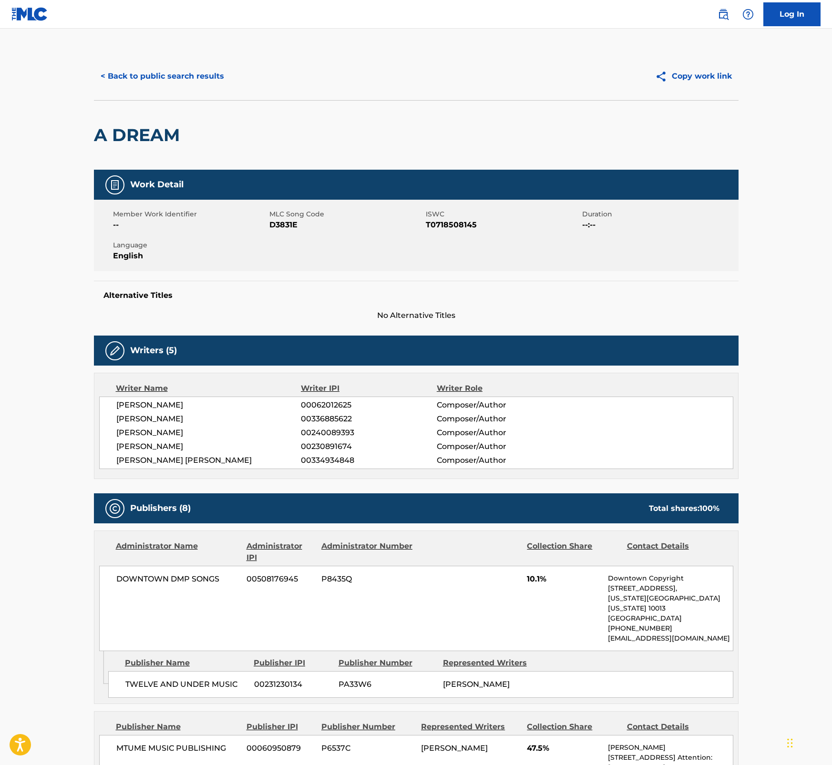
click at [163, 80] on button "< Back to public search results" at bounding box center [162, 76] width 137 height 24
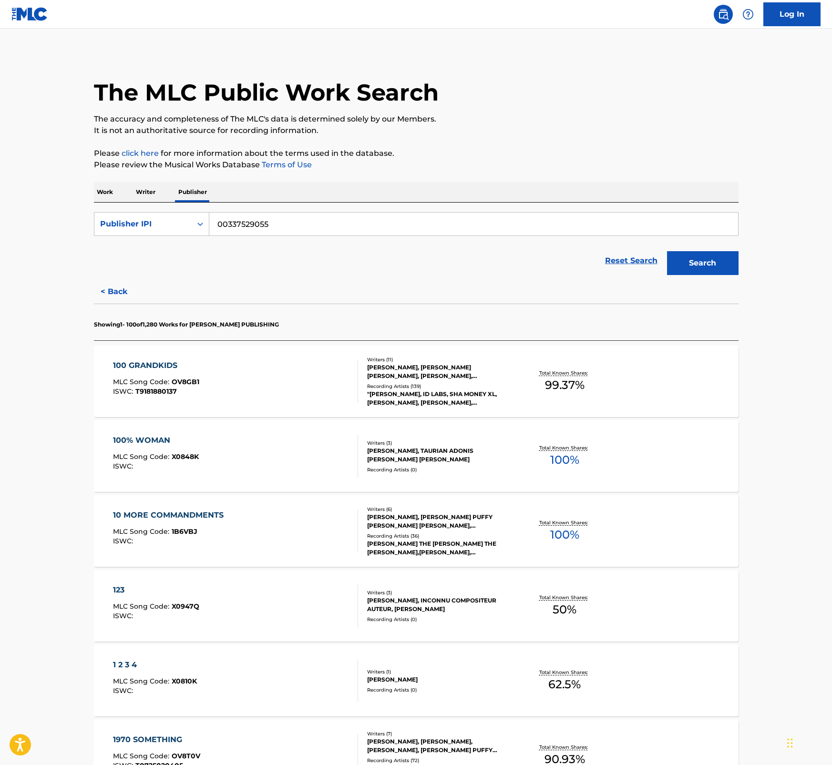
scroll to position [2003, 0]
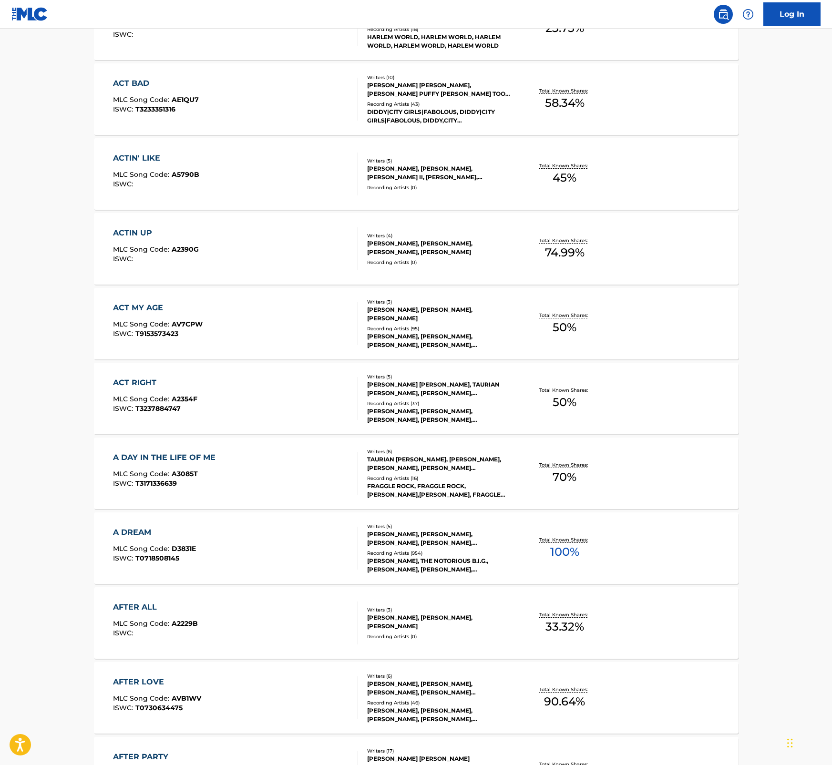
click at [198, 611] on div "AFTER ALL MLC Song Code : A2229B ISWC :" at bounding box center [235, 623] width 245 height 43
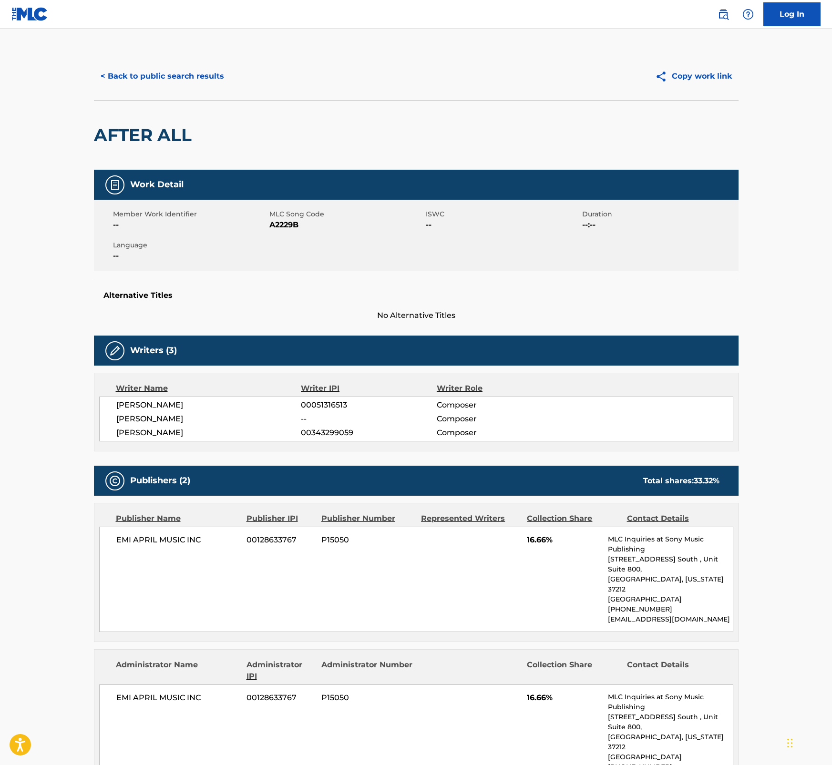
click at [142, 133] on h2 "AFTER ALL" at bounding box center [145, 134] width 102 height 21
click at [291, 227] on span "A2229B" at bounding box center [346, 224] width 154 height 11
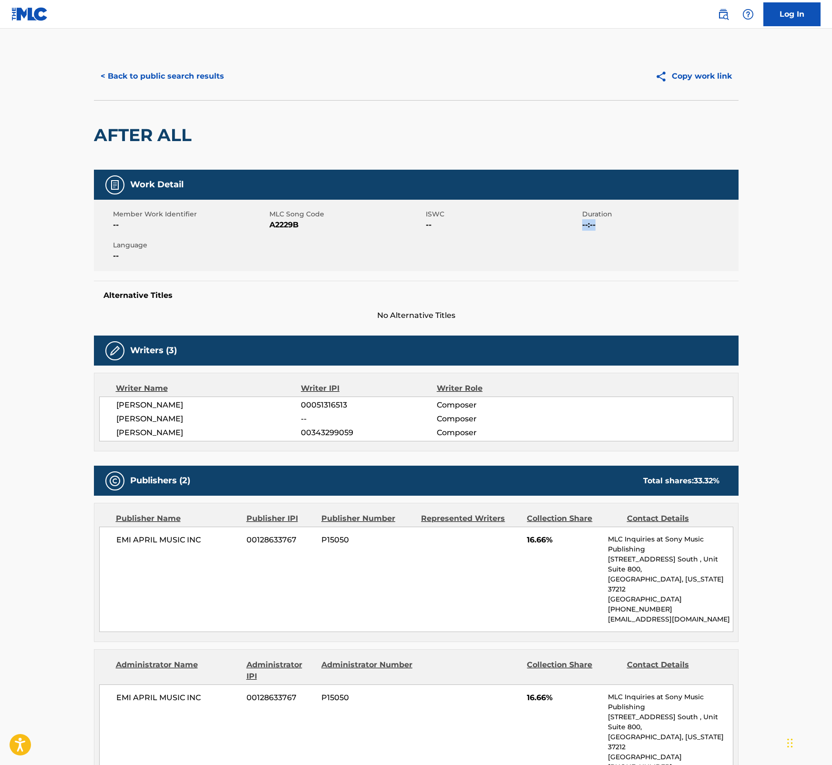
drag, startPoint x: 831, startPoint y: 204, endPoint x: 832, endPoint y: 260, distance: 56.3
click at [831, 260] on html "Accessibility Screen-Reader Guide, Feedback, and Issue Reporting | New window L…" at bounding box center [416, 382] width 832 height 765
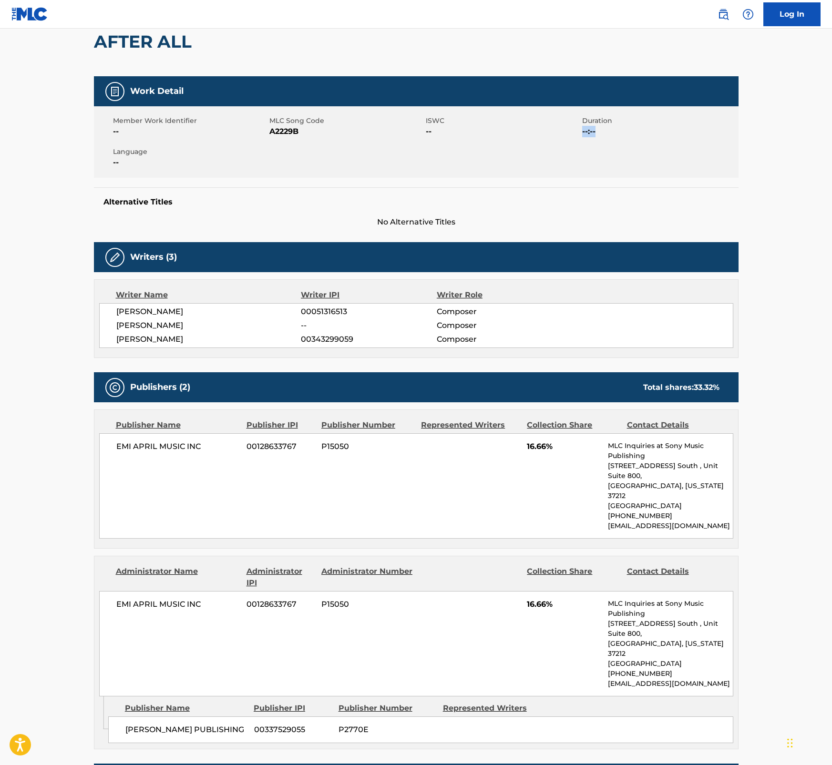
scroll to position [123, 0]
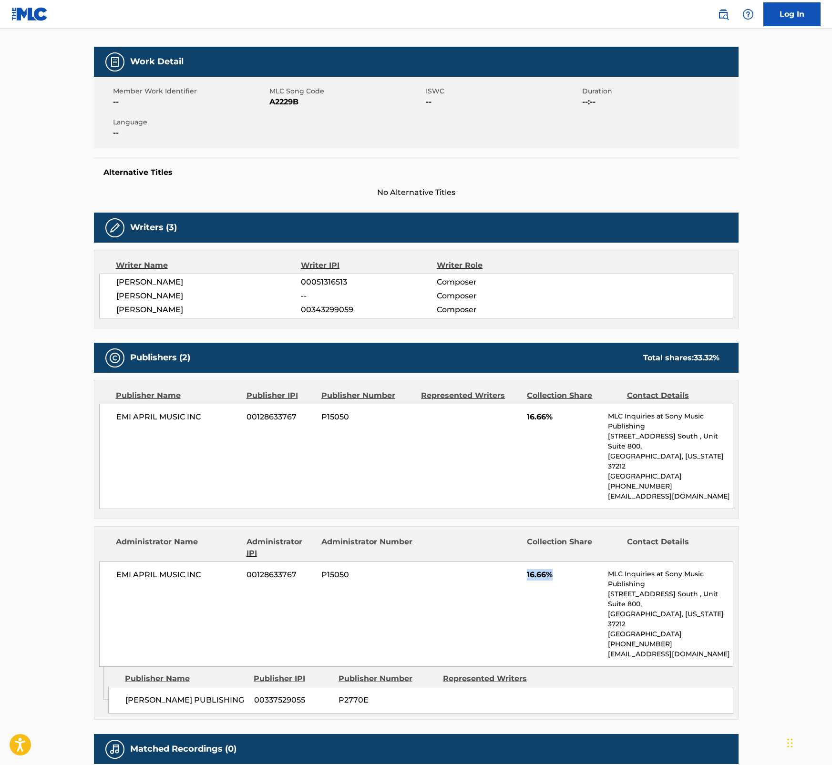
drag, startPoint x: 554, startPoint y: 556, endPoint x: 525, endPoint y: 556, distance: 29.6
click at [525, 562] on div "EMI APRIL MUSIC INC 00128633767 P15050 16.66% MLC Inquiries at Sony Music Publi…" at bounding box center [416, 614] width 634 height 105
